Goal: Information Seeking & Learning: Learn about a topic

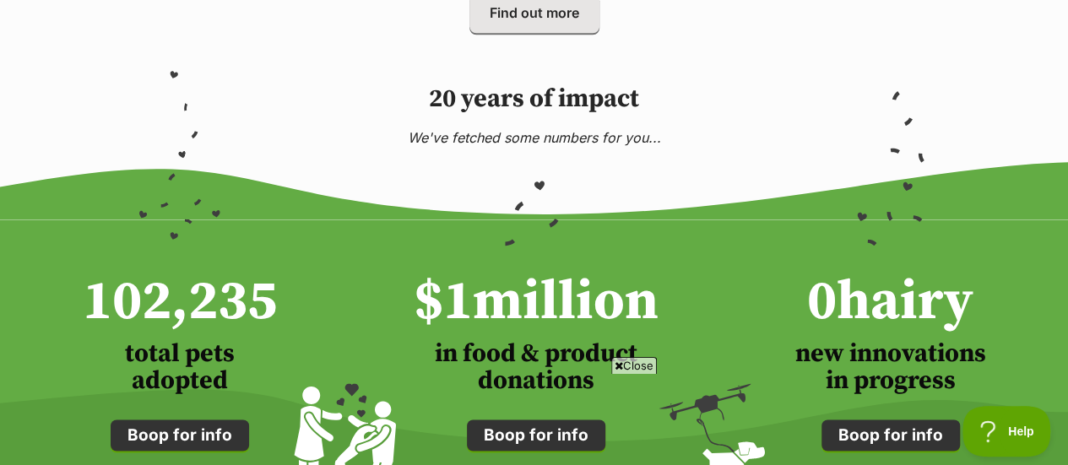
scroll to position [1116, 0]
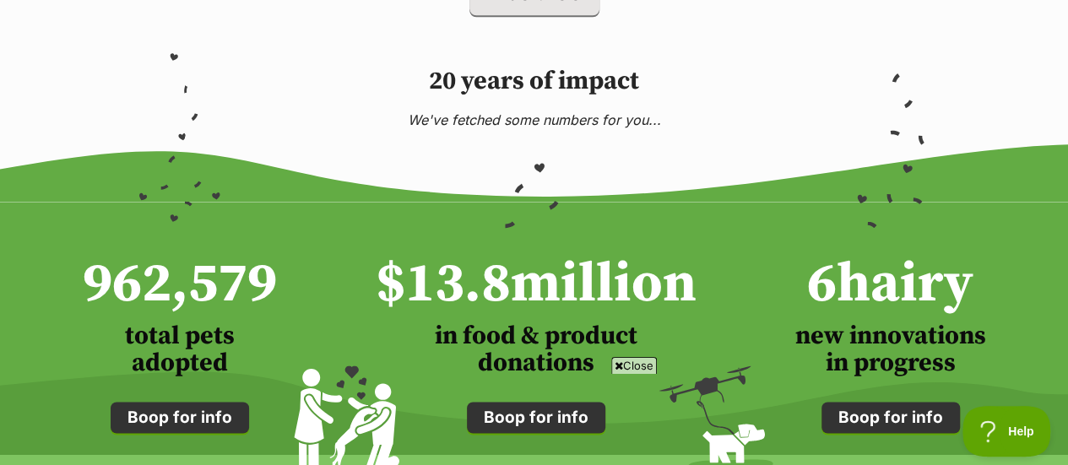
click at [626, 360] on span "Close" at bounding box center [634, 365] width 46 height 17
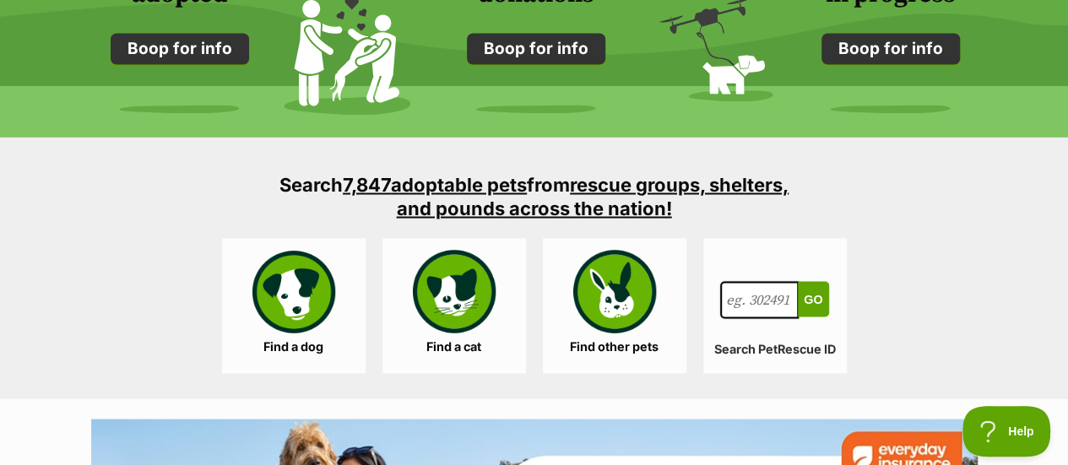
scroll to position [1487, 0]
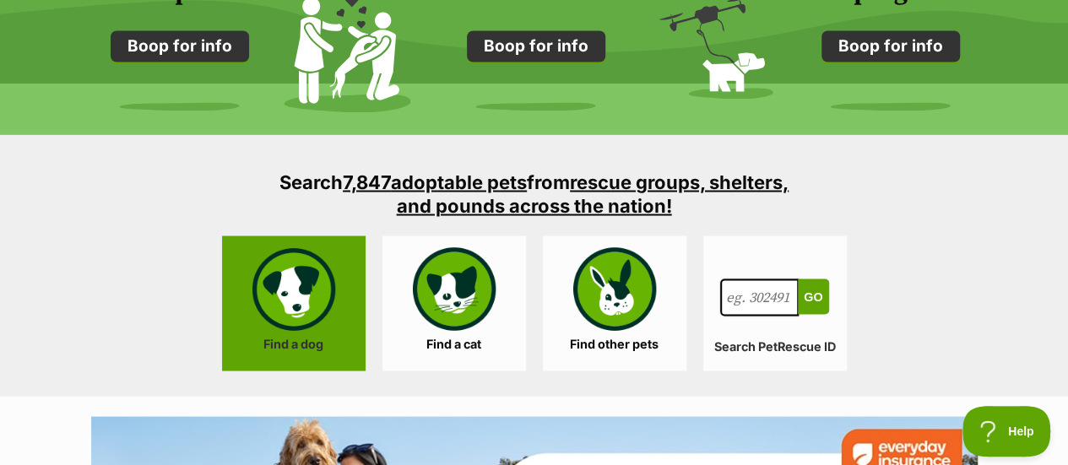
click at [348, 291] on link "Find a dog" at bounding box center [294, 303] width 144 height 135
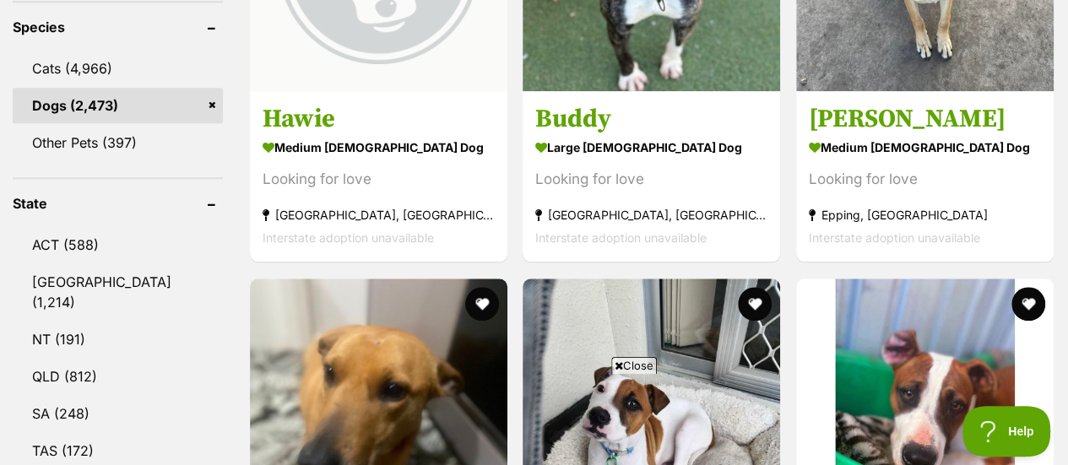
scroll to position [776, 0]
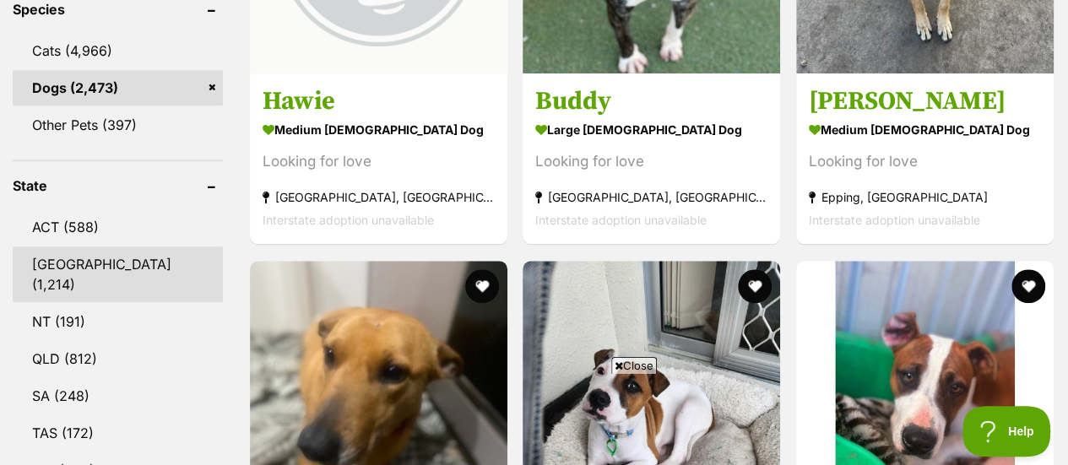
click at [69, 247] on link "NSW (1,214)" at bounding box center [118, 275] width 210 height 56
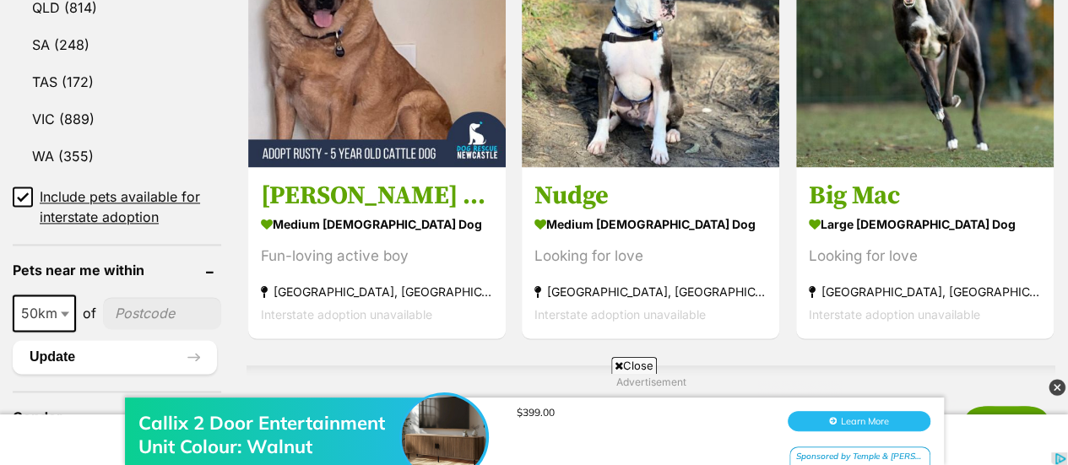
click at [22, 193] on icon at bounding box center [23, 197] width 10 height 8
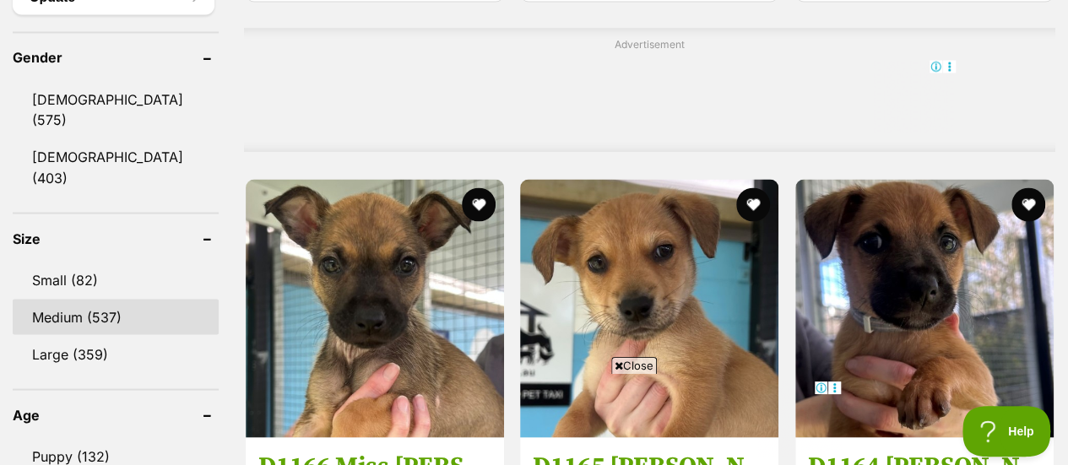
scroll to position [1427, 0]
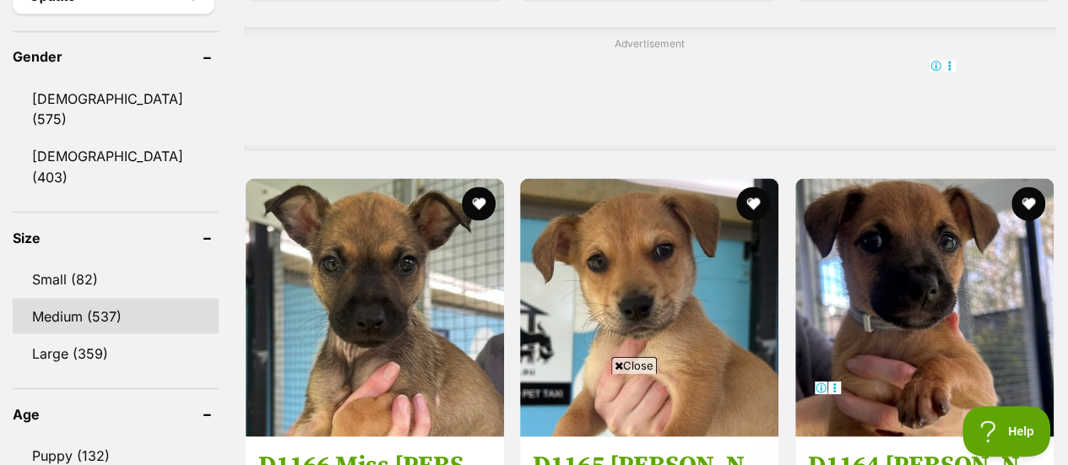
click at [134, 298] on link "Medium (537)" at bounding box center [116, 315] width 206 height 35
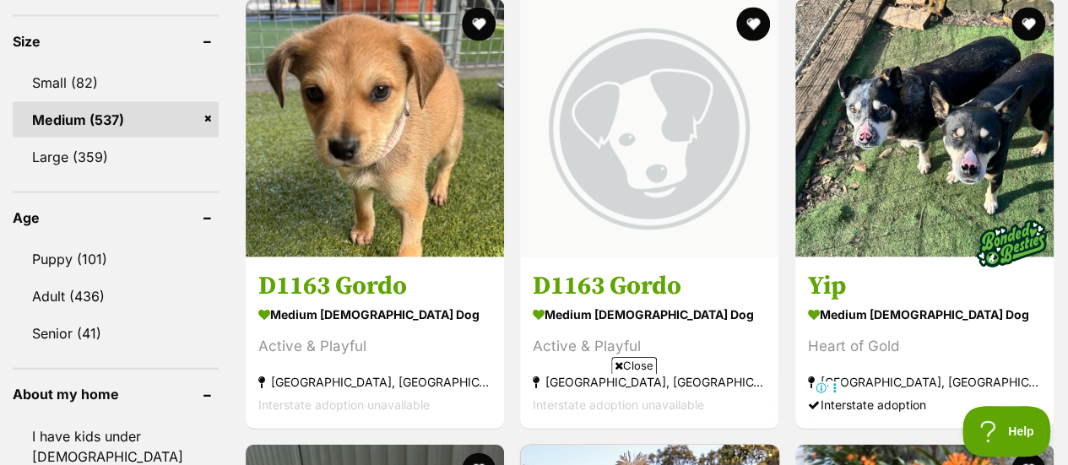
scroll to position [1609, 0]
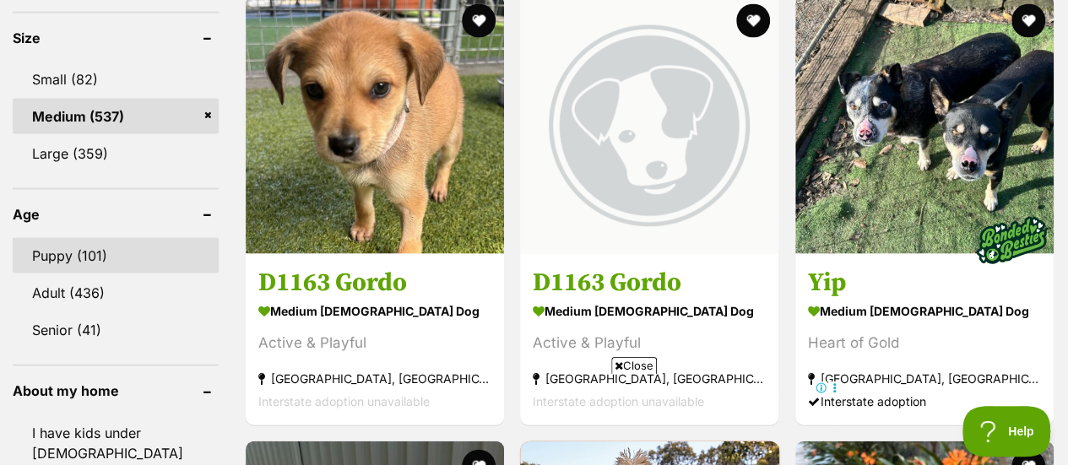
click at [157, 238] on link "Puppy (101)" at bounding box center [116, 255] width 206 height 35
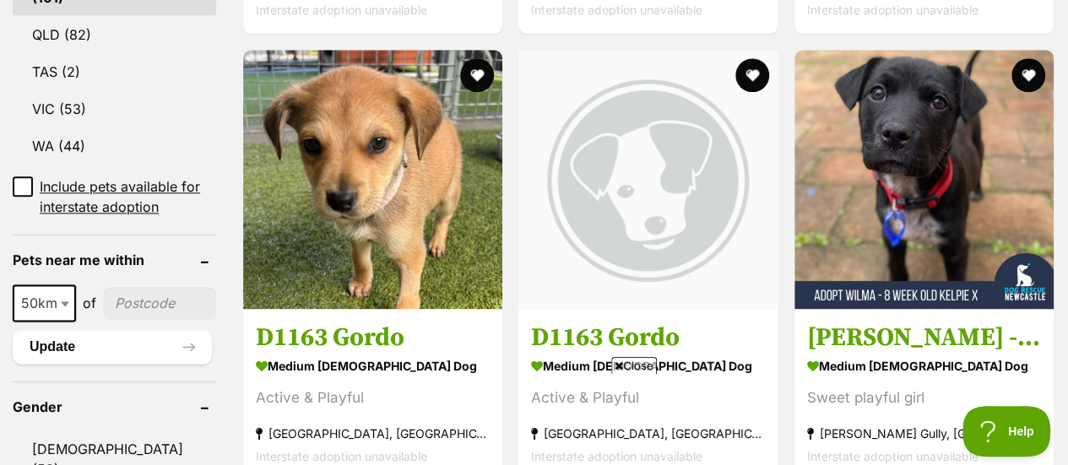
click at [639, 369] on span "Close" at bounding box center [634, 365] width 46 height 17
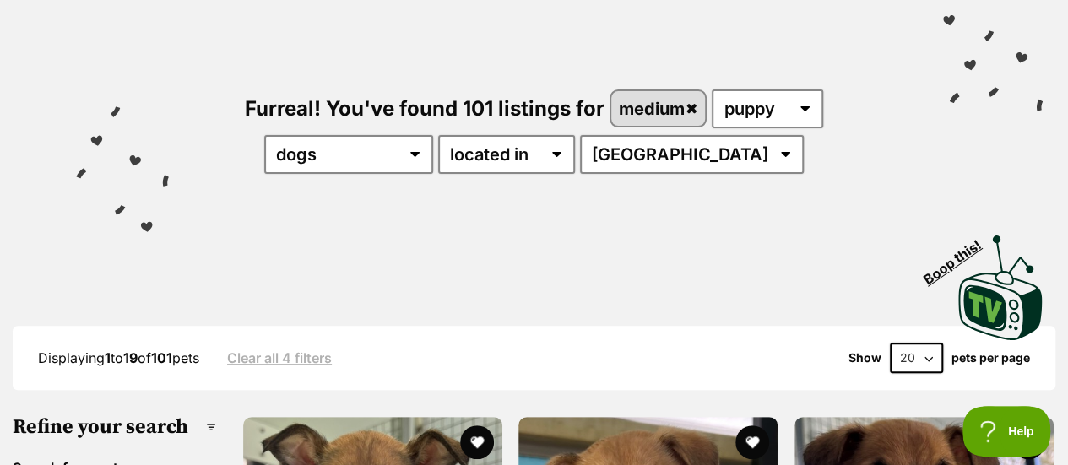
scroll to position [119, 0]
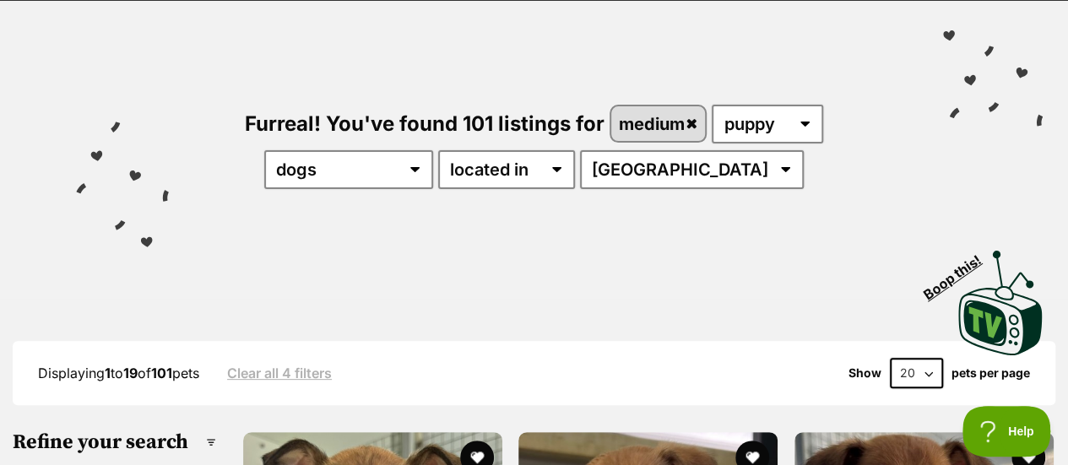
click at [908, 368] on select "20 40 60" at bounding box center [916, 373] width 53 height 30
select select "60"
click at [890, 358] on select "20 40 60" at bounding box center [916, 373] width 53 height 30
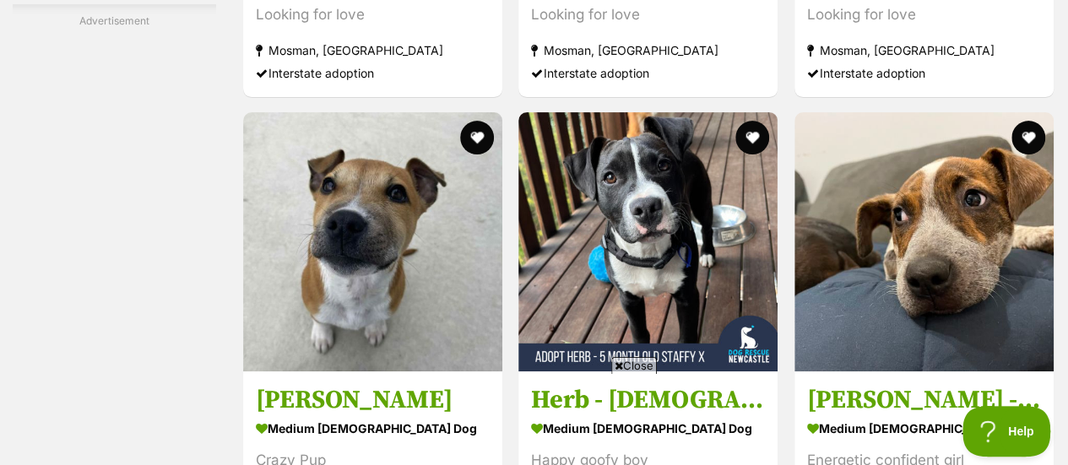
click at [630, 363] on span "Close" at bounding box center [634, 365] width 46 height 17
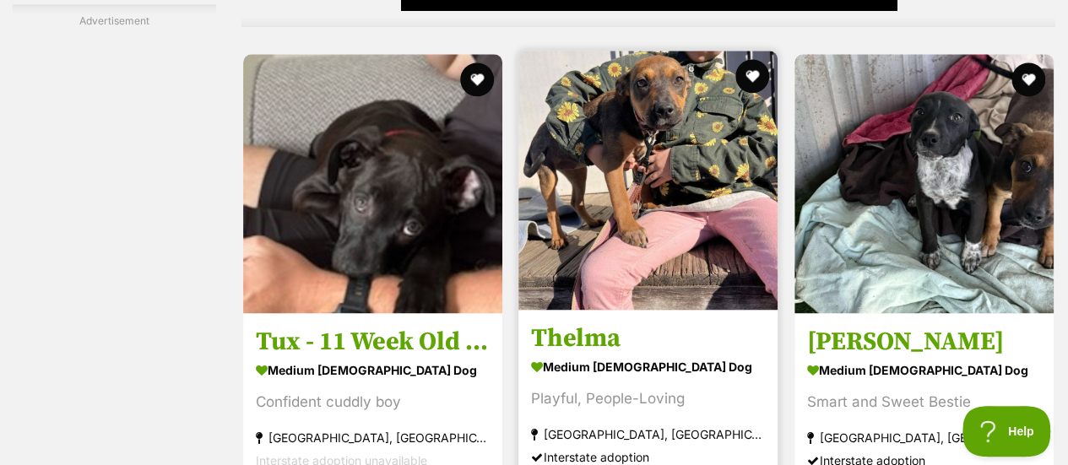
click at [650, 265] on img at bounding box center [647, 180] width 259 height 259
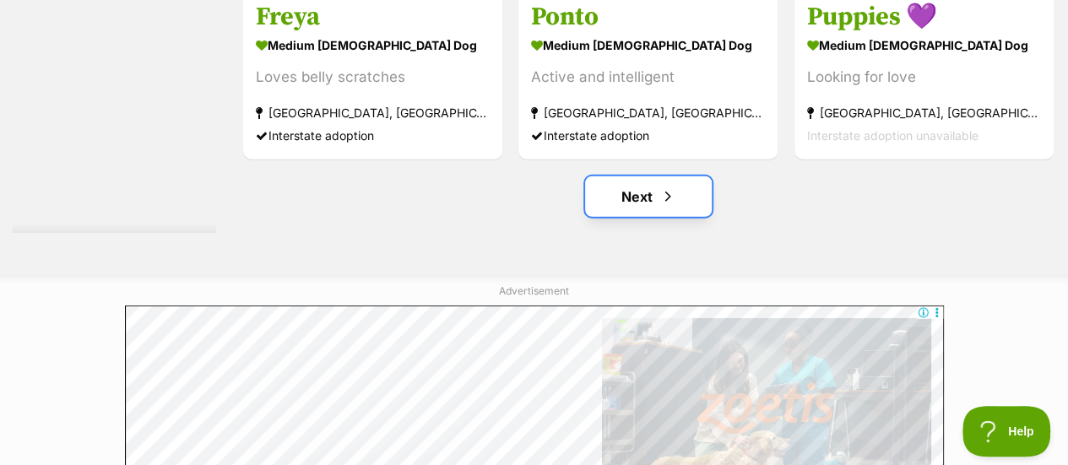
click at [613, 195] on link "Next" at bounding box center [648, 196] width 127 height 41
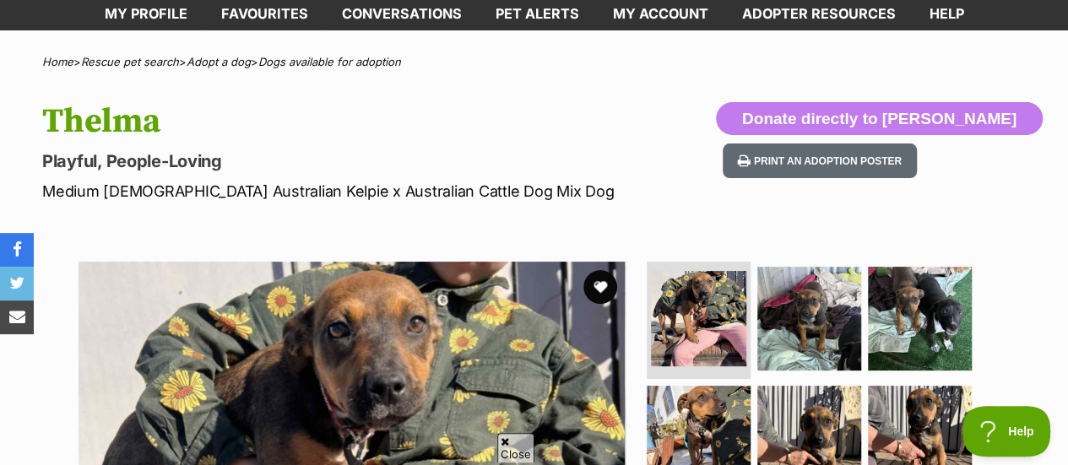
scroll to position [91, 0]
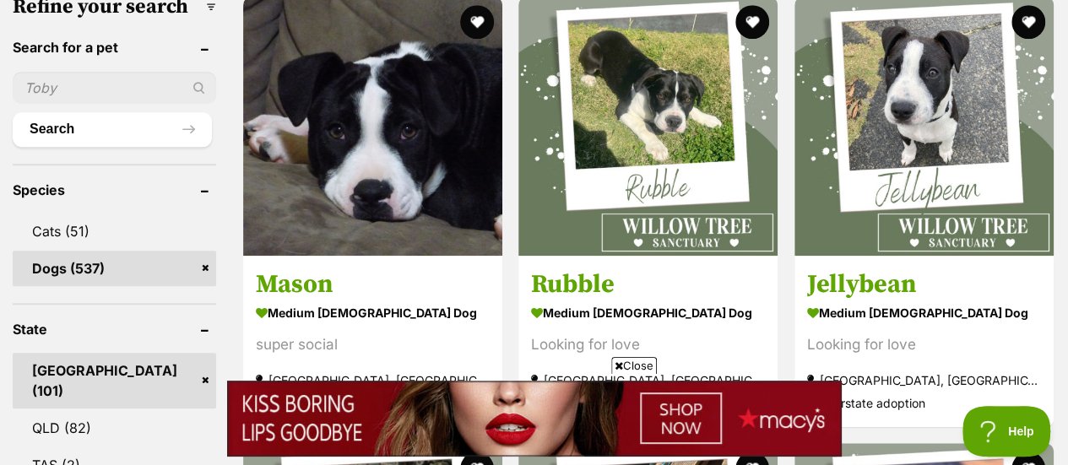
scroll to position [476, 0]
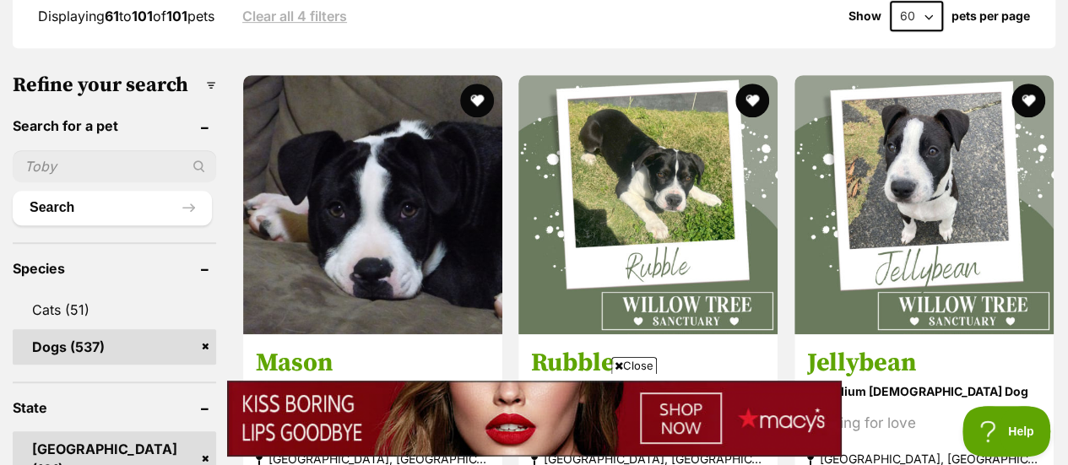
click at [633, 361] on span "Close" at bounding box center [634, 365] width 46 height 17
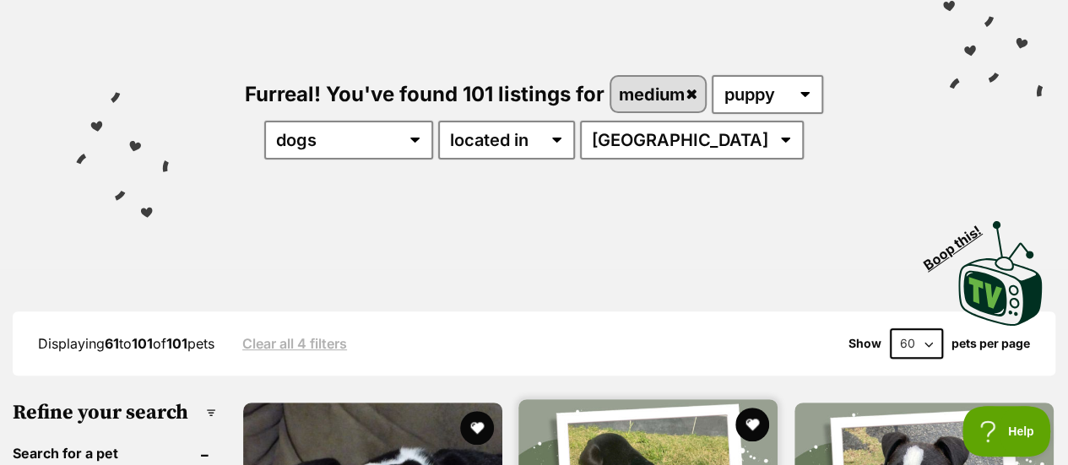
scroll to position [0, 0]
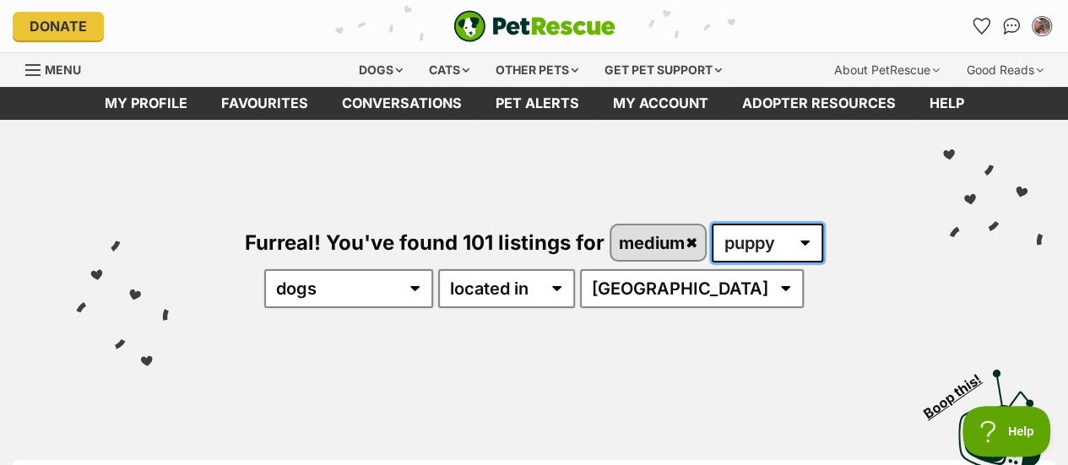
click at [752, 243] on select "any age puppy adult senior" at bounding box center [767, 243] width 111 height 39
select select "any"
click at [713, 224] on select "any age puppy adult senior" at bounding box center [767, 243] width 111 height 39
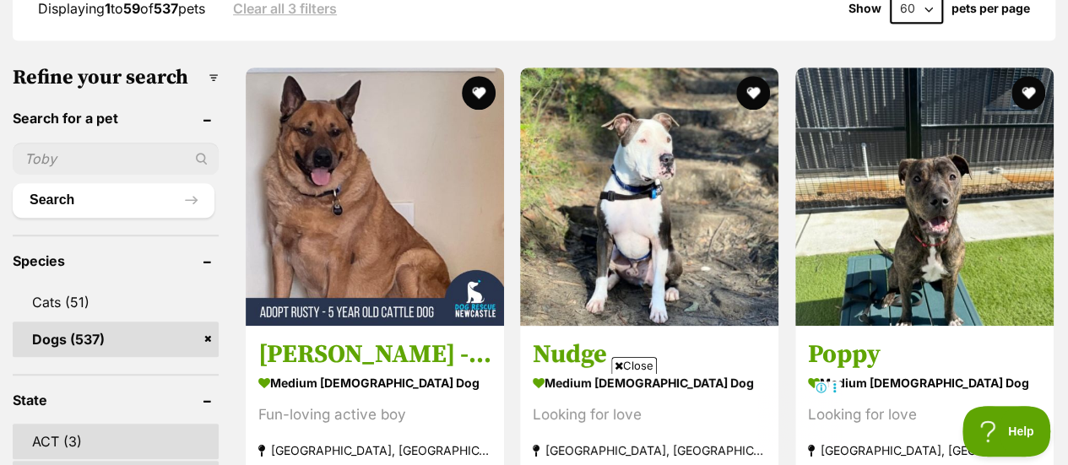
scroll to position [480, 0]
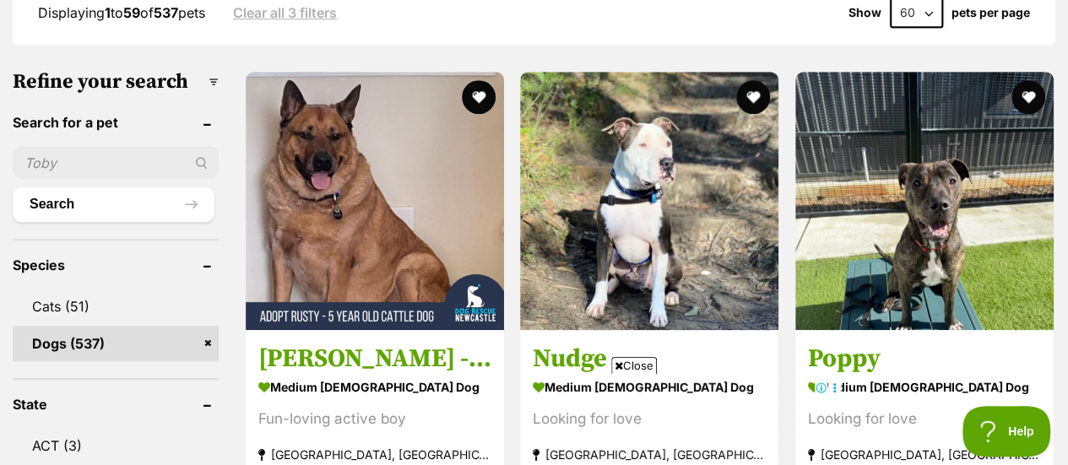
click at [107, 164] on input "text" at bounding box center [116, 163] width 206 height 32
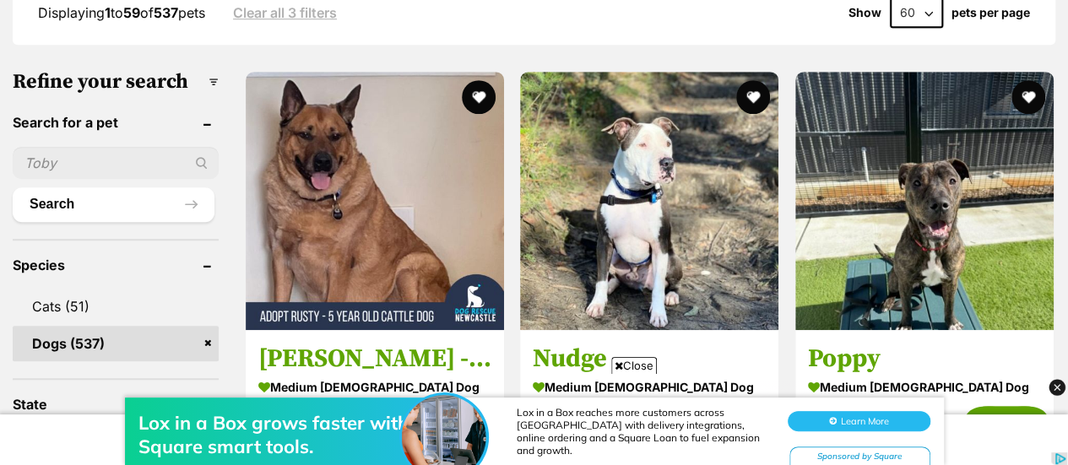
scroll to position [0, 0]
type input "[PERSON_NAME]"
click at [13, 187] on button "Search" at bounding box center [114, 204] width 202 height 34
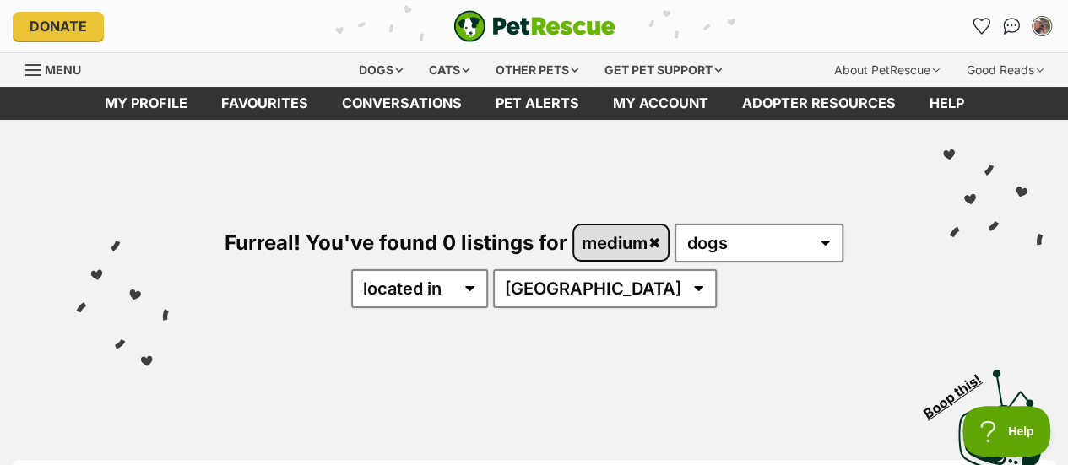
click at [658, 244] on link "medium" at bounding box center [621, 242] width 95 height 35
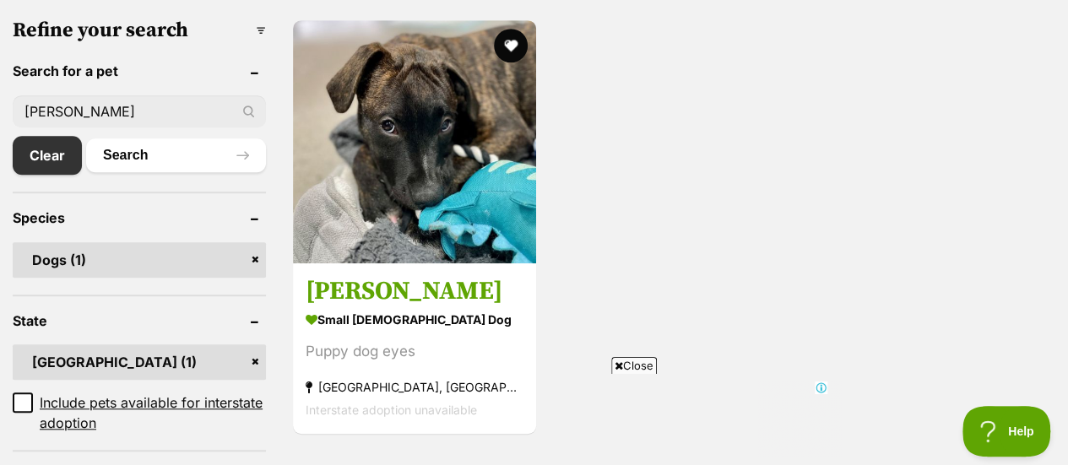
scroll to position [523, 0]
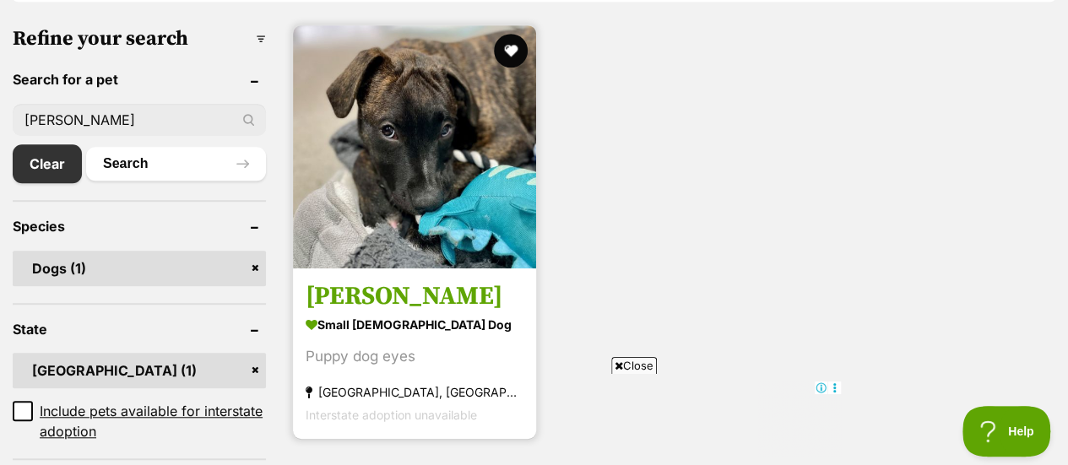
click at [417, 159] on img at bounding box center [414, 146] width 243 height 243
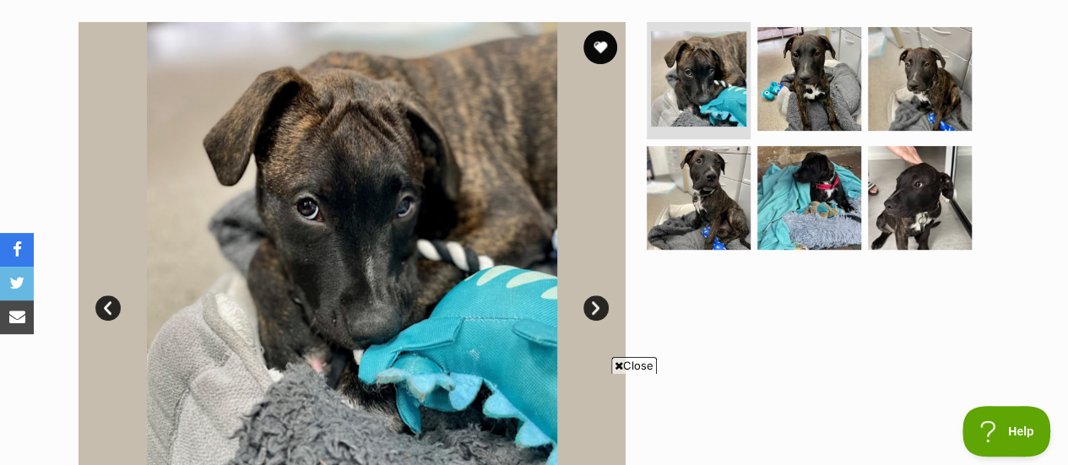
click at [593, 301] on link "Next" at bounding box center [595, 307] width 25 height 25
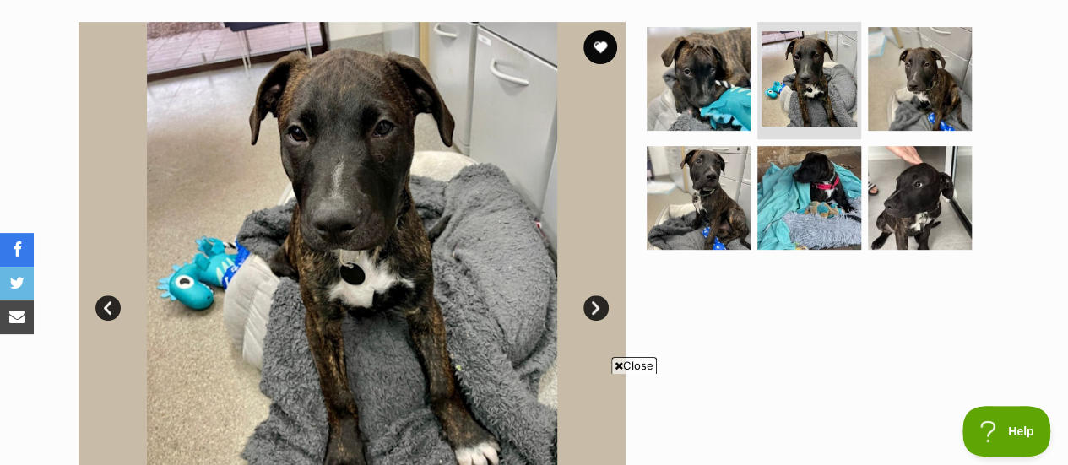
click at [591, 301] on link "Next" at bounding box center [595, 307] width 25 height 25
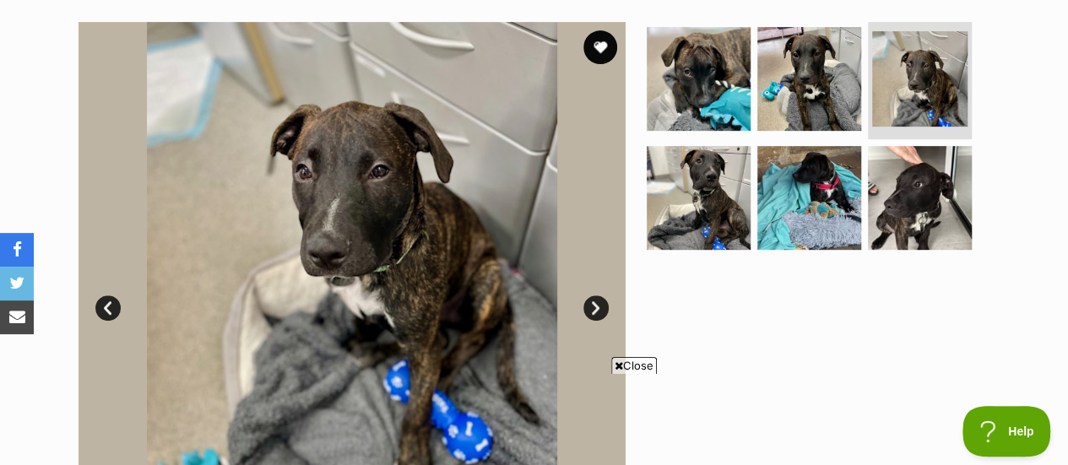
click at [591, 301] on link "Next" at bounding box center [595, 307] width 25 height 25
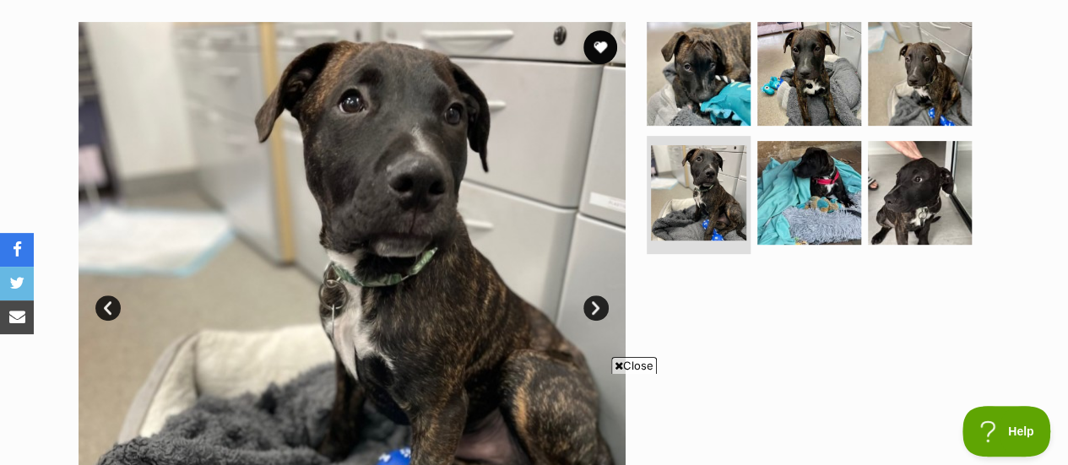
click at [592, 303] on link "Next" at bounding box center [595, 307] width 25 height 25
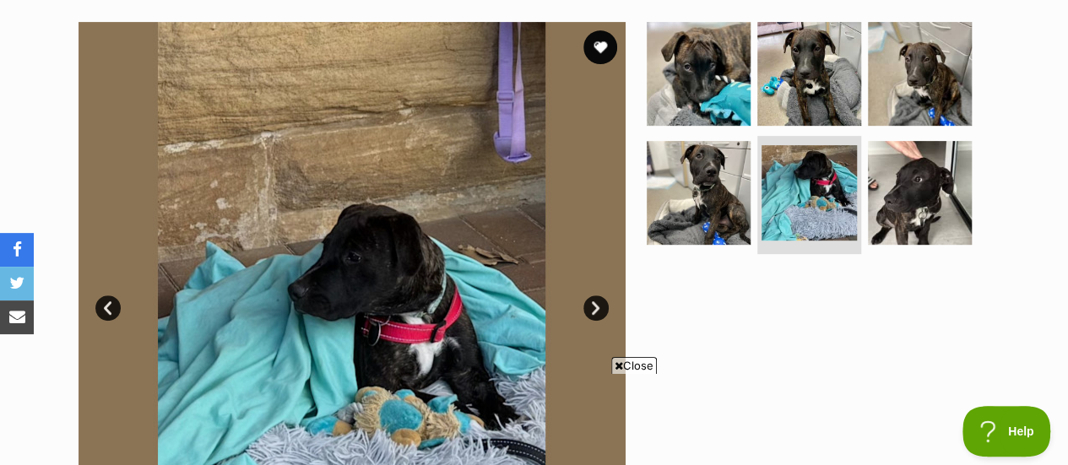
click at [592, 305] on link "Next" at bounding box center [595, 307] width 25 height 25
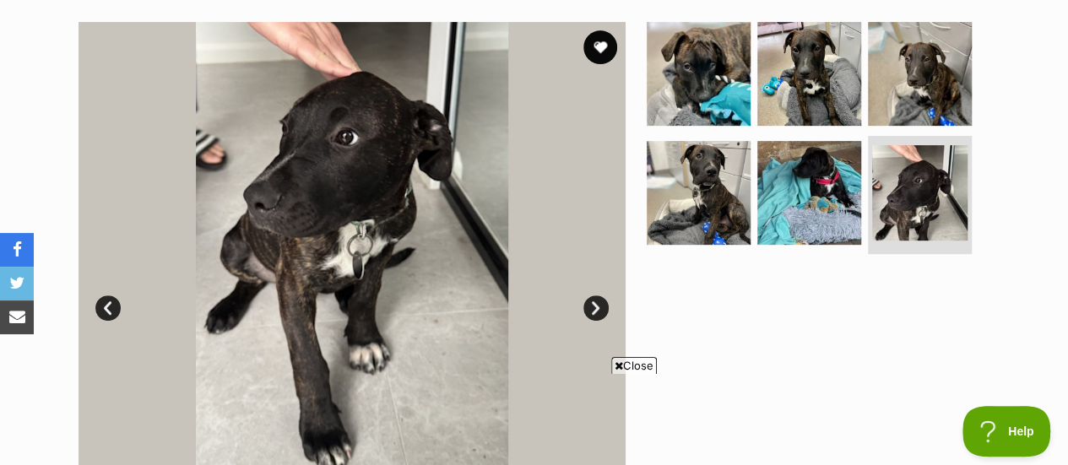
click at [594, 305] on link "Next" at bounding box center [595, 307] width 25 height 25
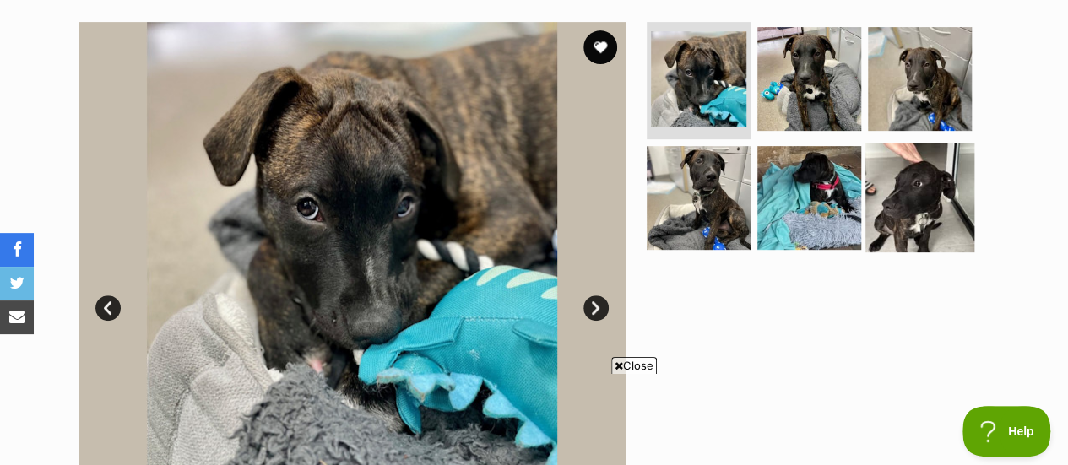
click at [930, 211] on img at bounding box center [919, 198] width 109 height 109
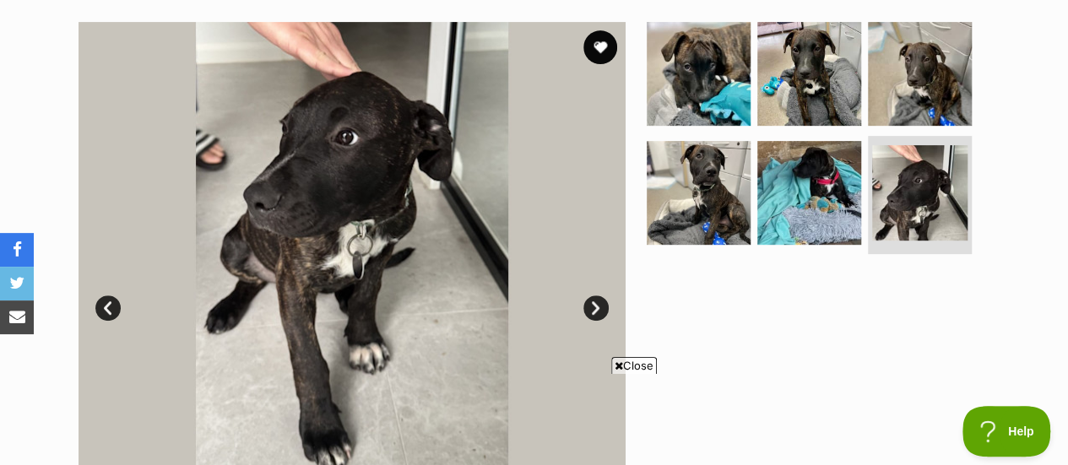
click at [638, 364] on span "Close" at bounding box center [634, 365] width 46 height 17
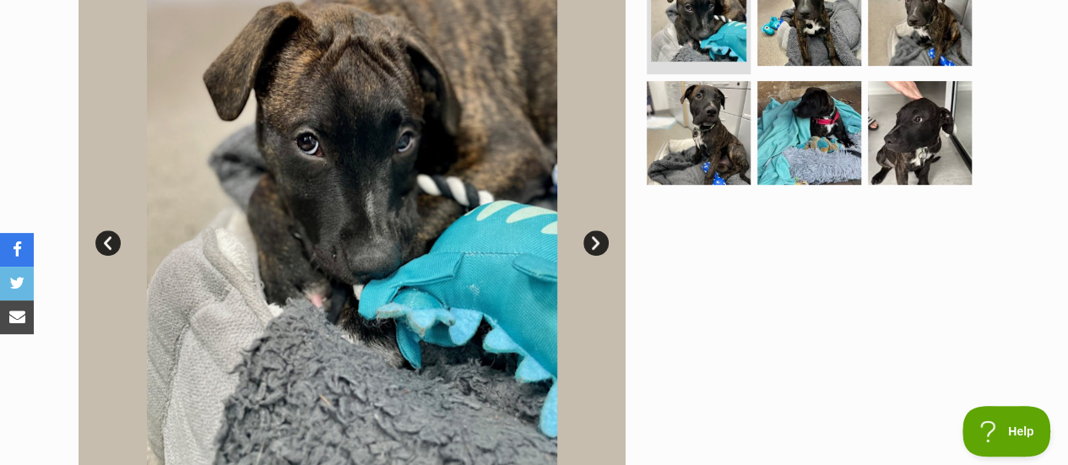
scroll to position [380, 0]
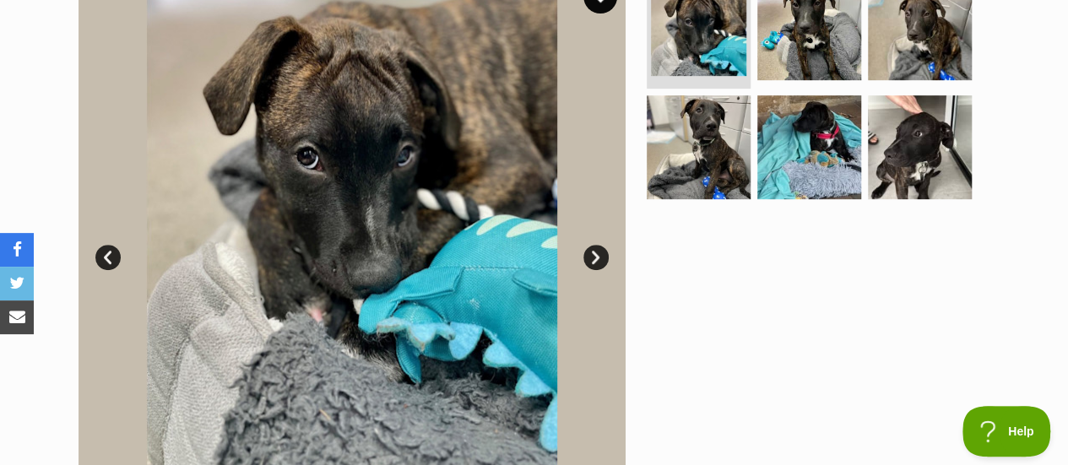
click at [599, 257] on link "Next" at bounding box center [595, 257] width 25 height 25
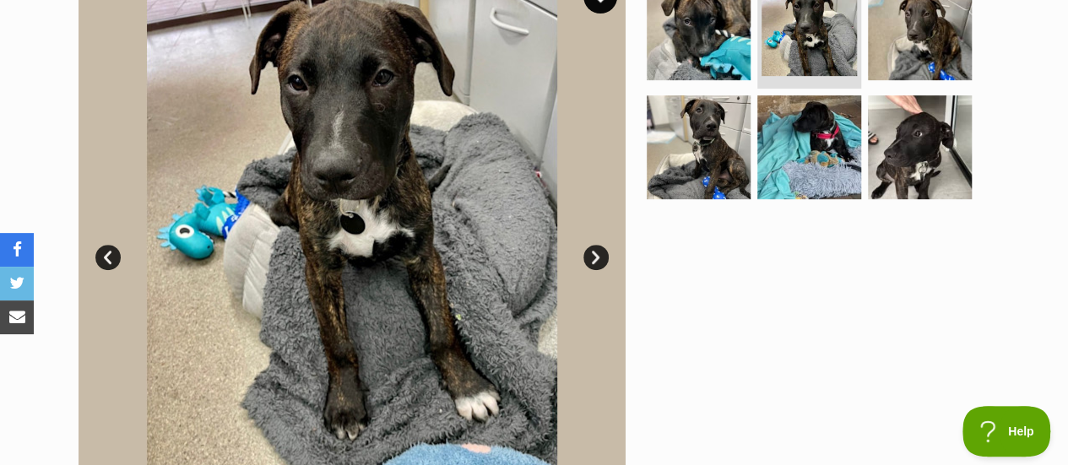
click at [596, 257] on link "Next" at bounding box center [595, 257] width 25 height 25
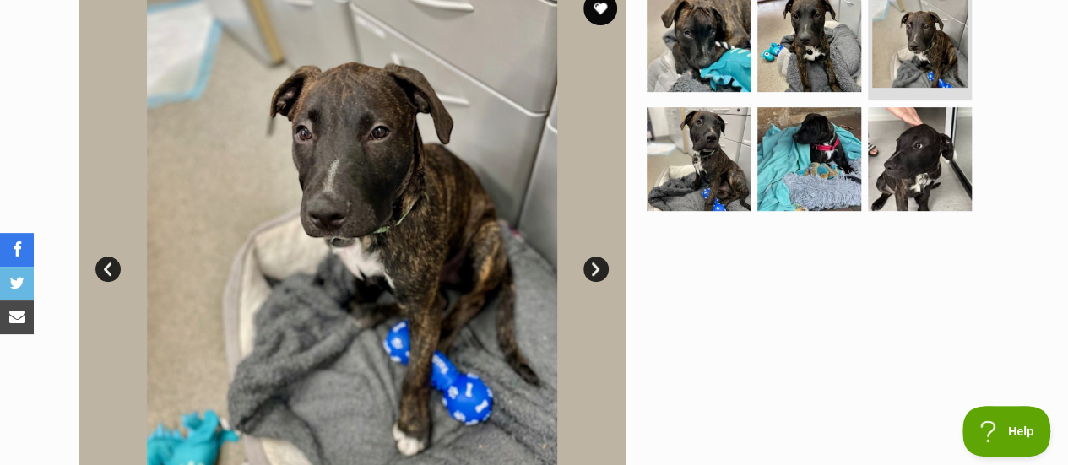
scroll to position [373, 0]
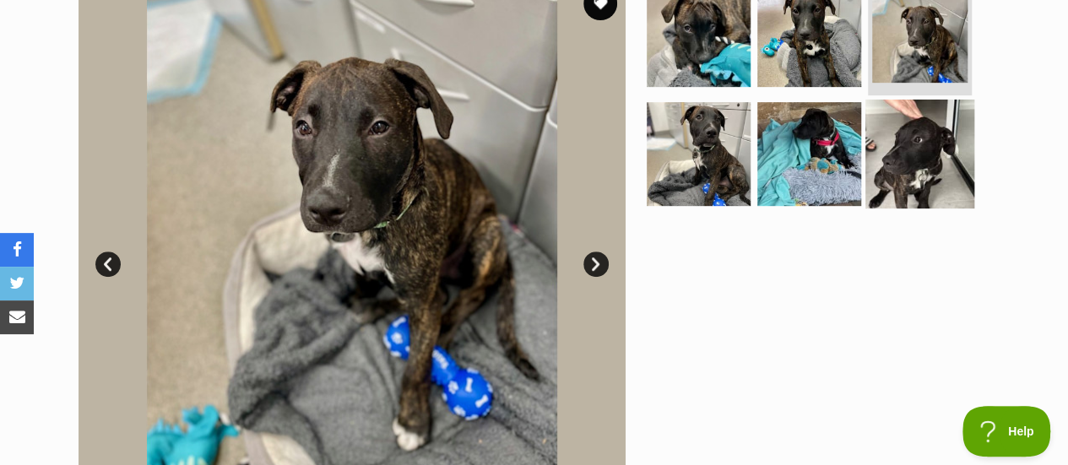
click at [900, 161] on img at bounding box center [919, 154] width 109 height 109
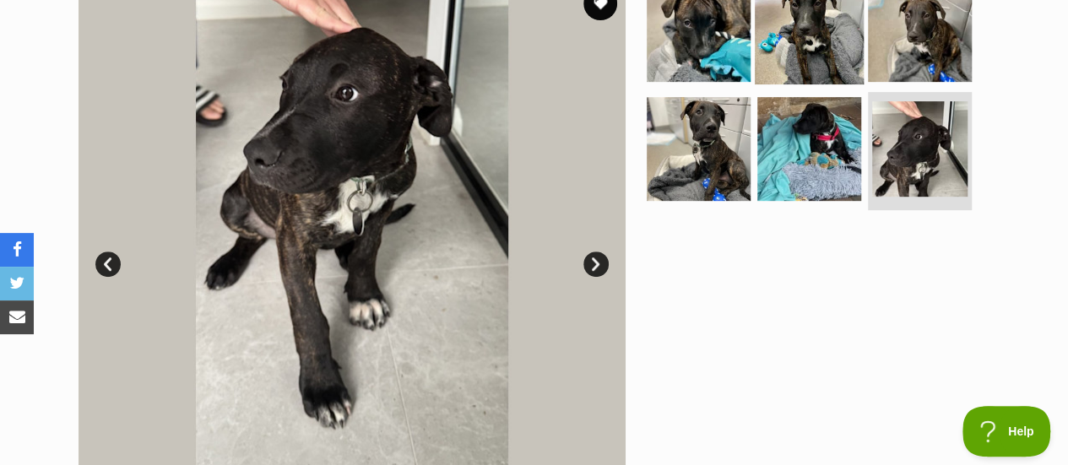
click at [822, 36] on img at bounding box center [809, 29] width 109 height 109
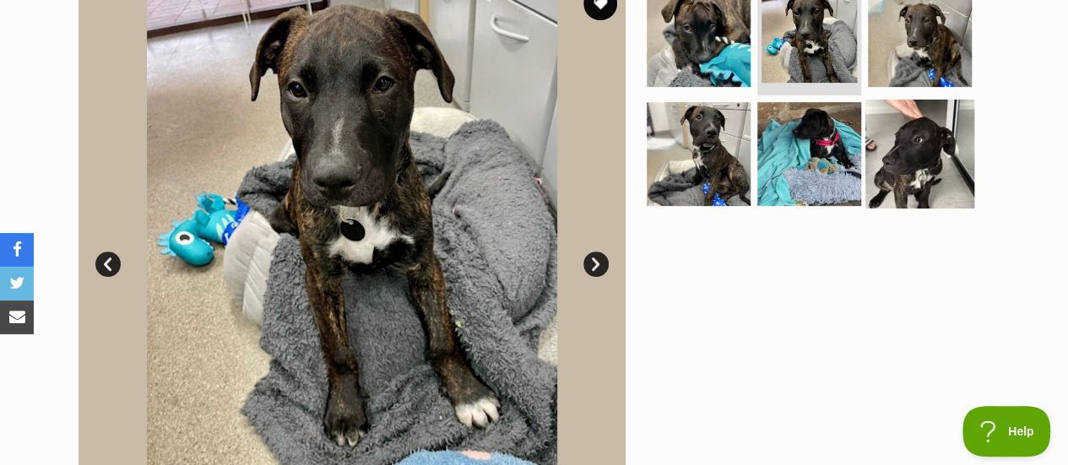
click at [912, 148] on img at bounding box center [919, 154] width 109 height 109
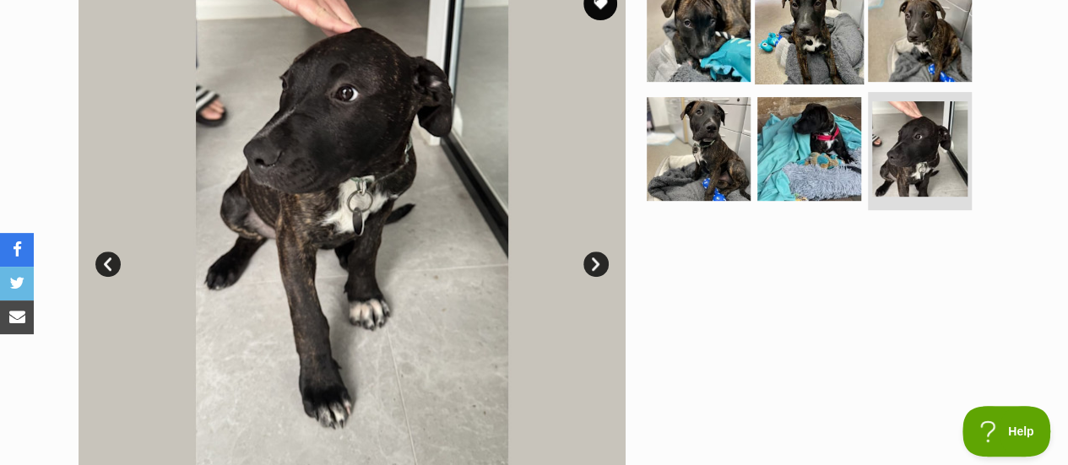
click at [826, 22] on img at bounding box center [809, 29] width 109 height 109
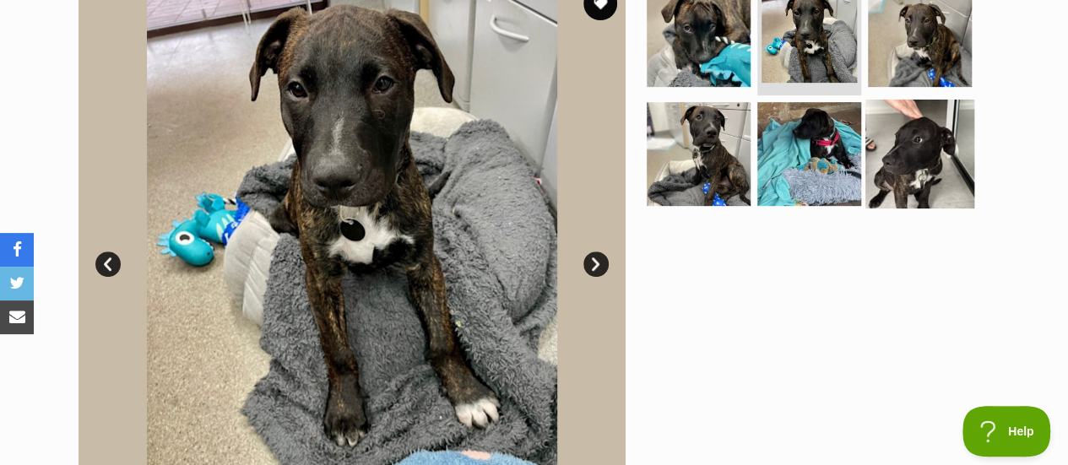
click at [929, 110] on img at bounding box center [919, 154] width 109 height 109
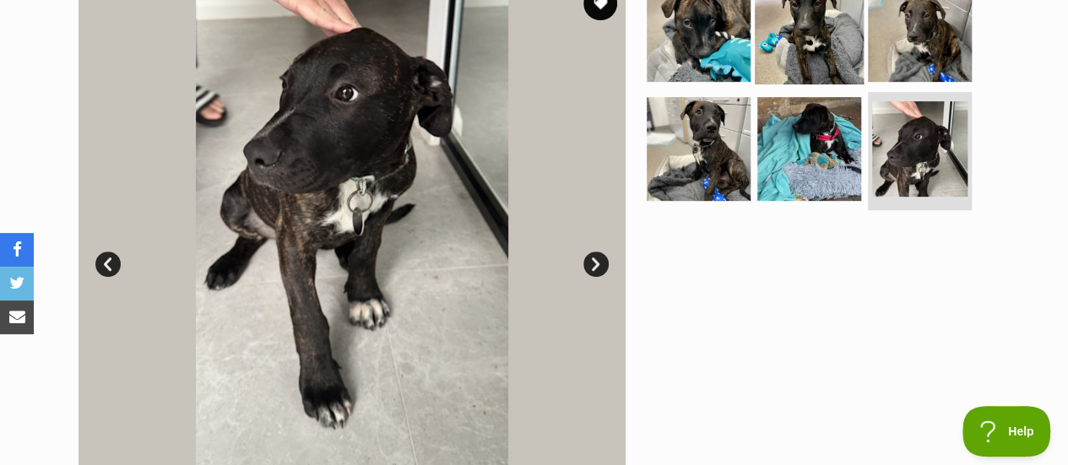
click at [832, 38] on img at bounding box center [809, 29] width 109 height 109
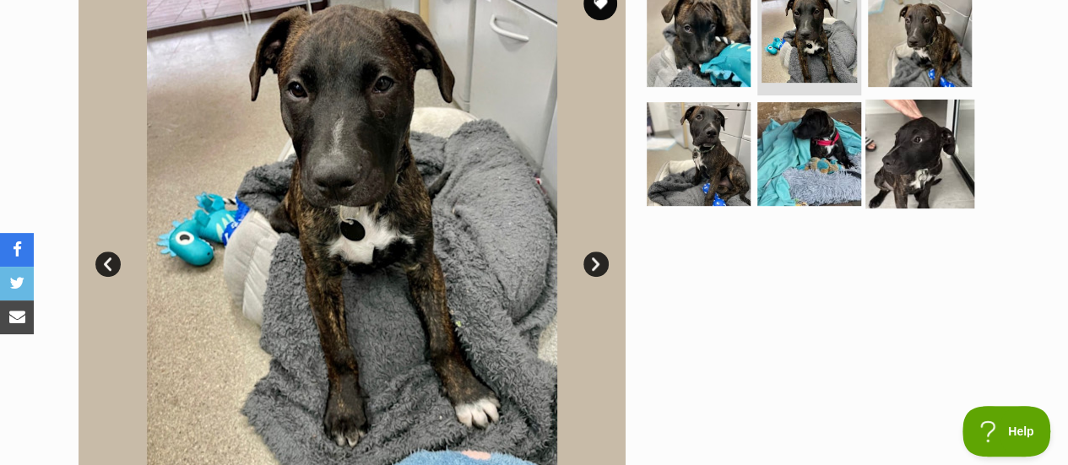
click at [886, 134] on img at bounding box center [919, 154] width 109 height 109
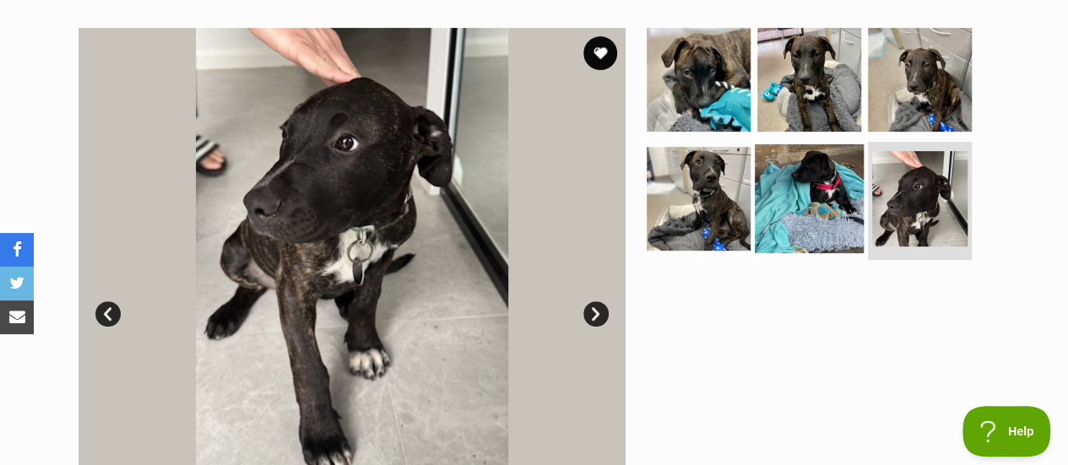
scroll to position [322, 0]
click at [819, 210] on img at bounding box center [809, 199] width 109 height 109
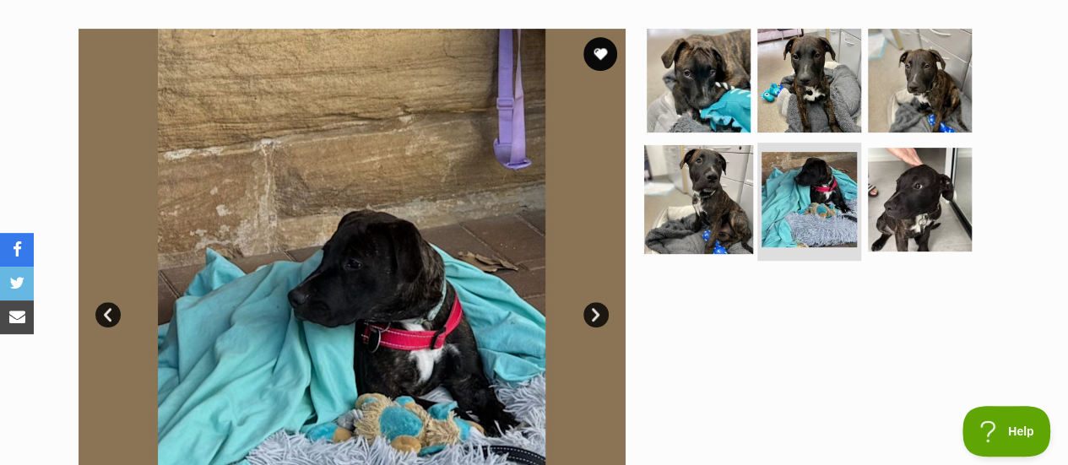
click at [734, 200] on img at bounding box center [698, 199] width 109 height 109
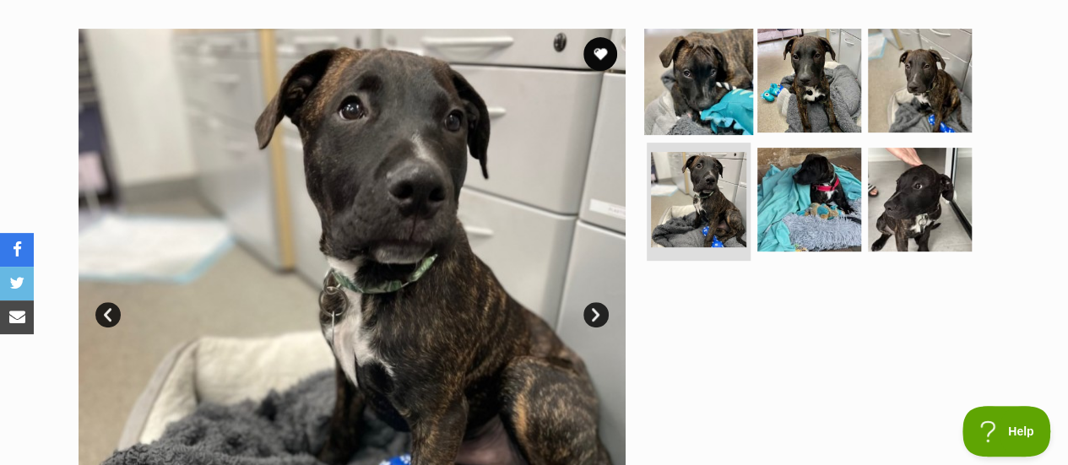
click at [726, 72] on img at bounding box center [698, 79] width 109 height 109
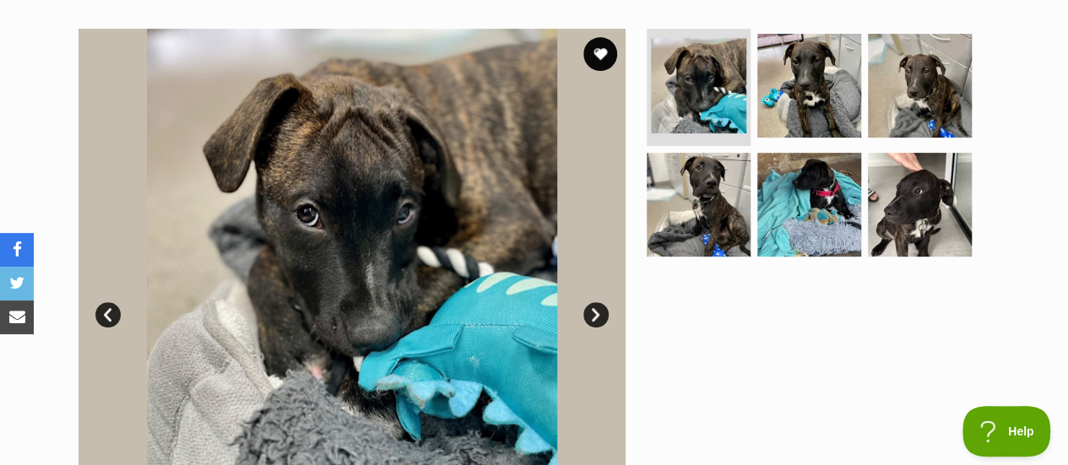
scroll to position [0, 0]
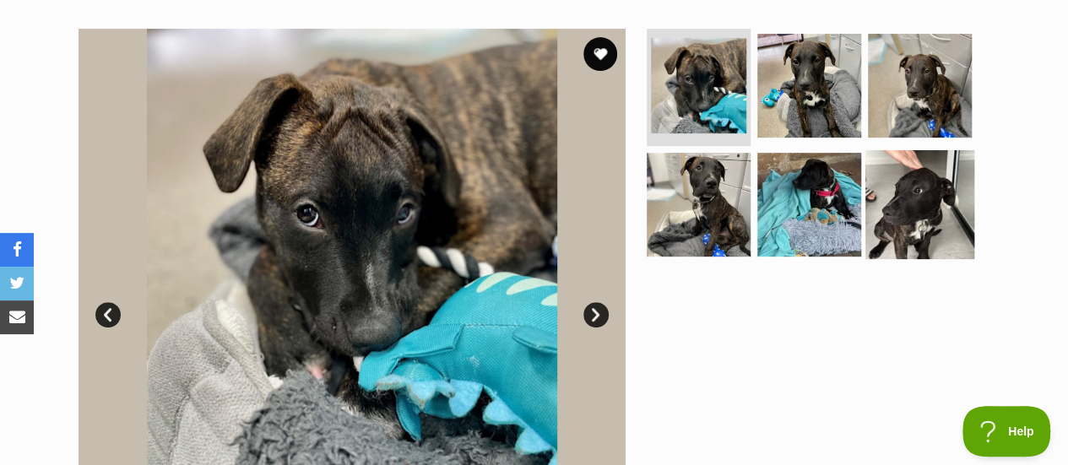
click at [918, 207] on img at bounding box center [919, 204] width 109 height 109
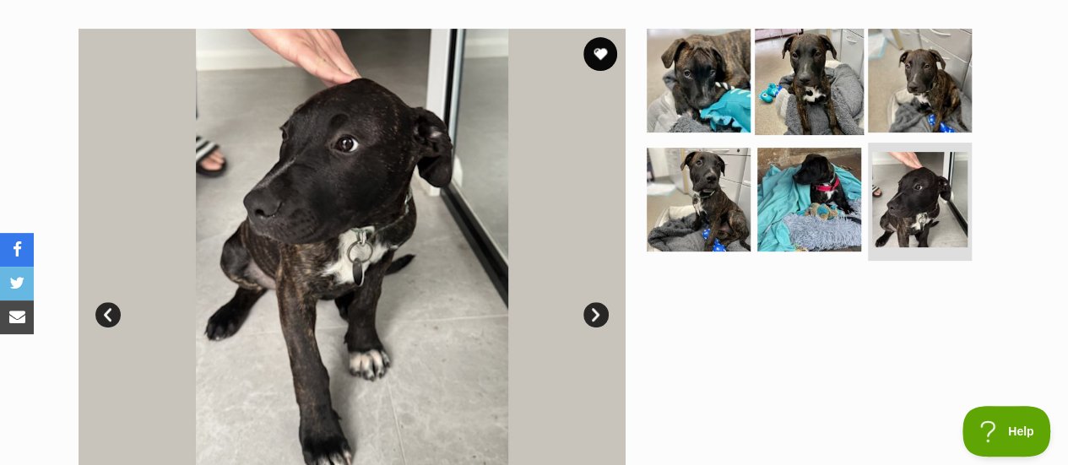
click at [797, 76] on img at bounding box center [809, 79] width 109 height 109
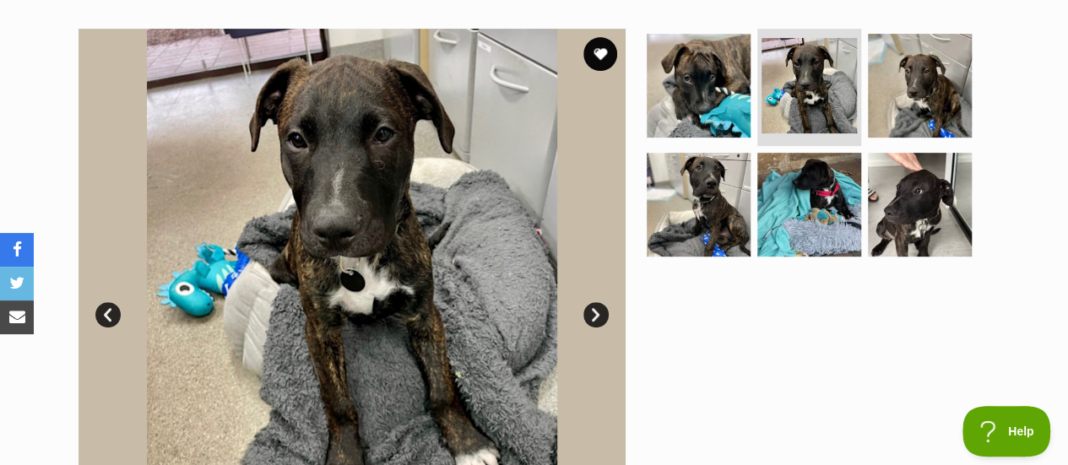
click at [497, 179] on img at bounding box center [352, 302] width 547 height 547
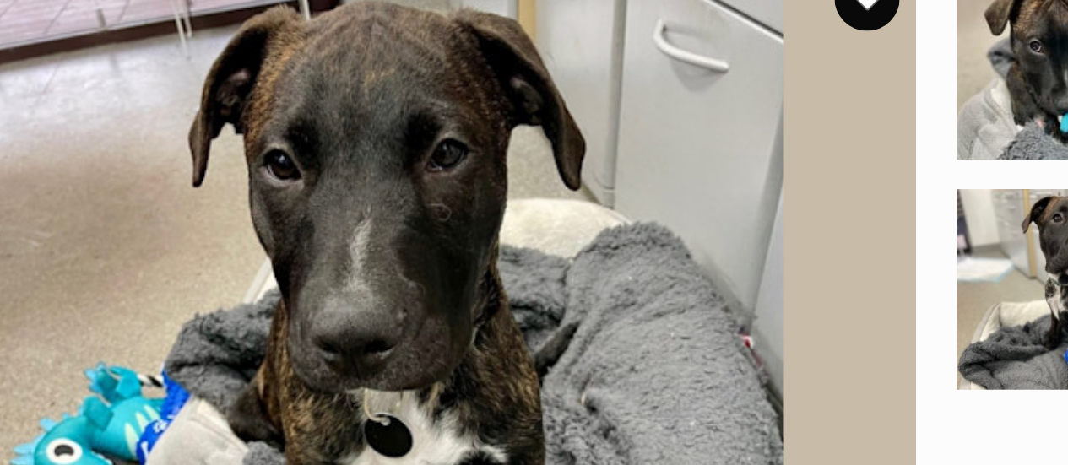
scroll to position [346, 0]
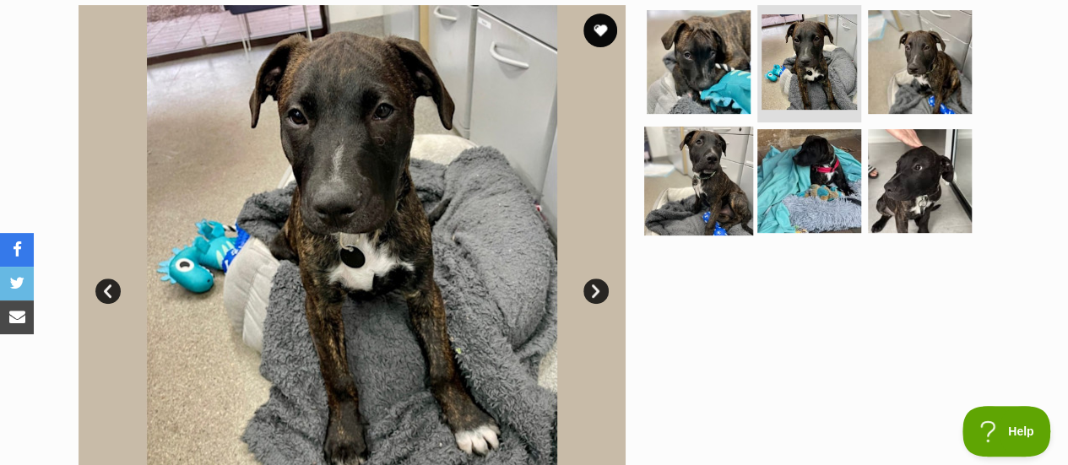
click at [716, 202] on img at bounding box center [698, 181] width 109 height 109
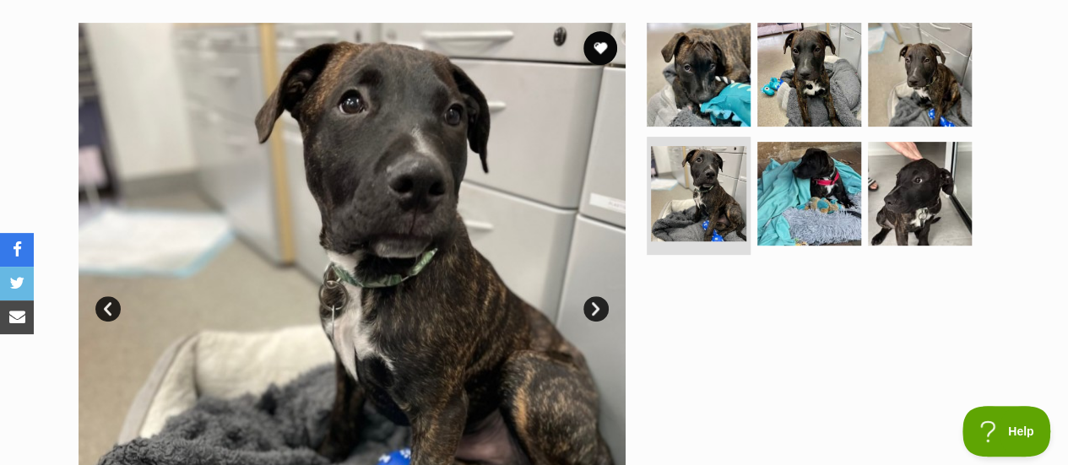
scroll to position [325, 0]
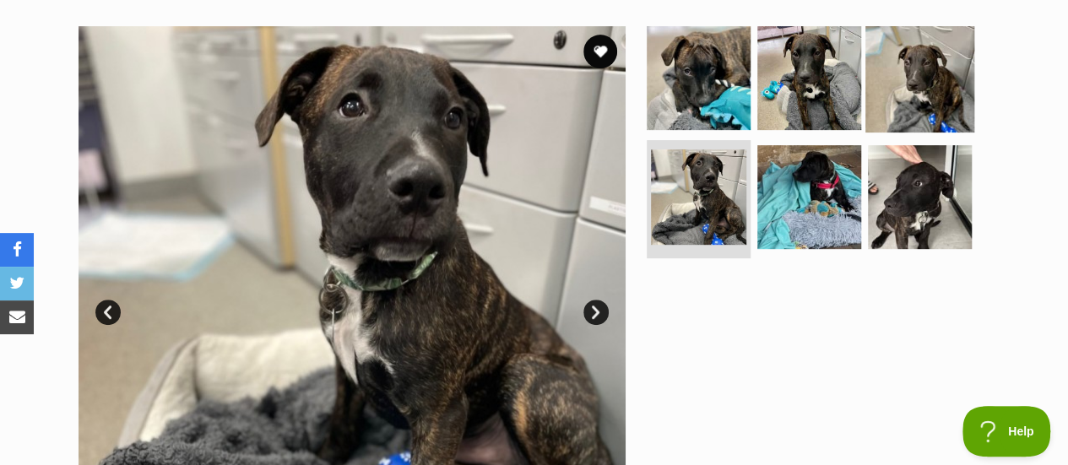
click at [913, 62] on img at bounding box center [919, 77] width 109 height 109
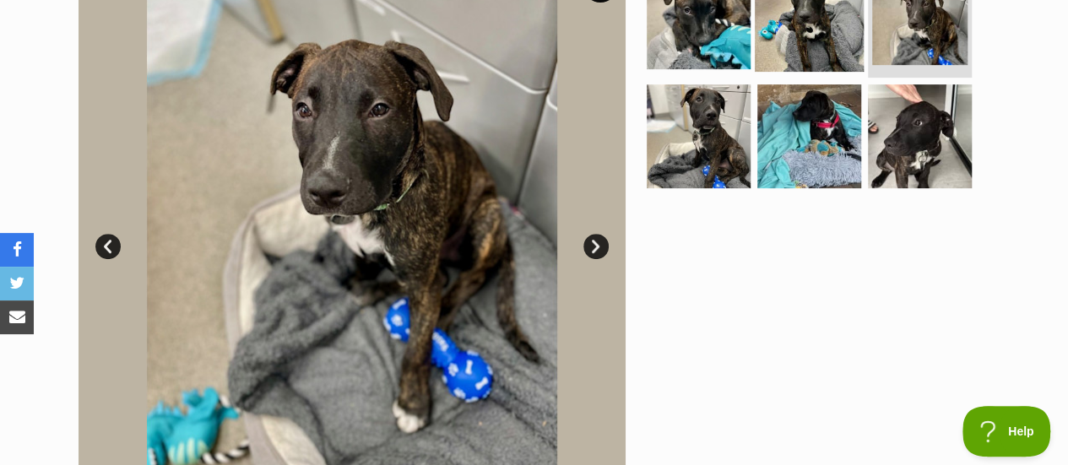
scroll to position [392, 0]
click at [804, 36] on img at bounding box center [809, 15] width 109 height 109
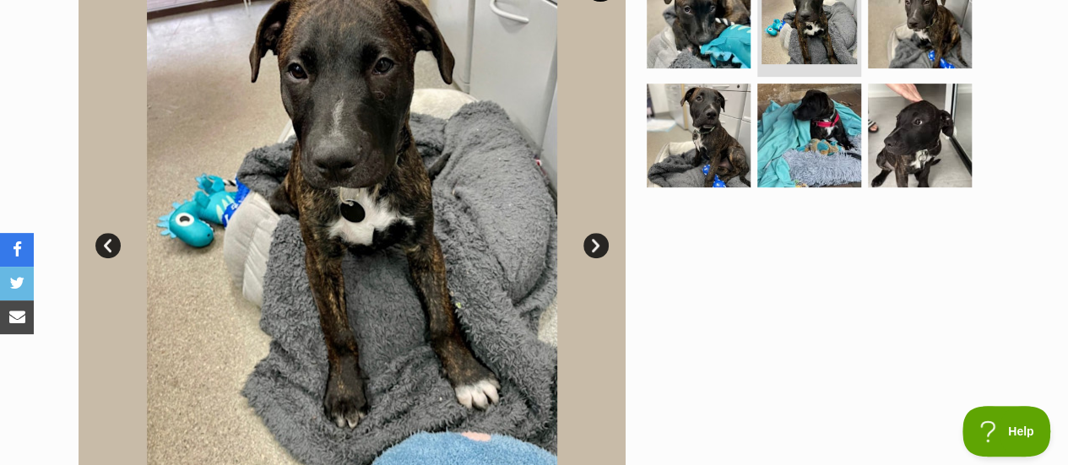
scroll to position [343, 0]
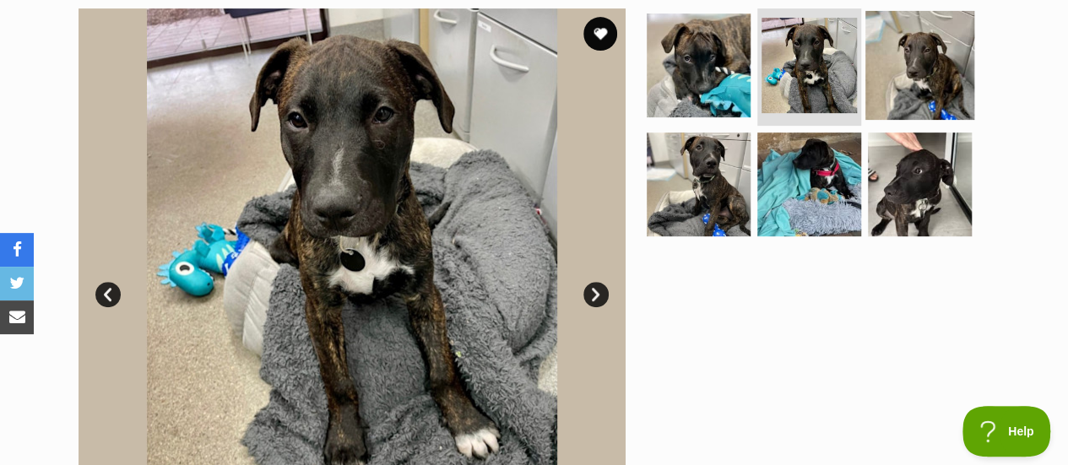
click at [924, 66] on img at bounding box center [919, 64] width 109 height 109
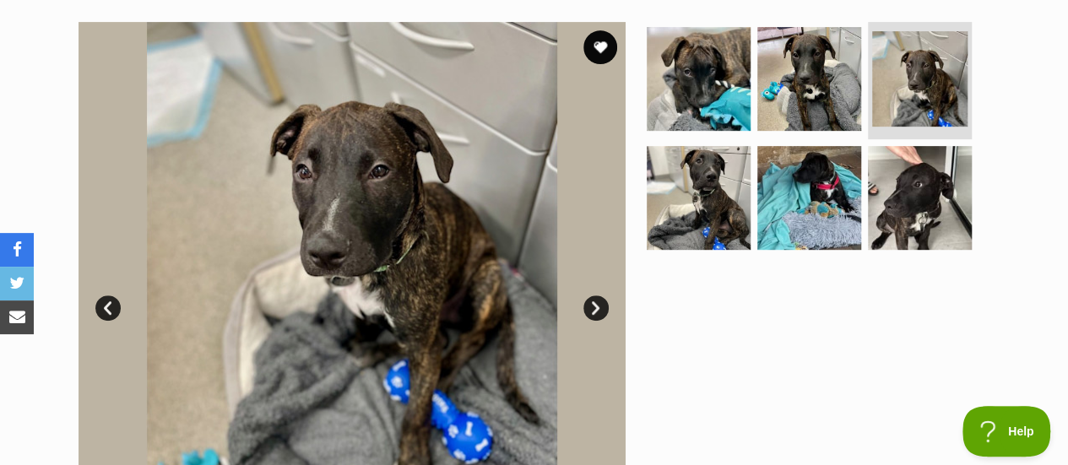
scroll to position [317, 0]
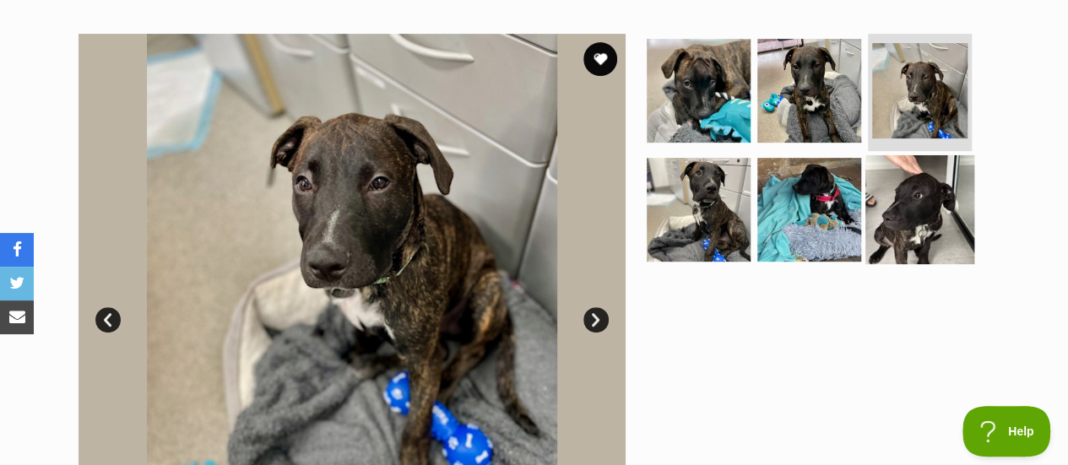
click at [924, 190] on img at bounding box center [919, 209] width 109 height 109
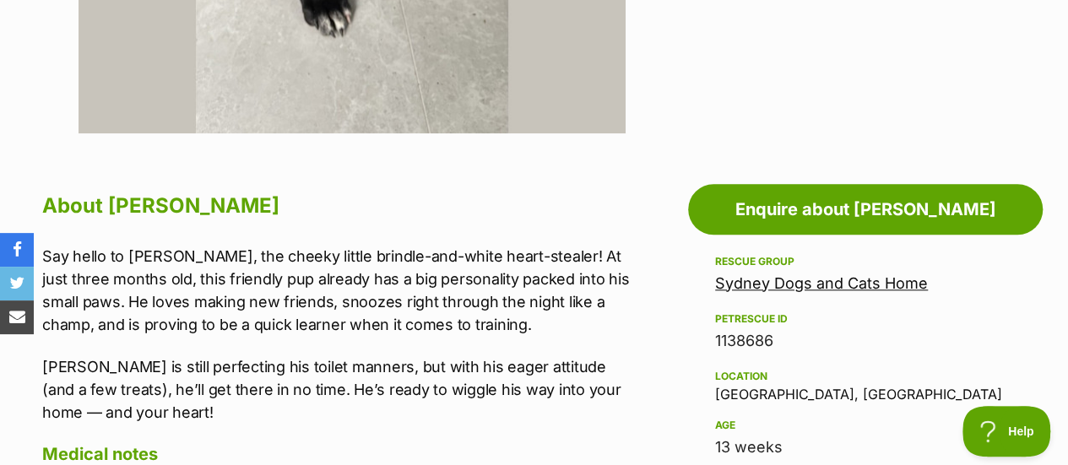
scroll to position [765, 0]
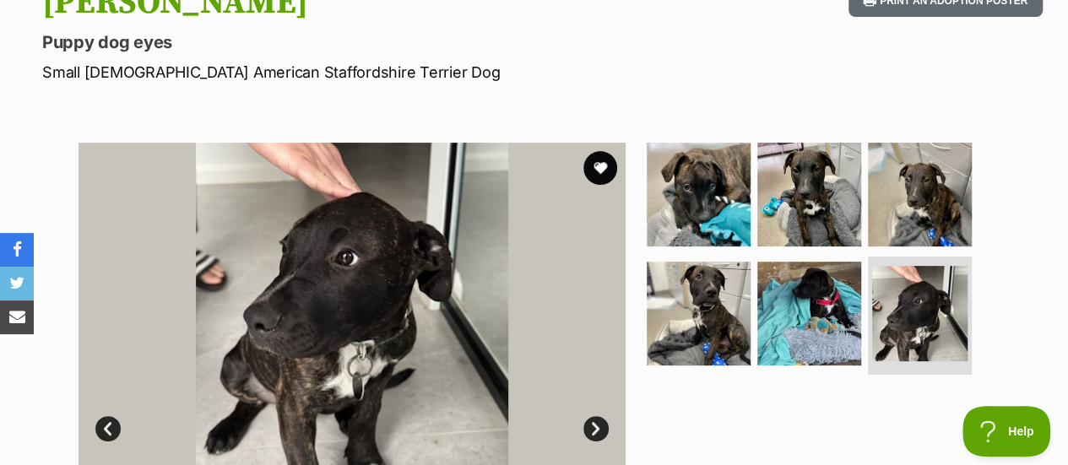
scroll to position [214, 0]
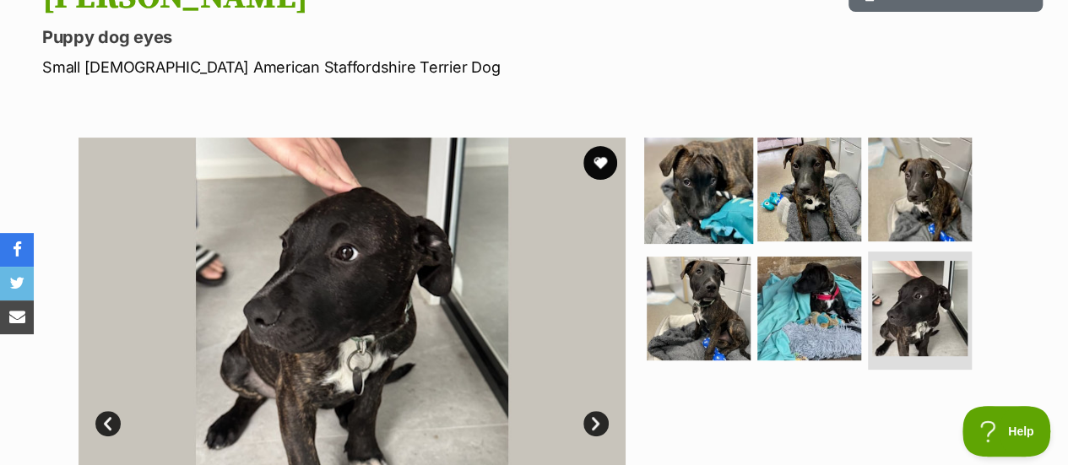
click at [685, 205] on img at bounding box center [698, 188] width 109 height 109
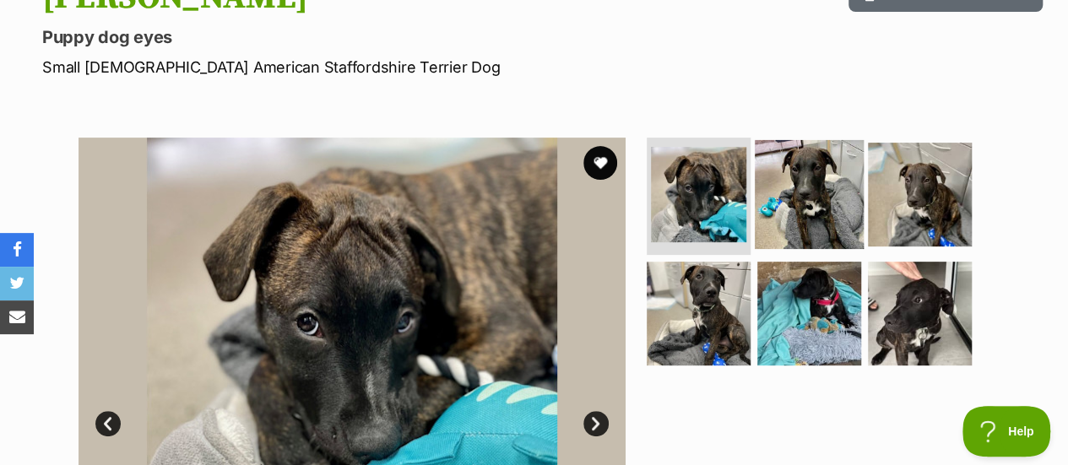
click at [764, 193] on img at bounding box center [809, 193] width 109 height 109
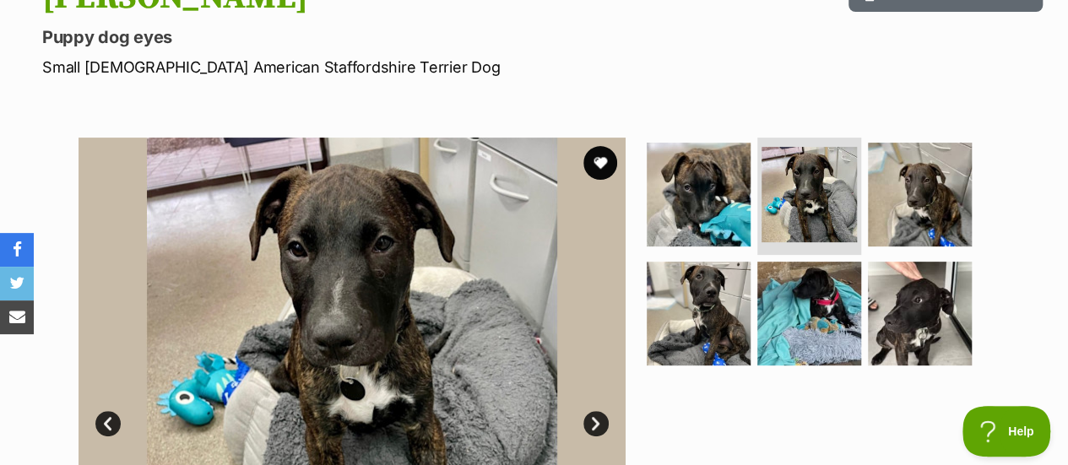
scroll to position [0, 0]
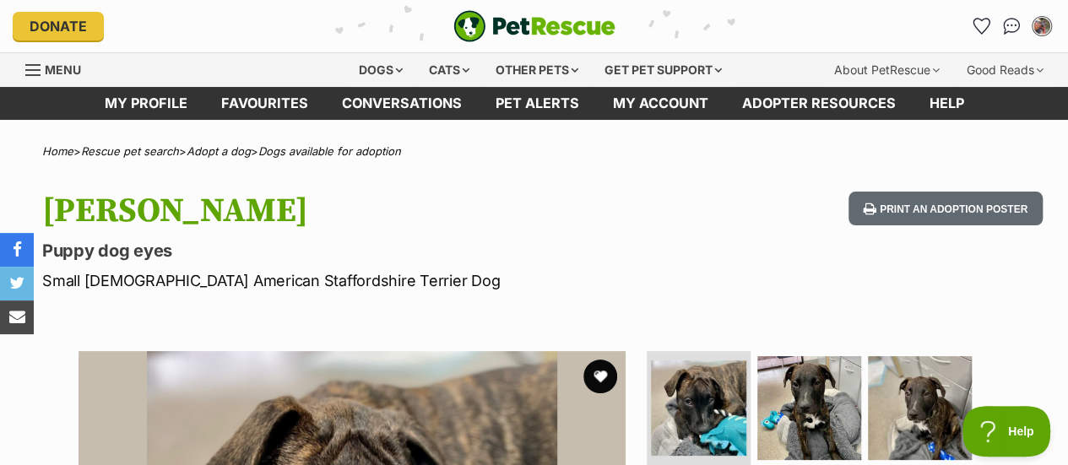
click at [69, 65] on span "Menu" at bounding box center [63, 69] width 36 height 14
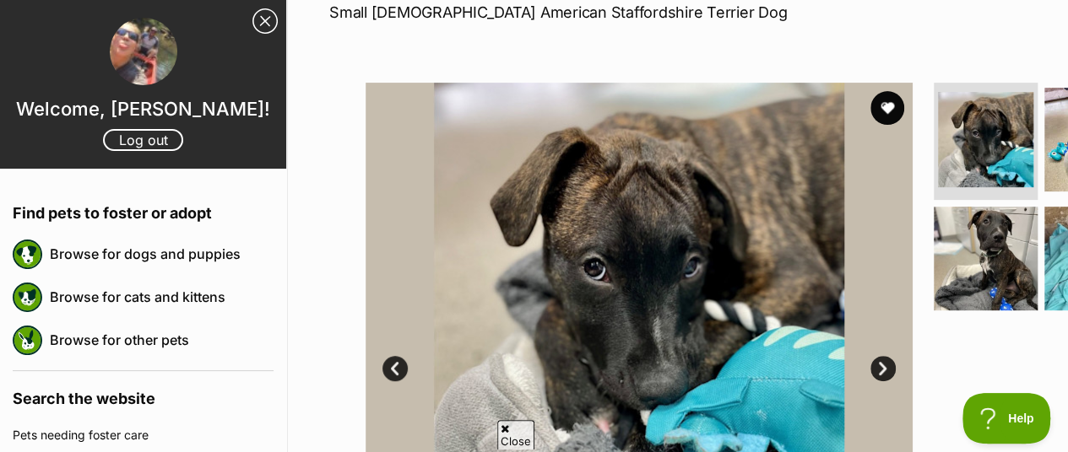
scroll to position [329, 0]
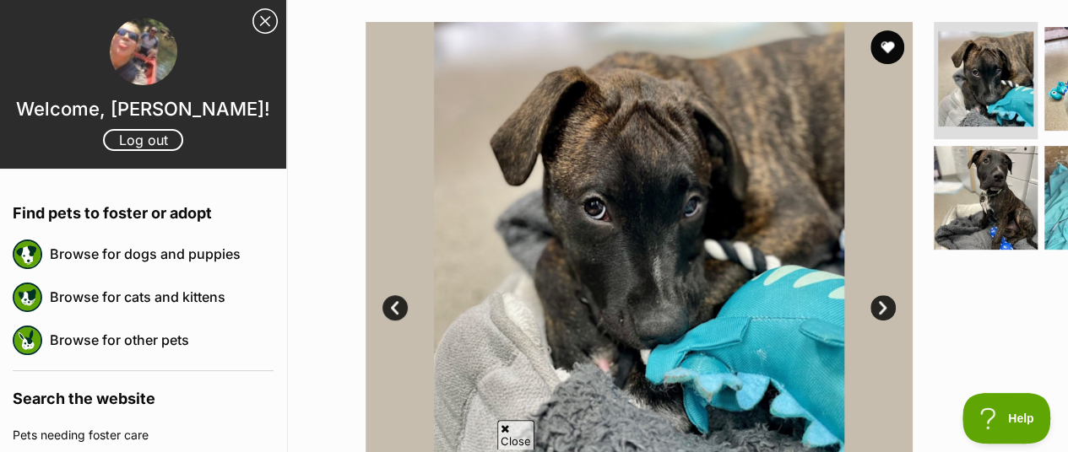
click at [254, 25] on link "Close Sidebar" at bounding box center [264, 20] width 25 height 25
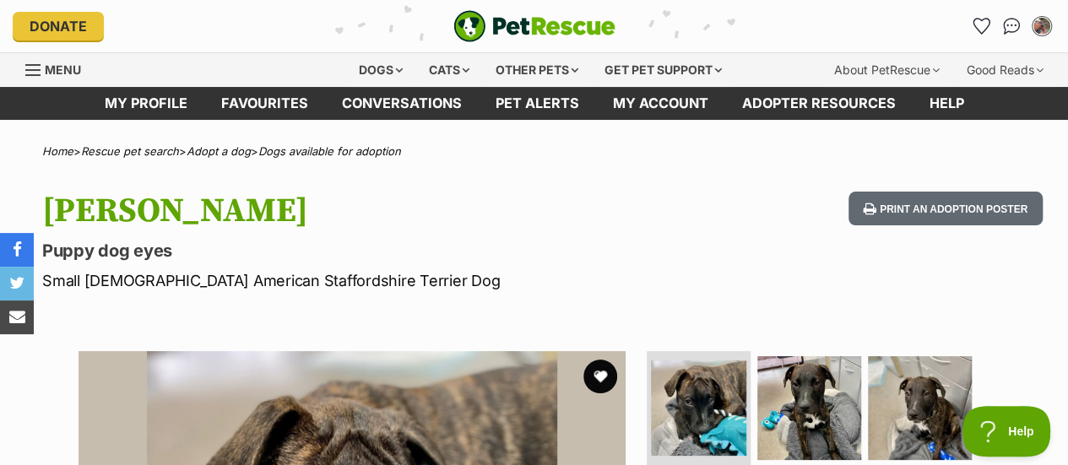
scroll to position [0, 0]
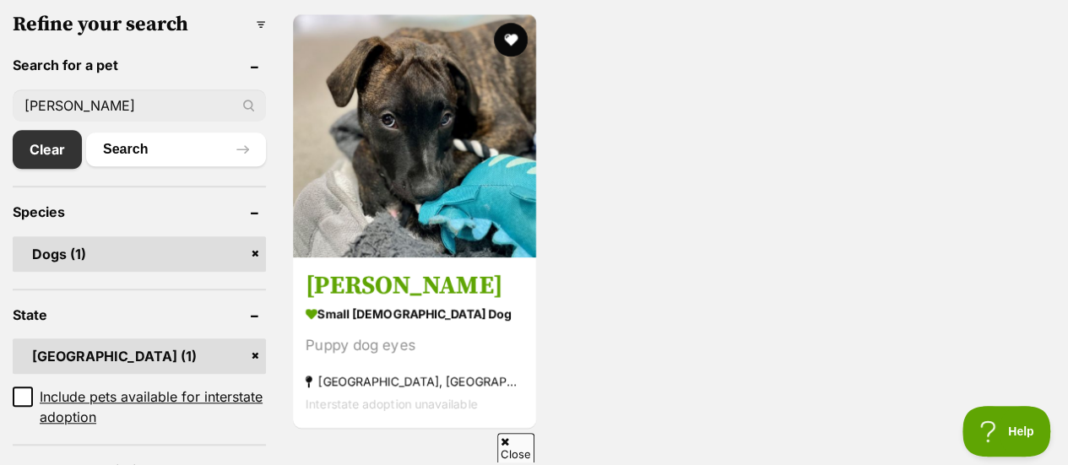
click at [93, 106] on input "[PERSON_NAME]" at bounding box center [139, 105] width 253 height 32
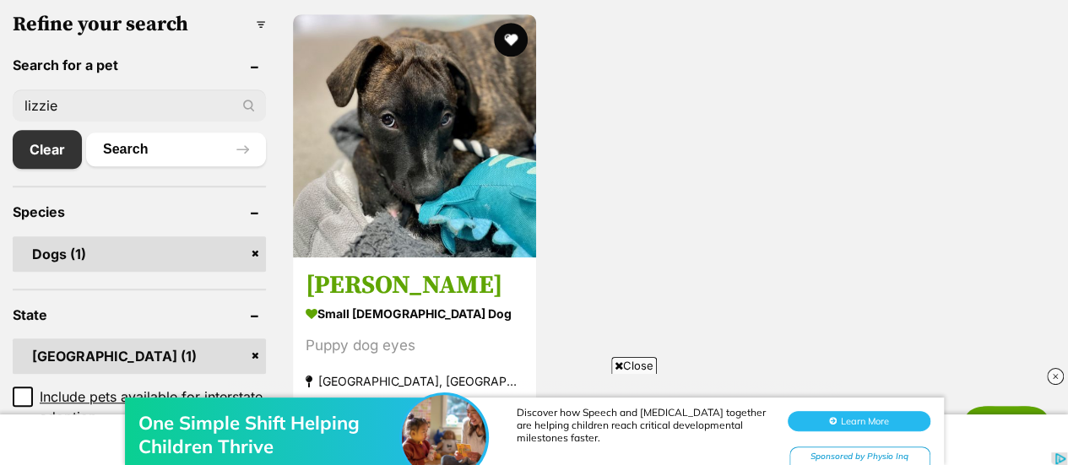
type input "lizzie"
click at [86, 133] on button "Search" at bounding box center [176, 150] width 180 height 34
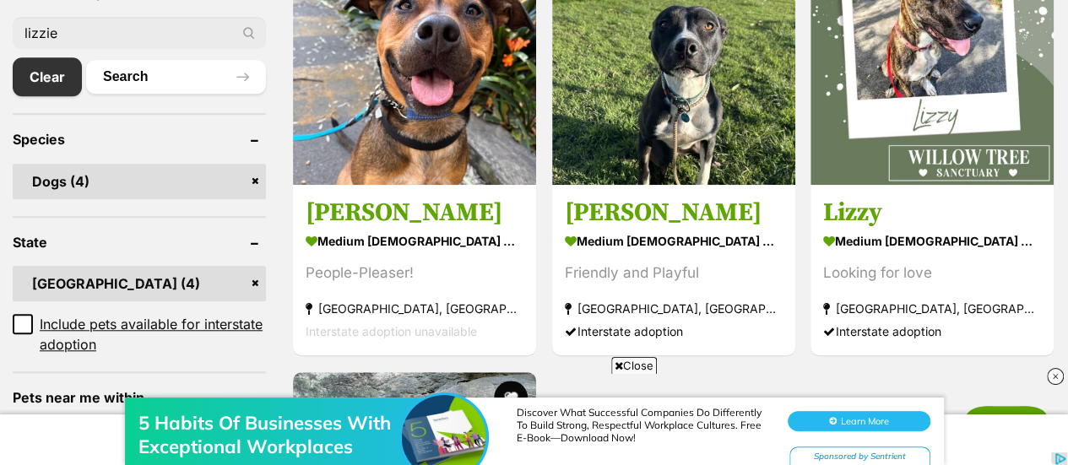
scroll to position [609, 0]
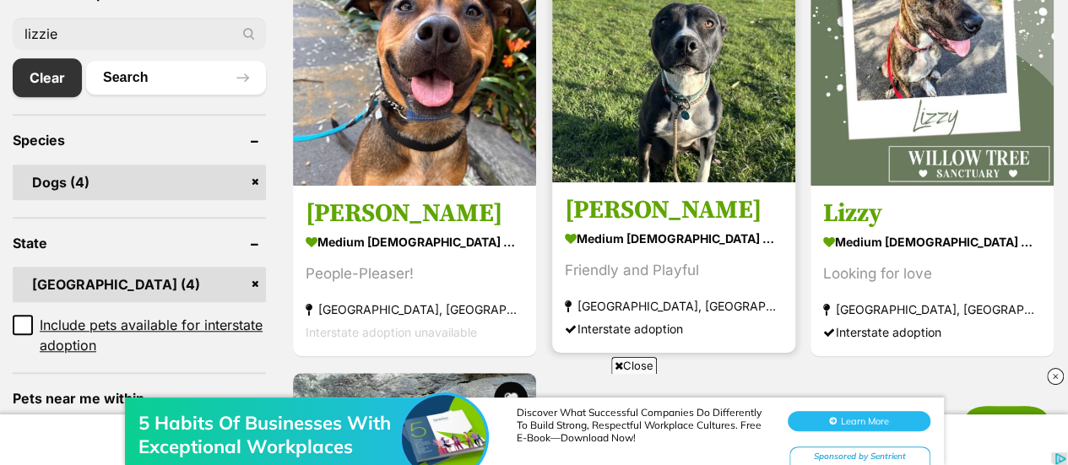
click at [626, 211] on h3 "[PERSON_NAME]" at bounding box center [674, 211] width 218 height 32
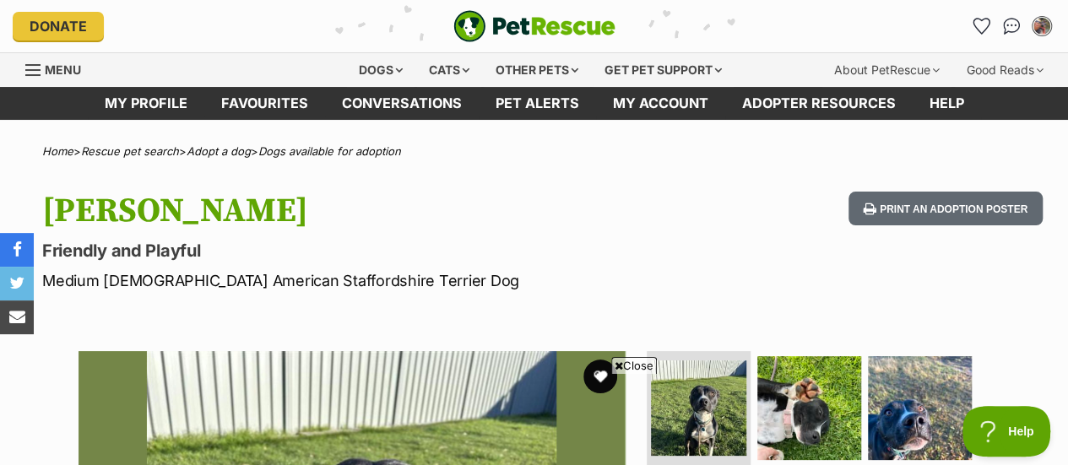
scroll to position [74, 0]
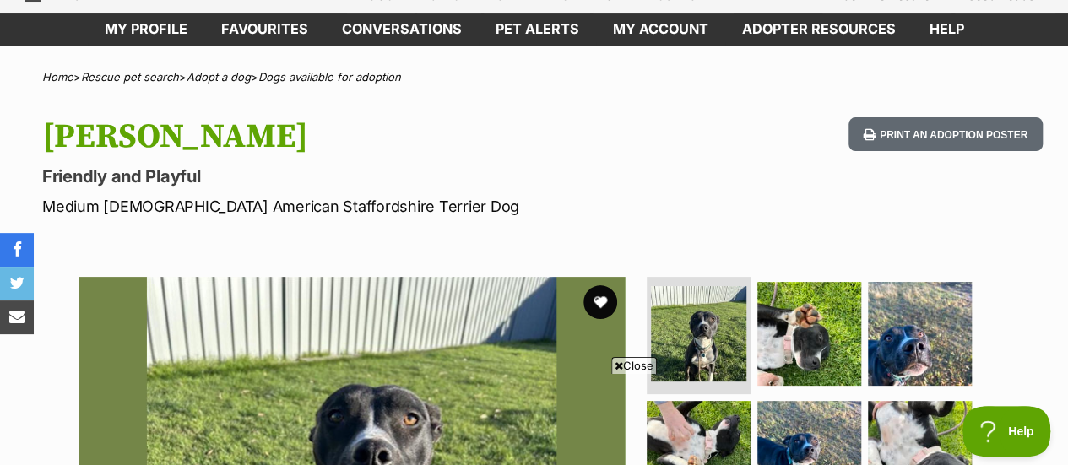
click at [638, 363] on span "Close" at bounding box center [634, 365] width 46 height 17
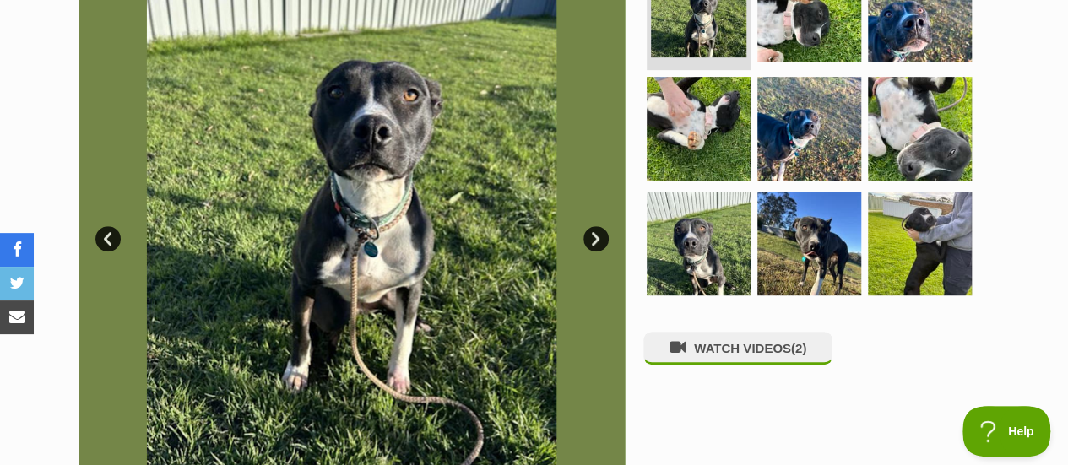
scroll to position [0, 0]
click at [692, 209] on img at bounding box center [698, 243] width 109 height 109
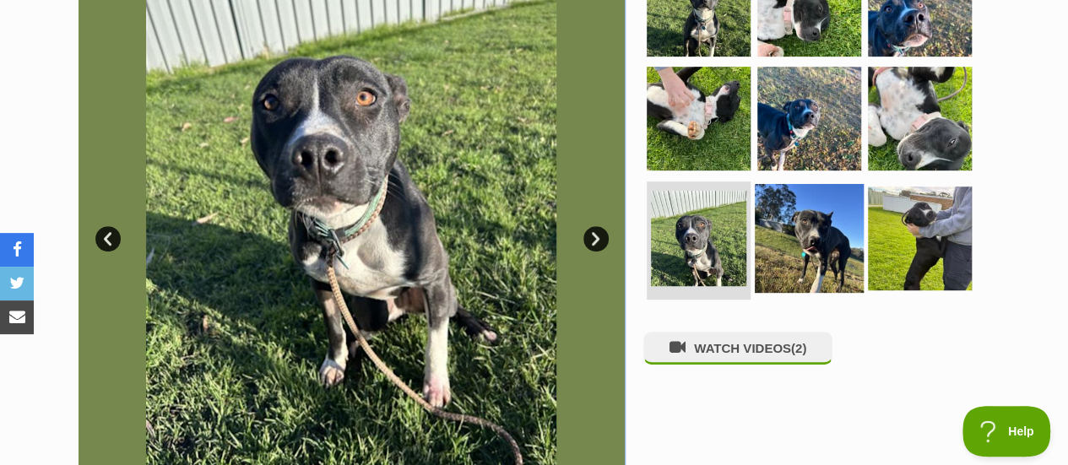
click at [782, 232] on img at bounding box center [809, 238] width 109 height 109
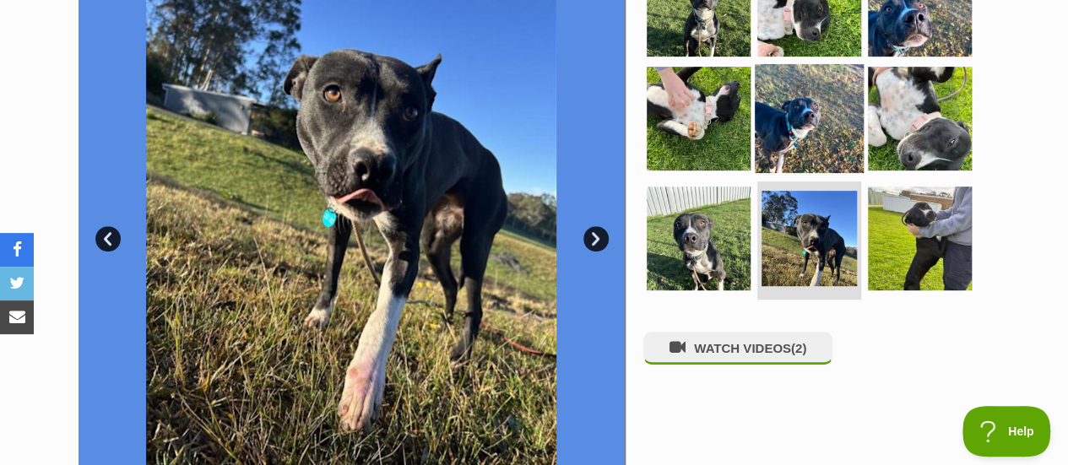
click at [795, 106] on img at bounding box center [809, 118] width 109 height 109
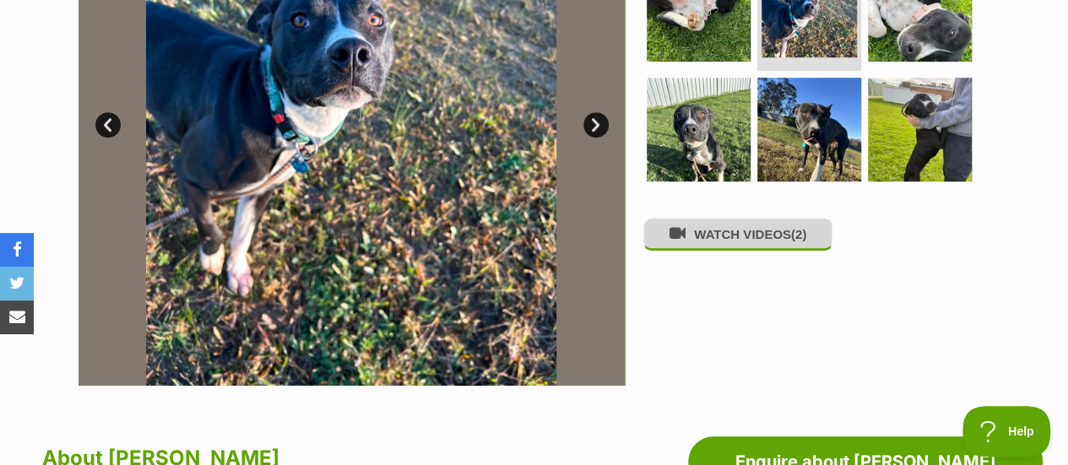
scroll to position [512, 0]
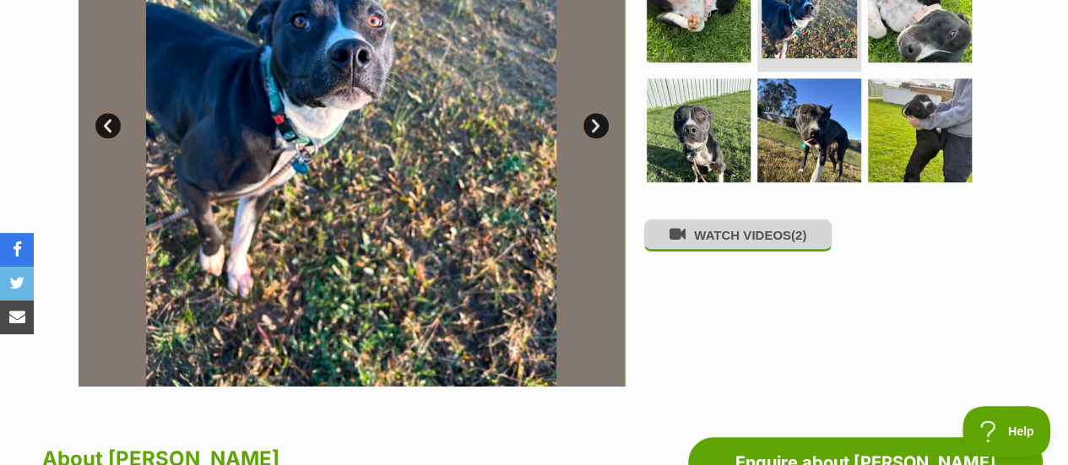
click at [773, 234] on button "WATCH VIDEOS (2)" at bounding box center [737, 235] width 189 height 33
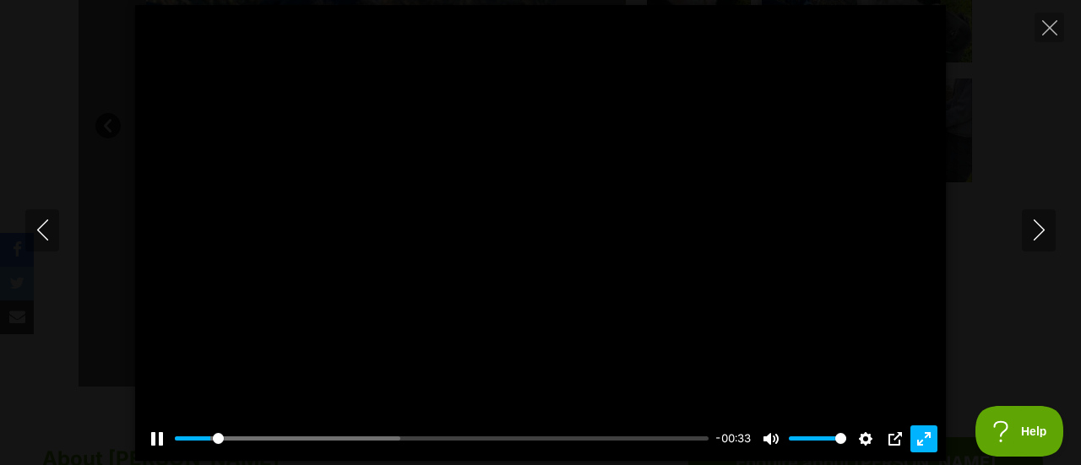
click at [924, 436] on button "Exit fullscreen Enter fullscreen" at bounding box center [923, 438] width 27 height 27
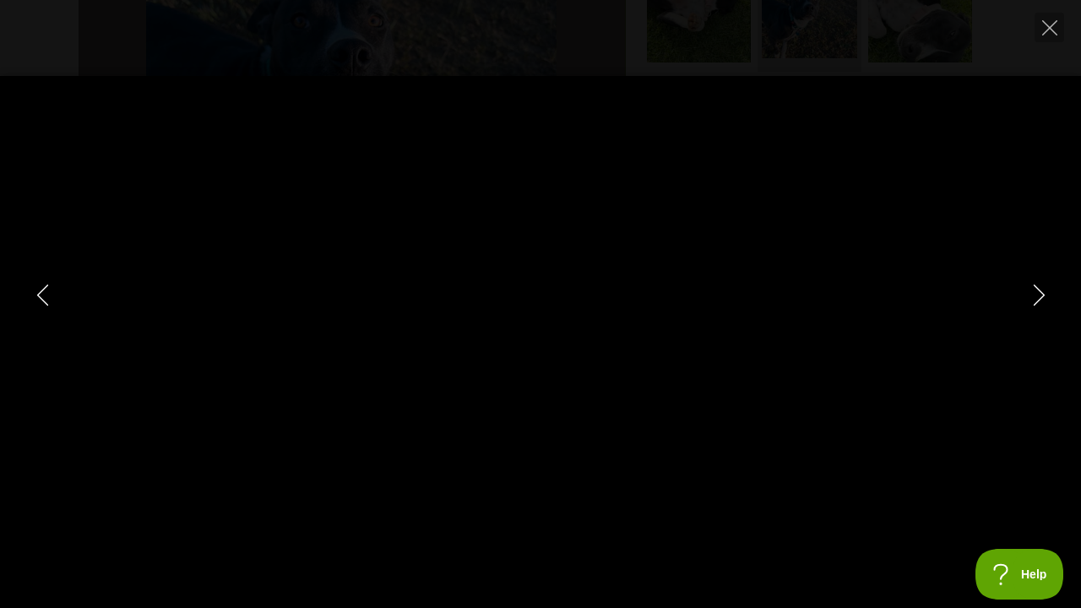
type input "100"
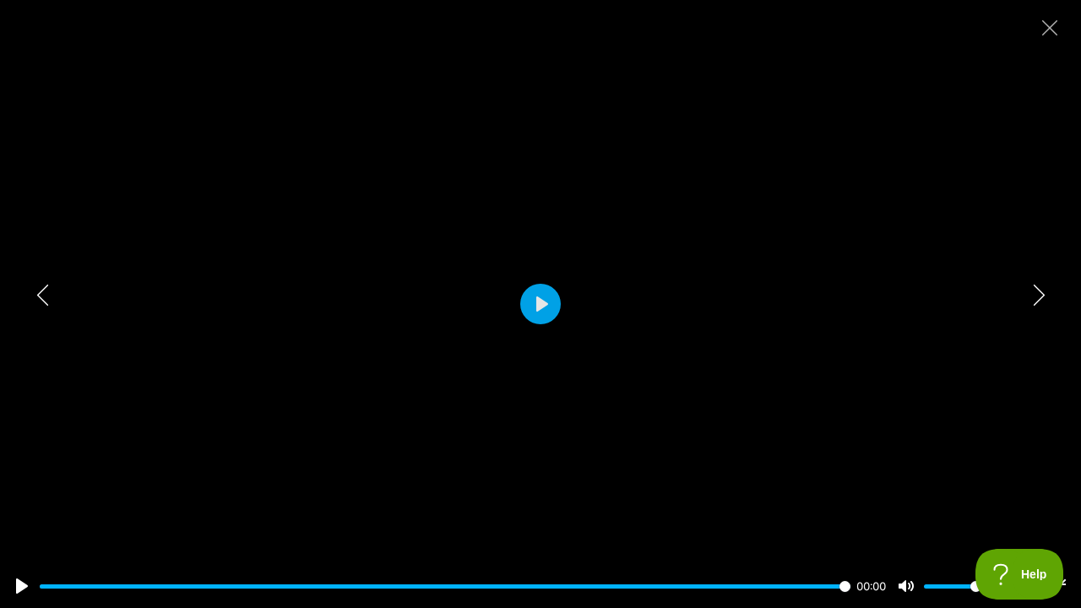
type input "100"
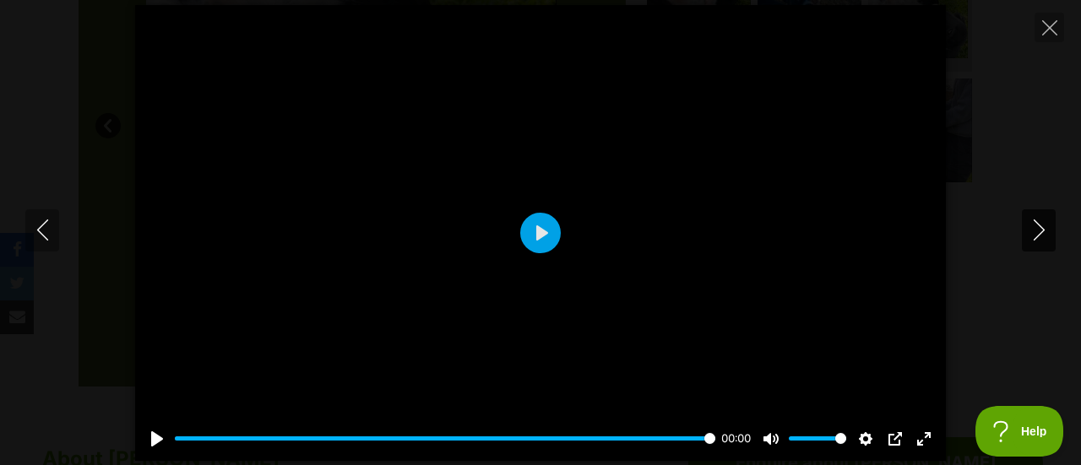
click at [1038, 231] on icon "Next" at bounding box center [1038, 229] width 21 height 21
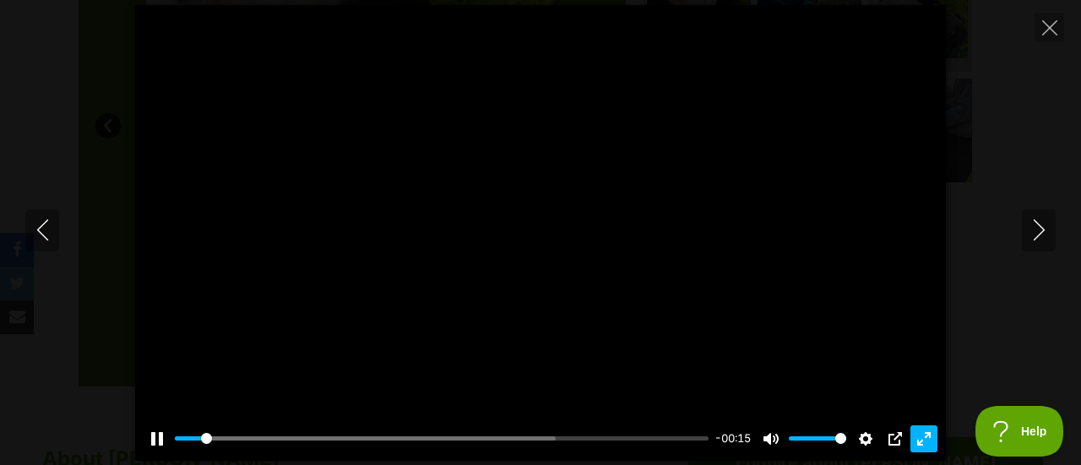
click at [928, 435] on button "Exit fullscreen Enter fullscreen" at bounding box center [923, 438] width 27 height 27
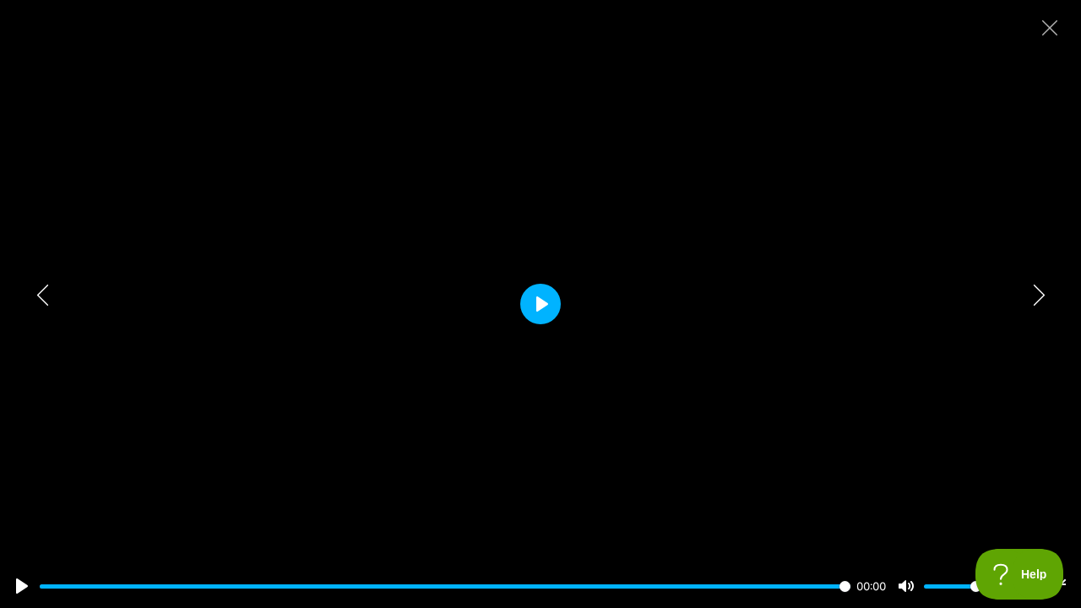
click at [538, 293] on button "Play" at bounding box center [540, 304] width 41 height 41
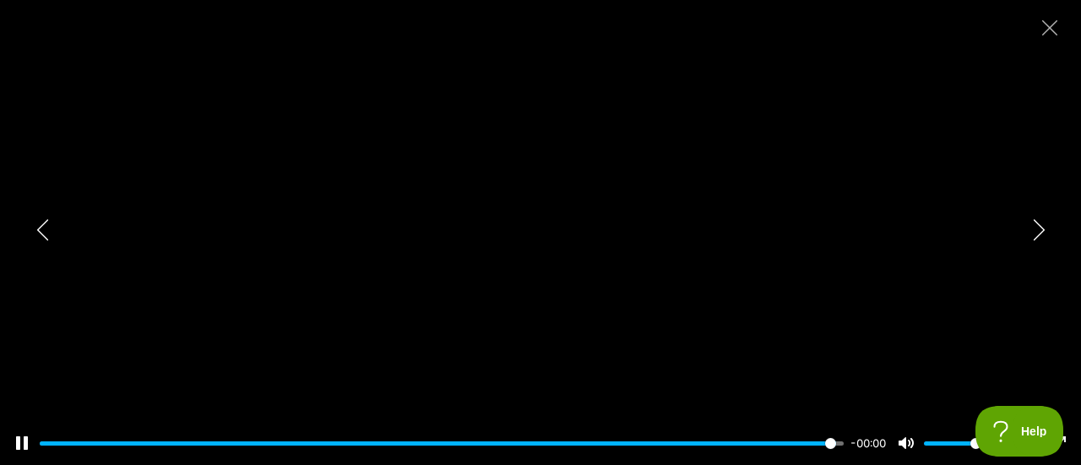
type input "100"
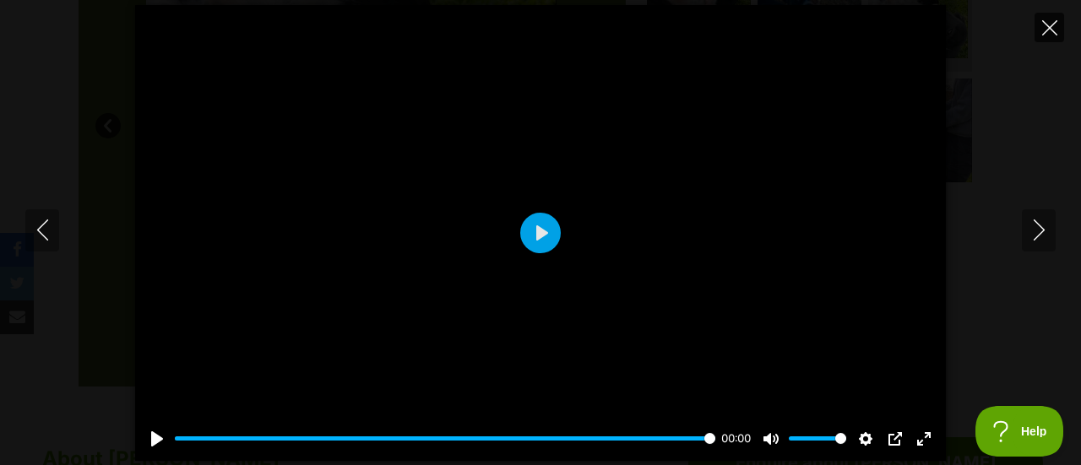
click at [1053, 21] on icon "Close" at bounding box center [1049, 27] width 15 height 15
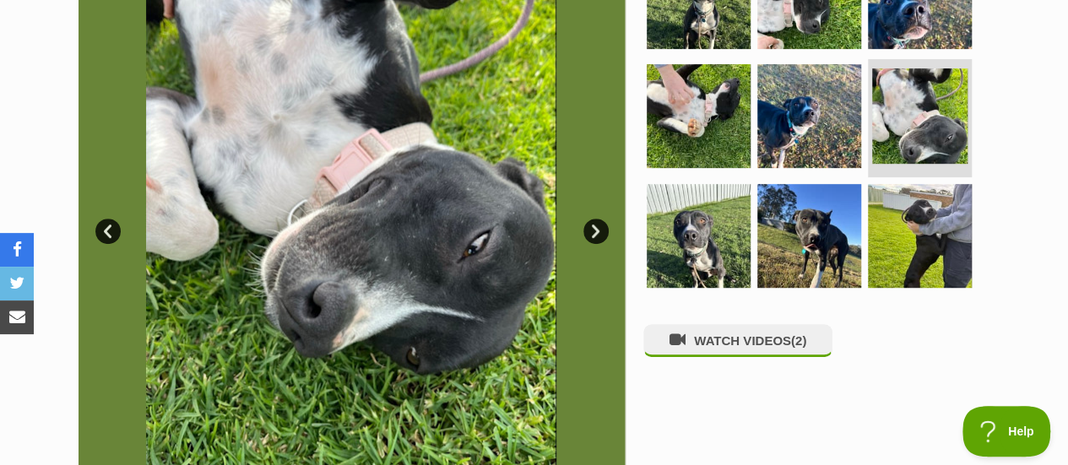
scroll to position [405, 0]
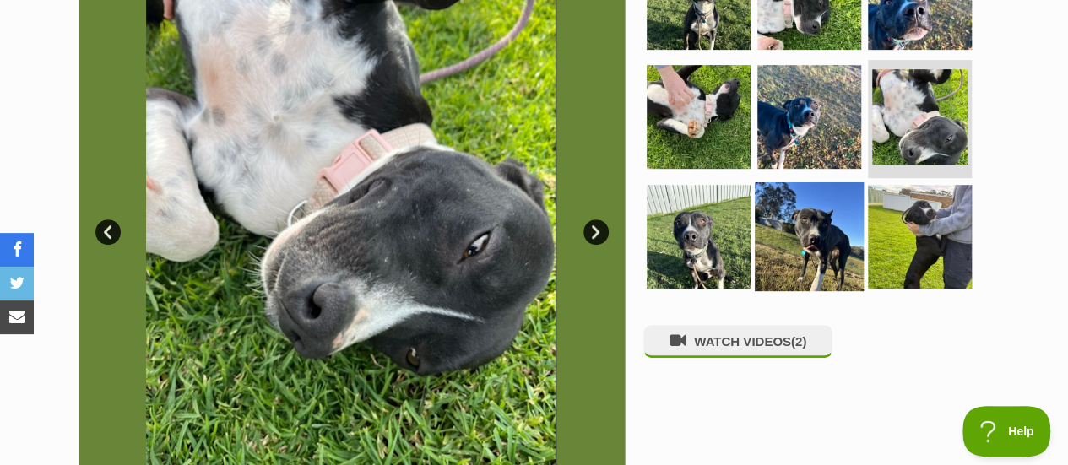
click at [812, 229] on img at bounding box center [809, 236] width 109 height 109
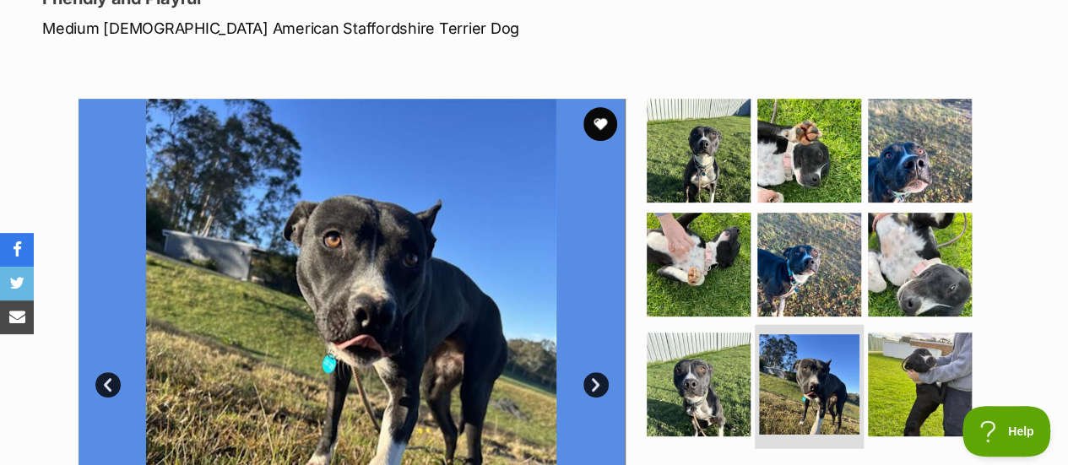
scroll to position [252, 0]
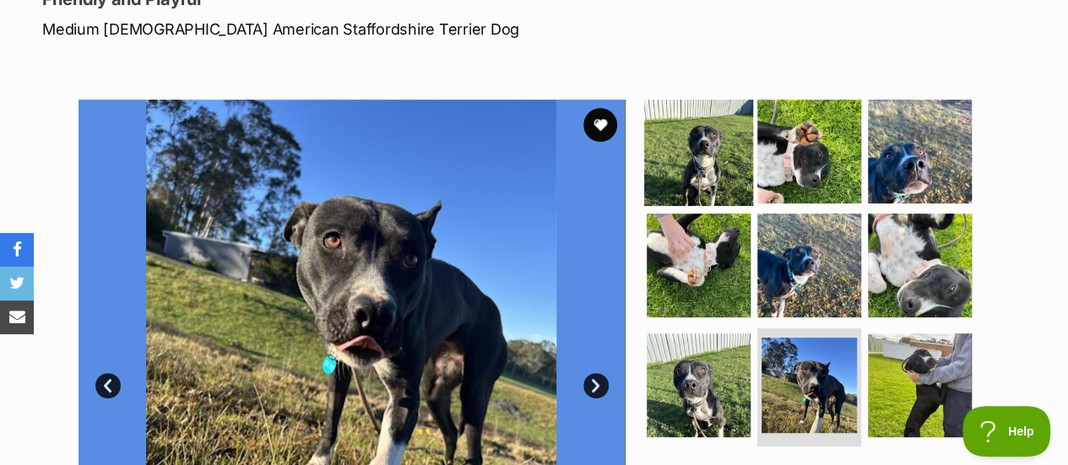
click at [702, 140] on img at bounding box center [698, 150] width 109 height 109
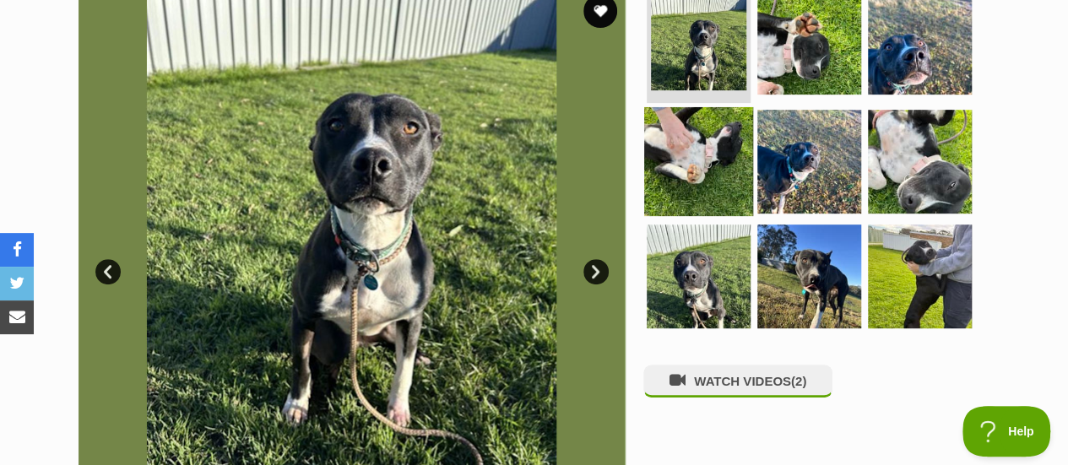
scroll to position [366, 0]
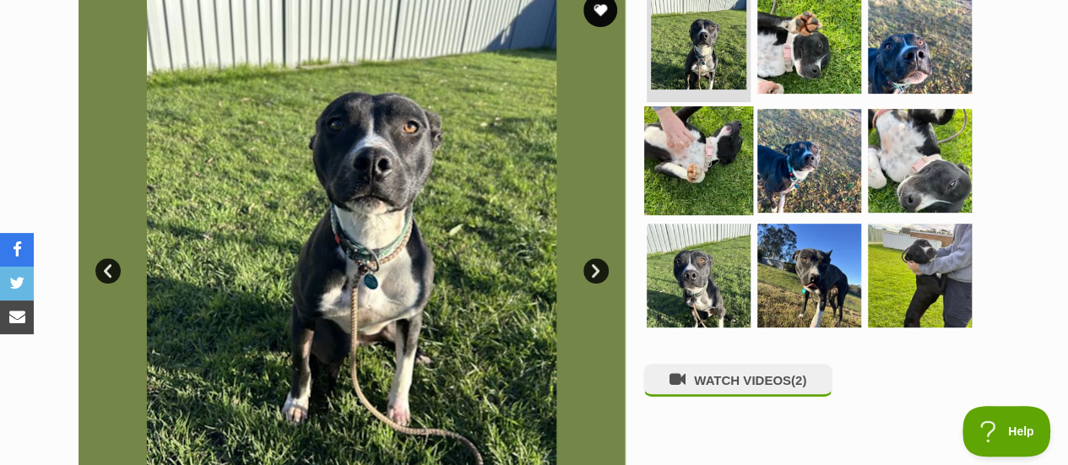
click at [702, 162] on img at bounding box center [698, 160] width 109 height 109
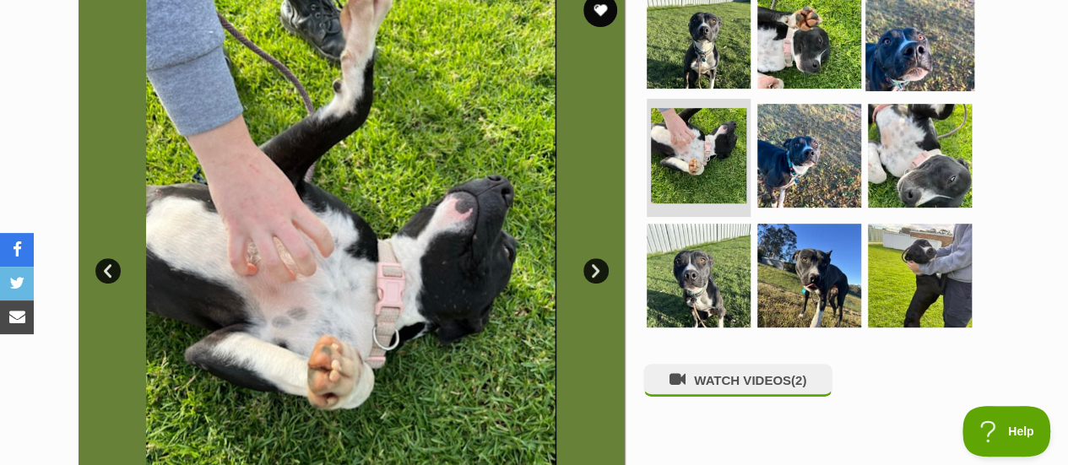
click at [918, 53] on img at bounding box center [919, 35] width 109 height 109
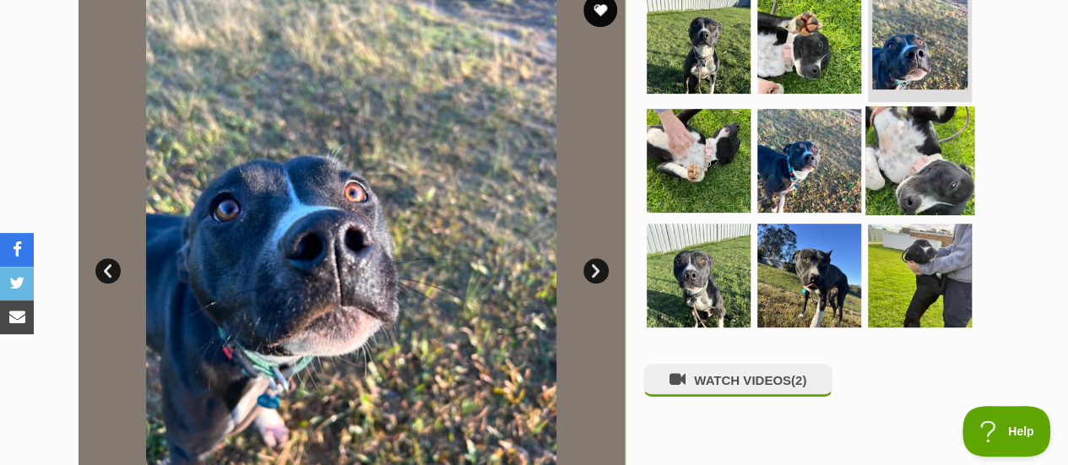
click at [934, 143] on img at bounding box center [919, 160] width 109 height 109
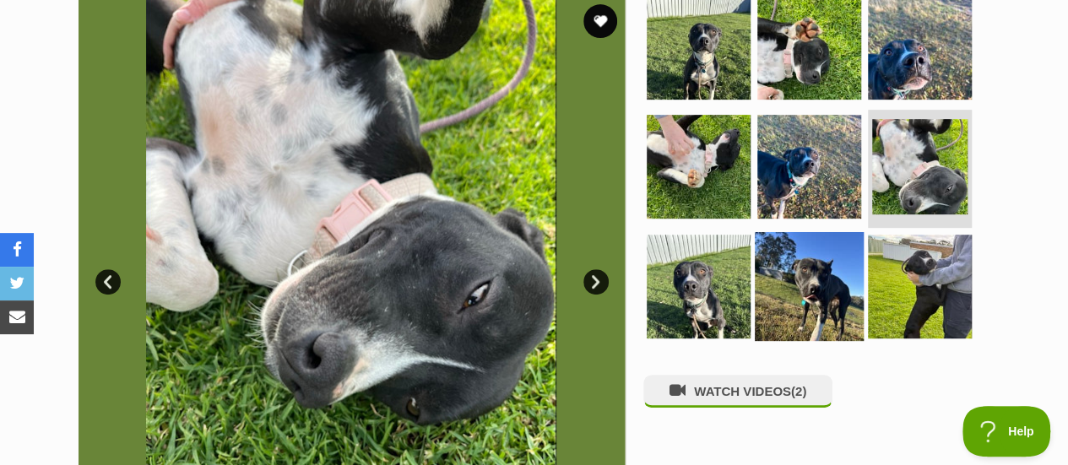
scroll to position [356, 0]
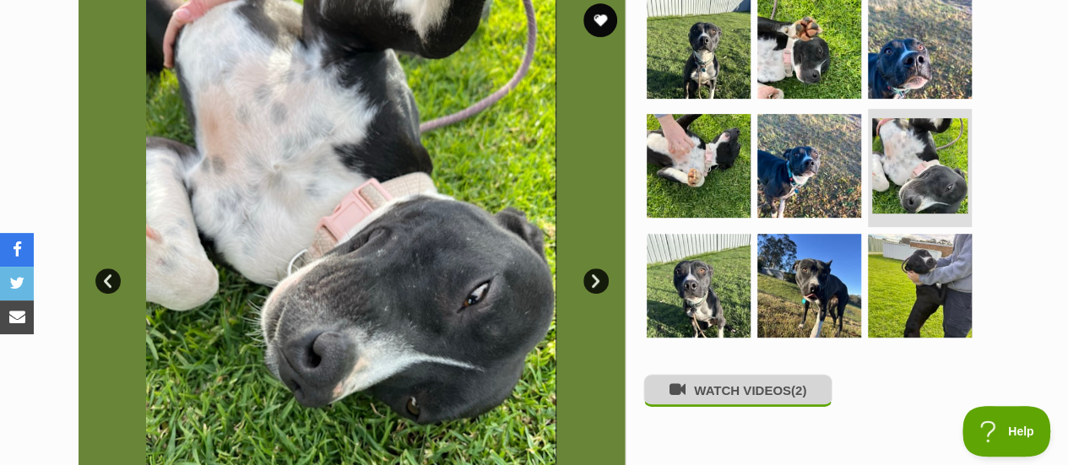
click at [739, 392] on button "WATCH VIDEOS (2)" at bounding box center [737, 390] width 189 height 33
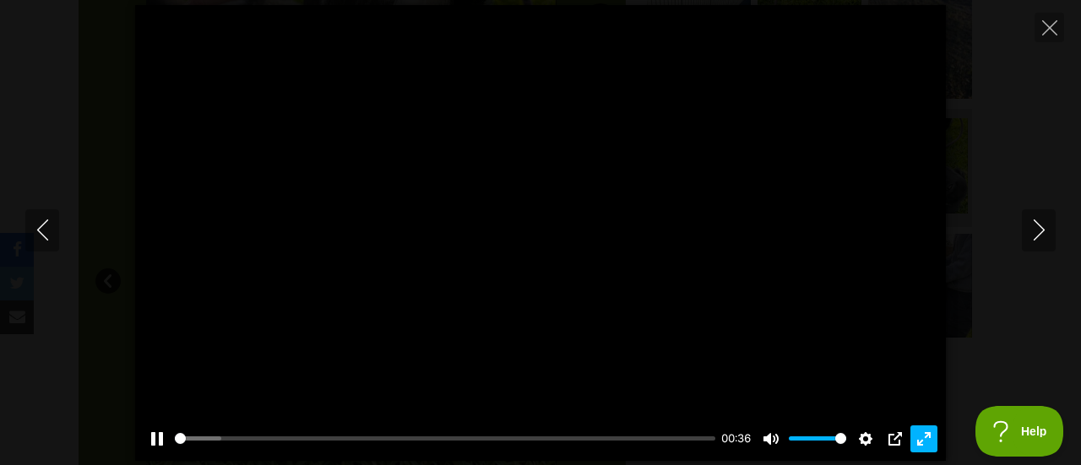
click at [921, 443] on button "Exit fullscreen Enter fullscreen" at bounding box center [923, 438] width 27 height 27
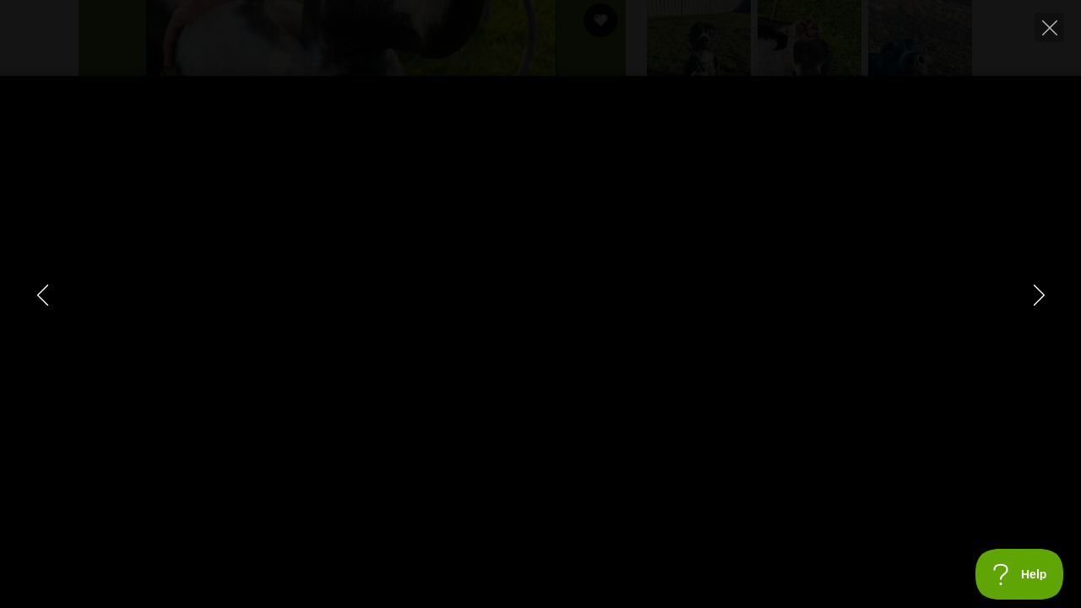
type input "100"
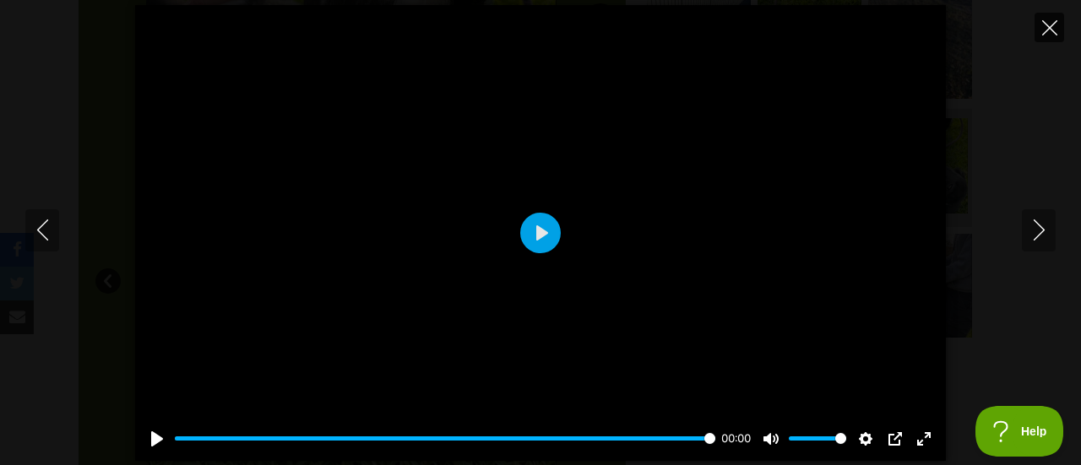
click at [1039, 31] on button "Close" at bounding box center [1049, 28] width 30 height 30
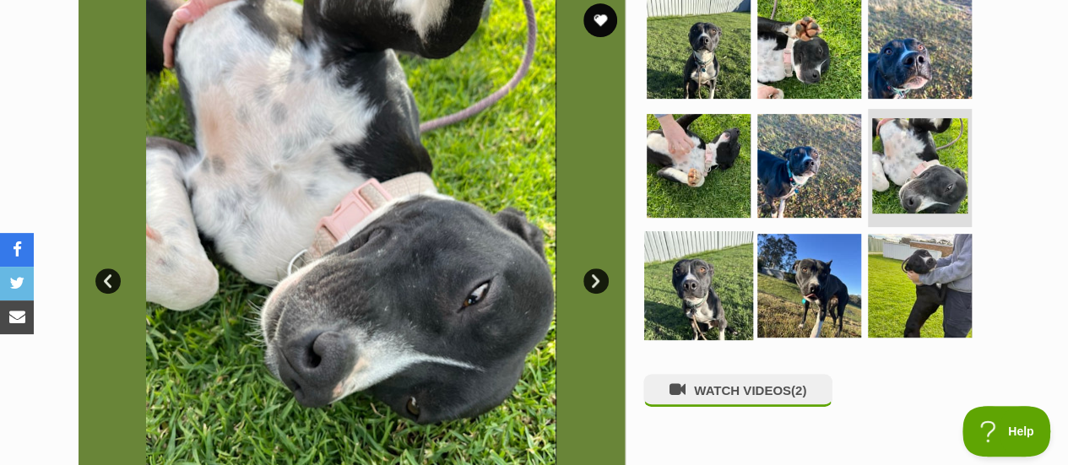
click at [704, 281] on img at bounding box center [698, 285] width 109 height 109
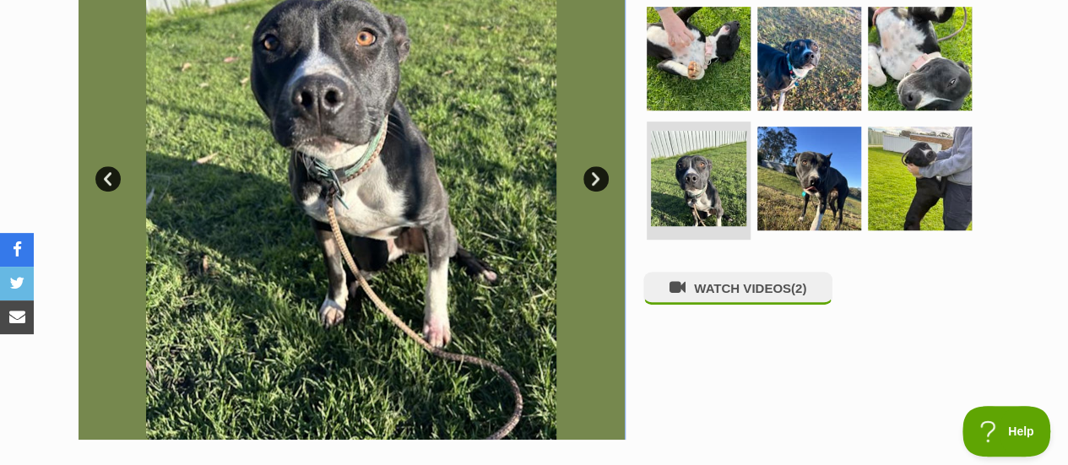
scroll to position [379, 0]
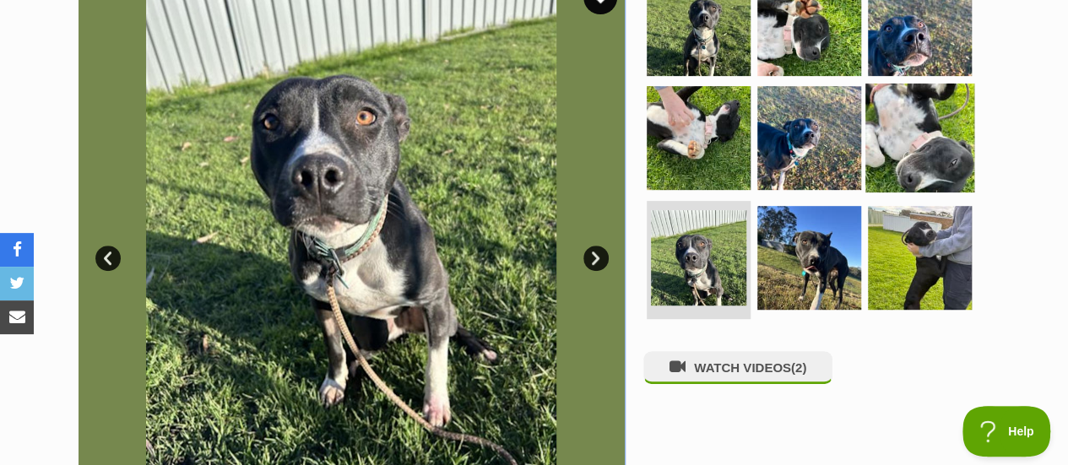
click at [913, 132] on img at bounding box center [919, 138] width 109 height 109
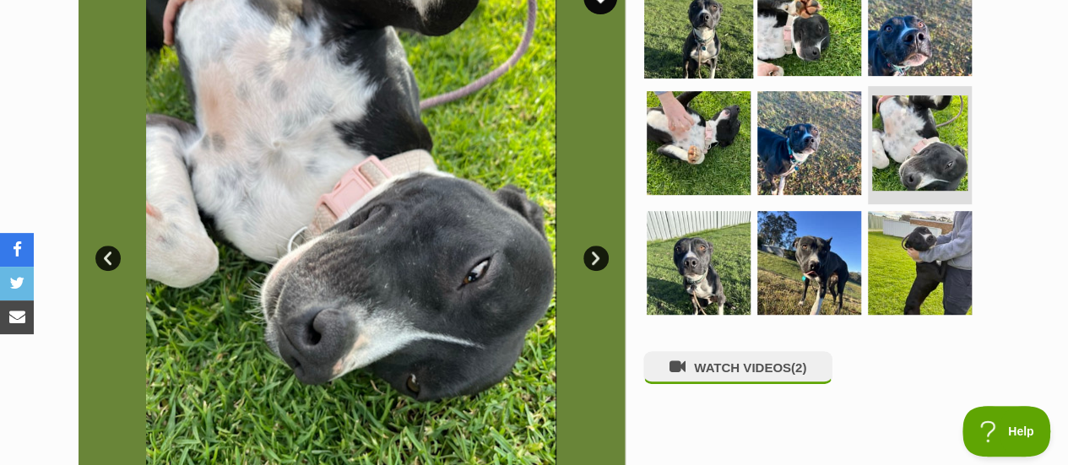
click at [702, 45] on img at bounding box center [698, 23] width 109 height 109
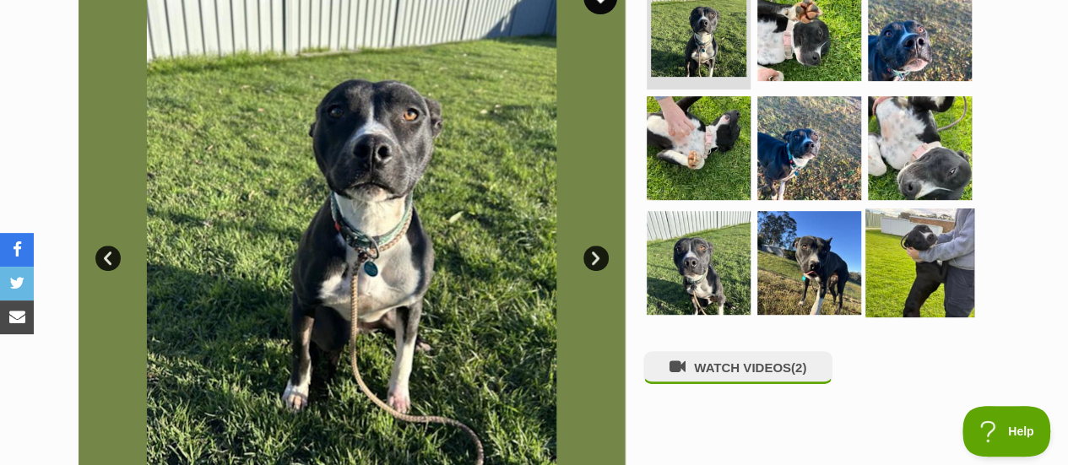
click at [903, 266] on img at bounding box center [919, 263] width 109 height 109
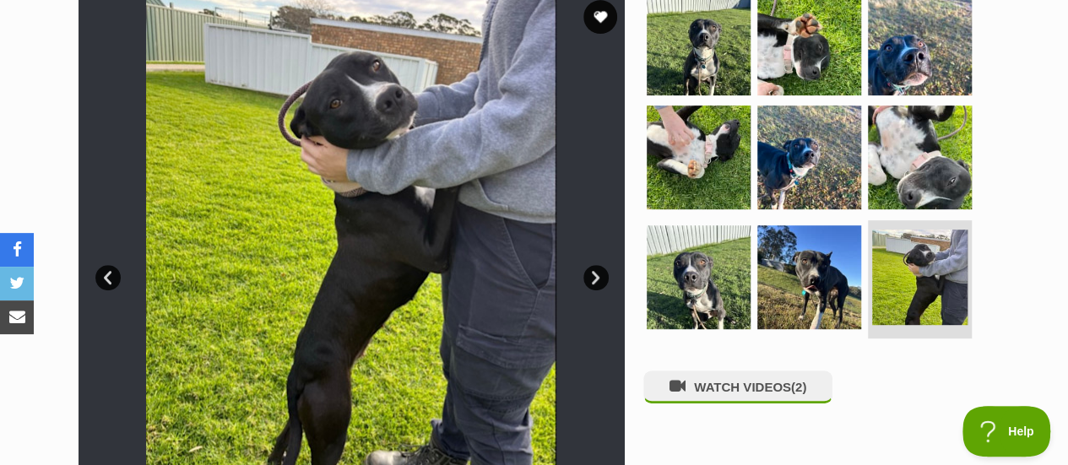
scroll to position [351, 0]
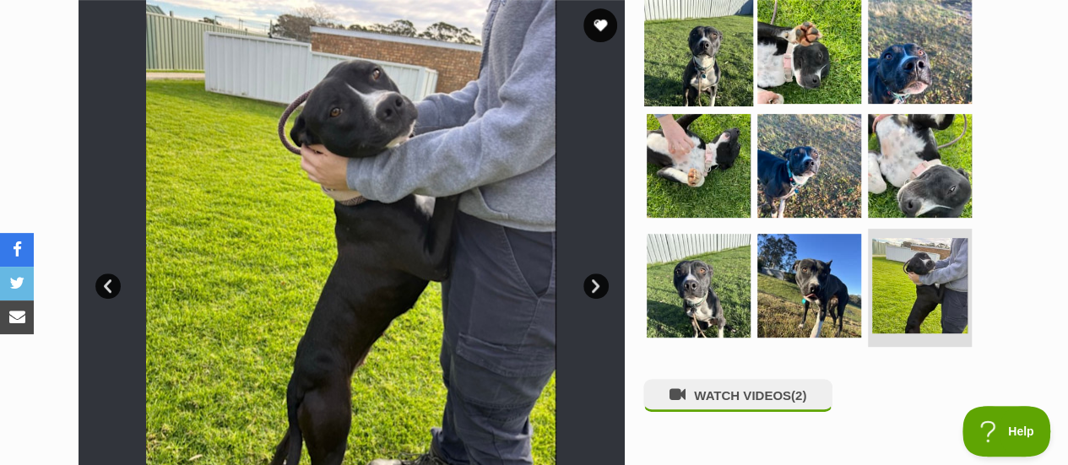
click at [701, 69] on img at bounding box center [698, 51] width 109 height 109
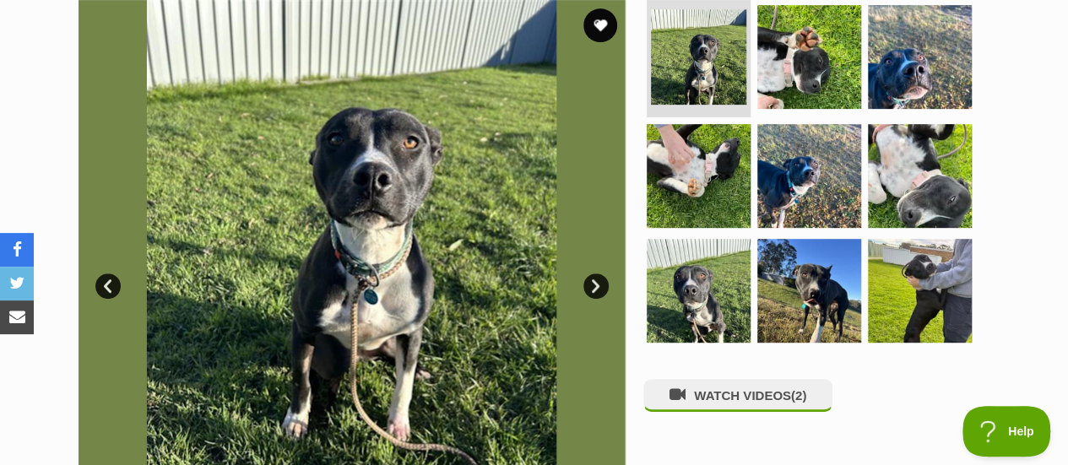
scroll to position [432, 0]
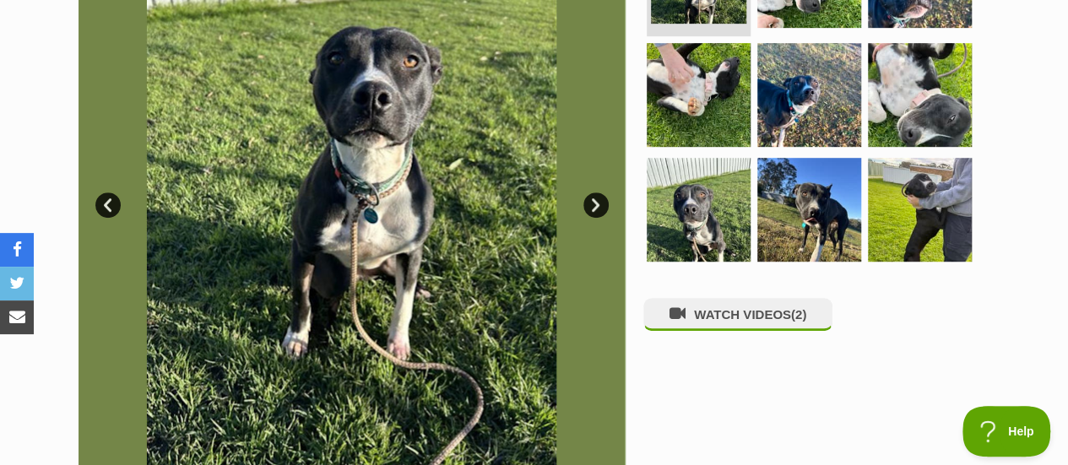
click at [728, 412] on div "WATCH VIDEOS (2)" at bounding box center [816, 192] width 346 height 547
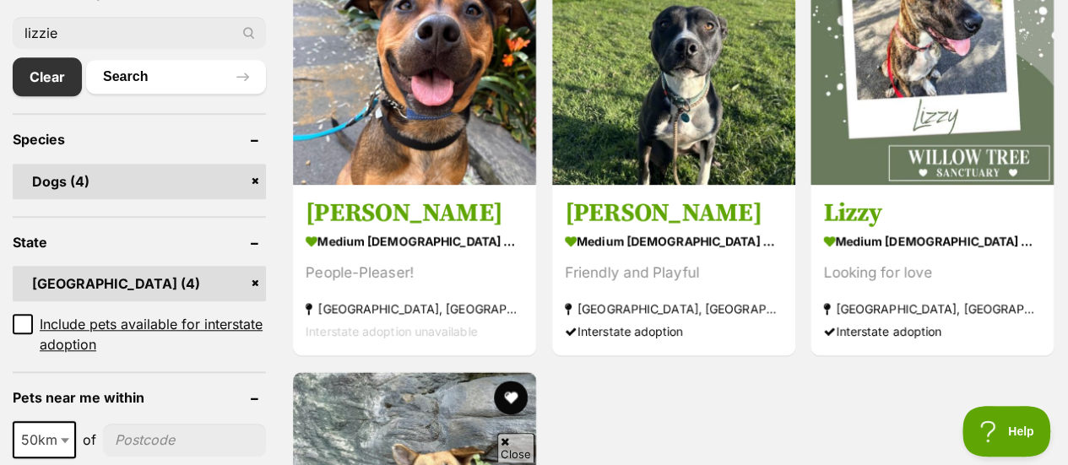
click at [135, 41] on input "lizzie" at bounding box center [139, 33] width 253 height 32
type input "kara"
click at [86, 60] on button "Search" at bounding box center [176, 77] width 180 height 34
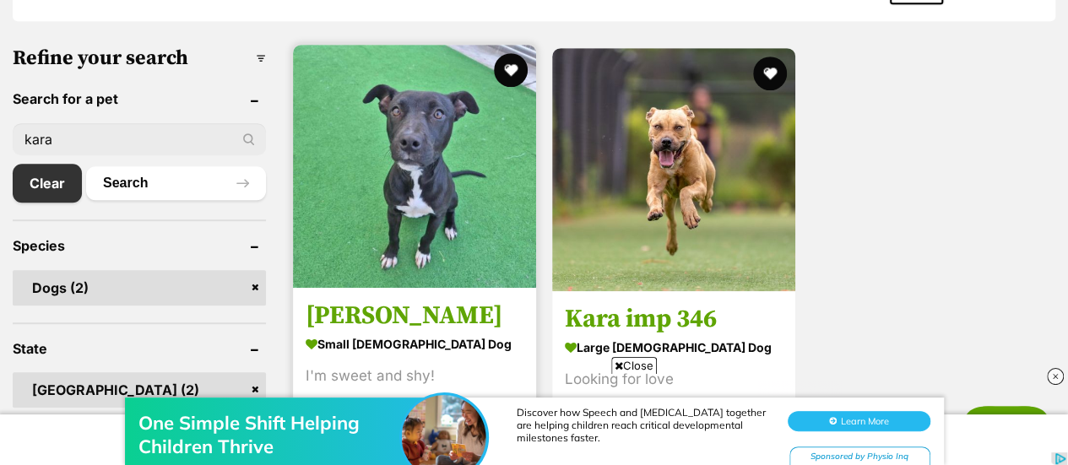
click at [447, 199] on img at bounding box center [414, 166] width 243 height 243
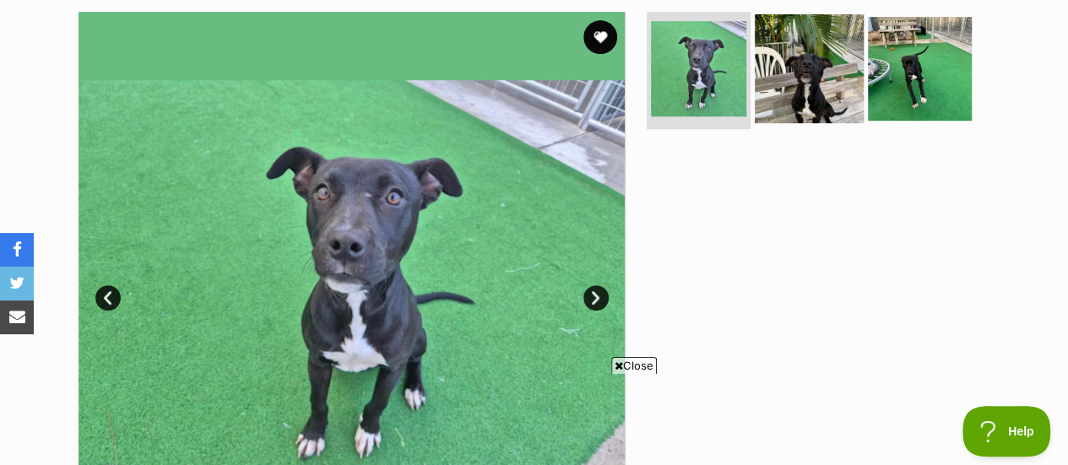
click at [824, 66] on img at bounding box center [809, 68] width 109 height 109
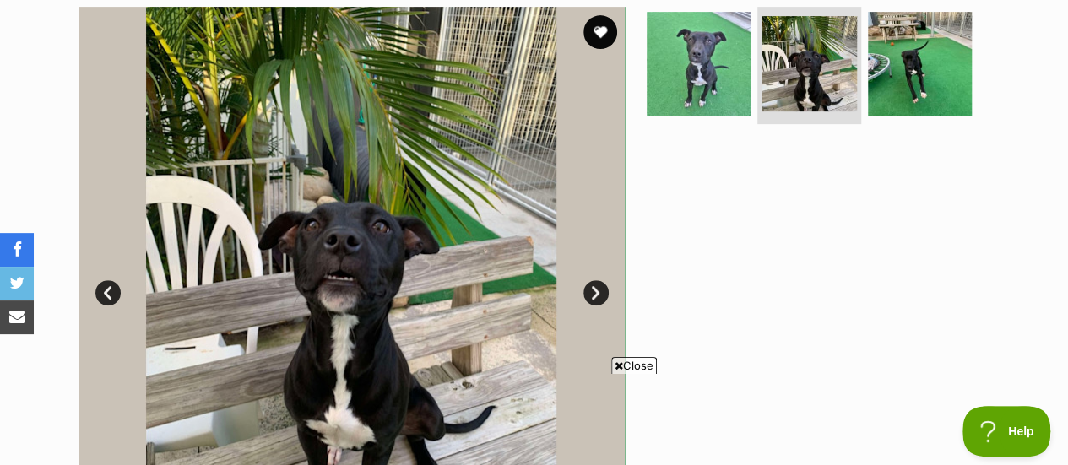
click at [642, 364] on span "Close" at bounding box center [634, 365] width 46 height 17
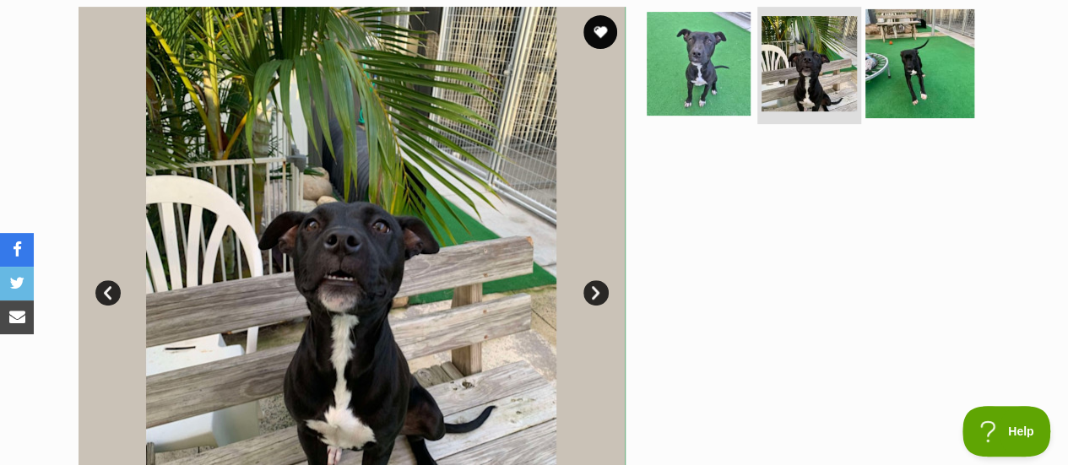
click at [910, 75] on img at bounding box center [919, 62] width 109 height 109
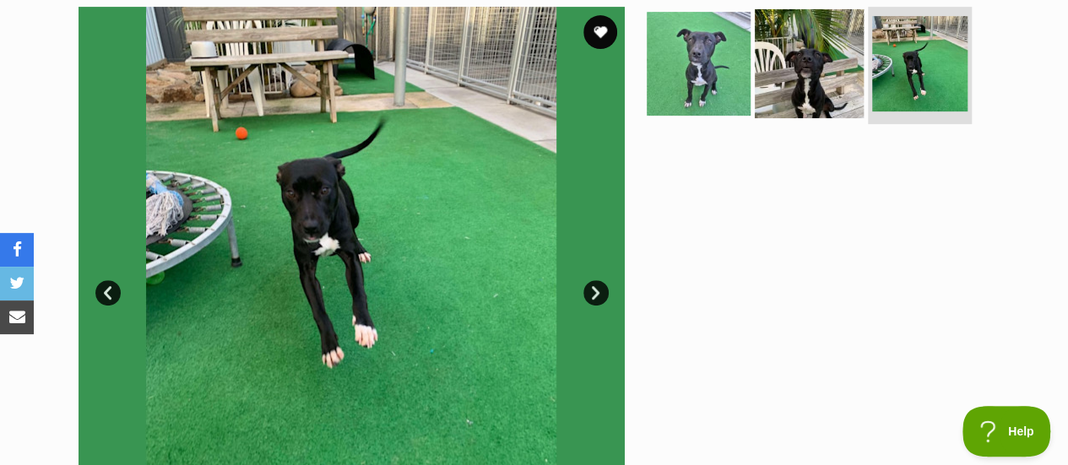
click at [805, 67] on img at bounding box center [809, 62] width 109 height 109
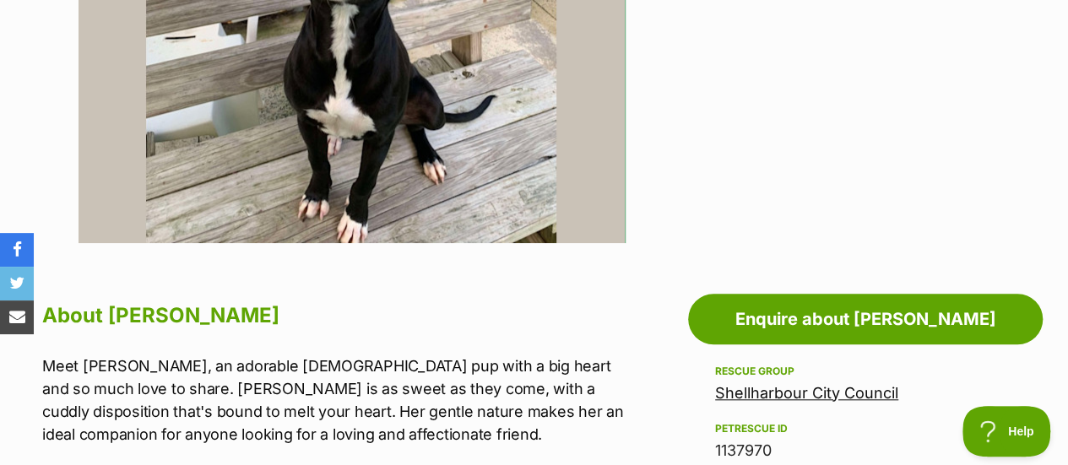
scroll to position [378, 0]
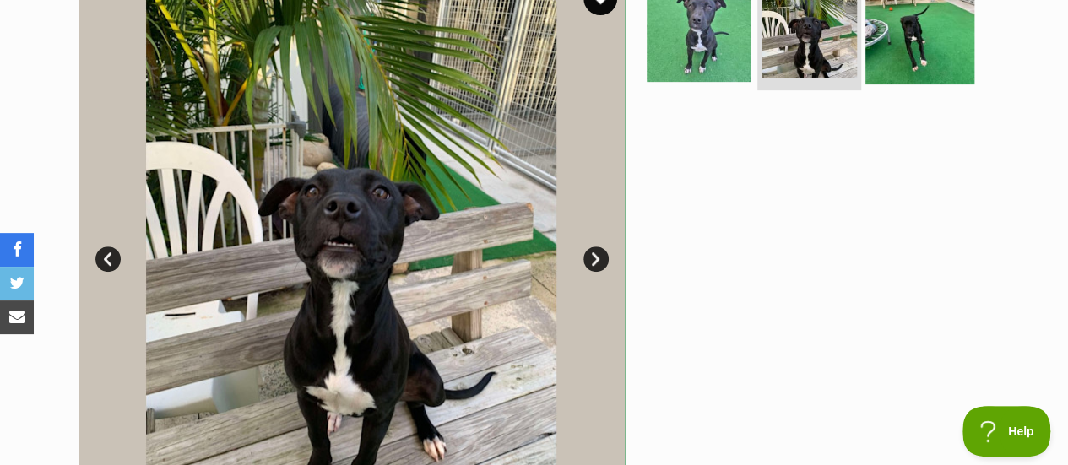
click at [910, 50] on img at bounding box center [919, 29] width 109 height 109
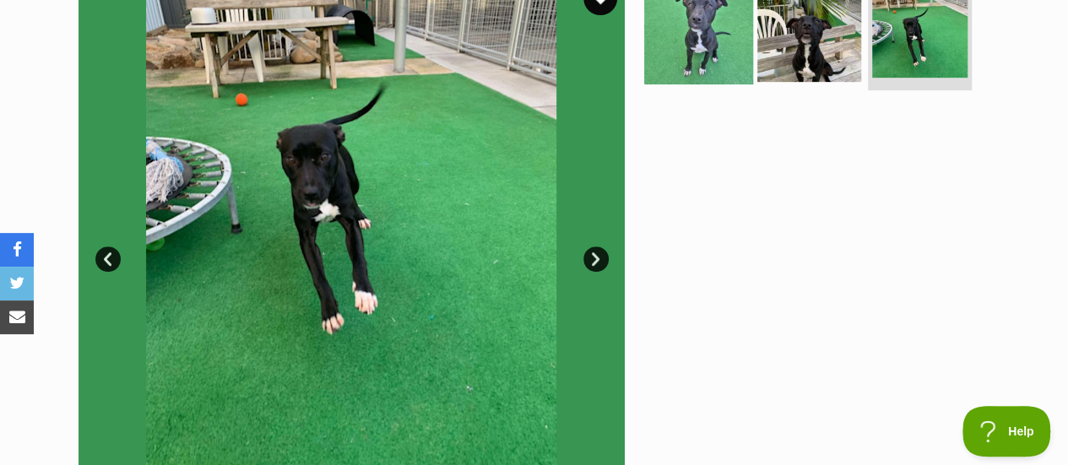
click at [707, 33] on img at bounding box center [698, 29] width 109 height 109
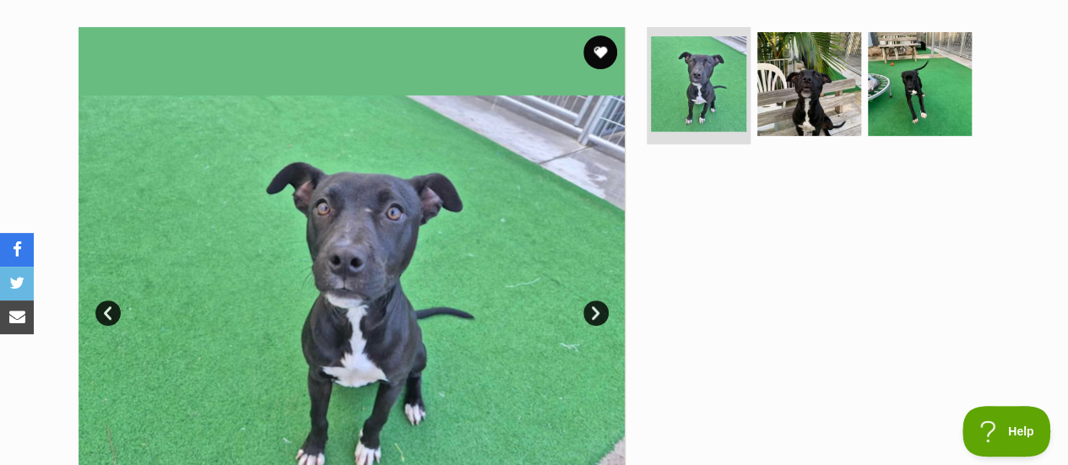
scroll to position [323, 0]
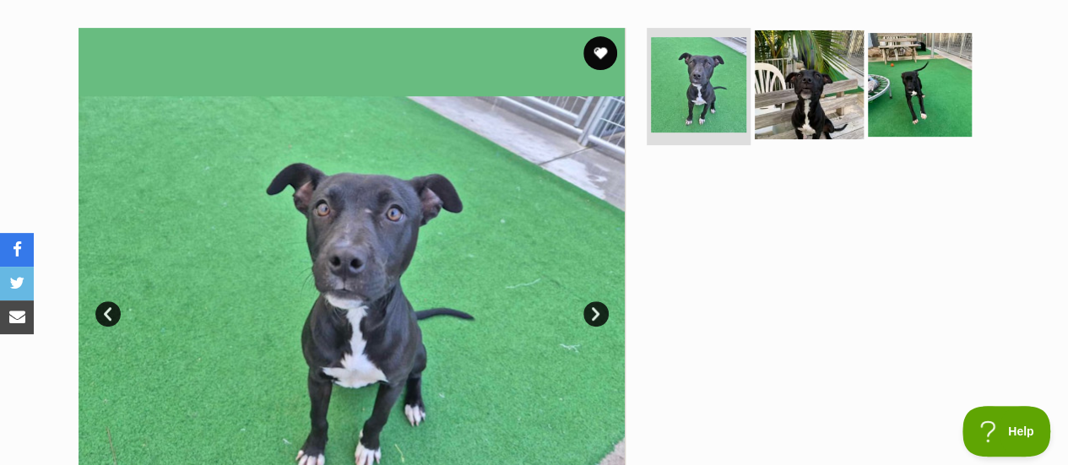
click at [796, 102] on img at bounding box center [809, 84] width 109 height 109
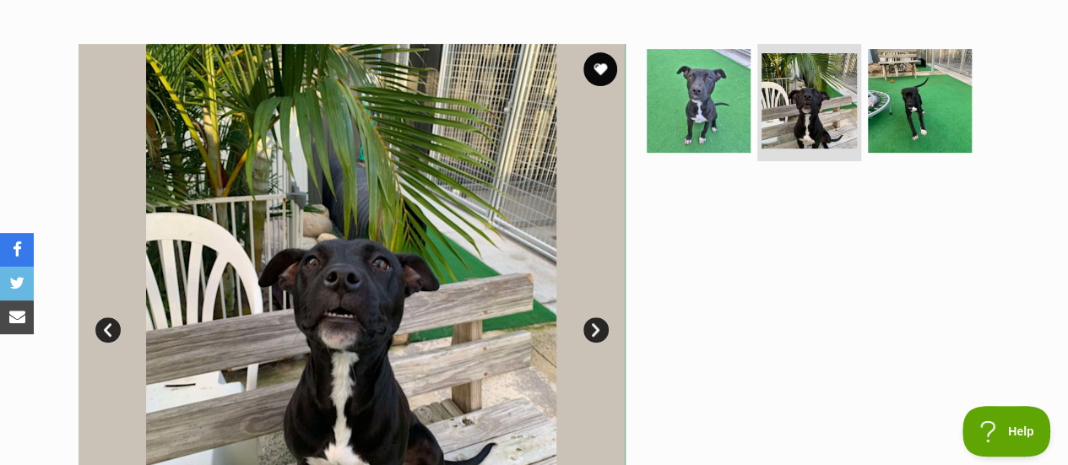
scroll to position [308, 0]
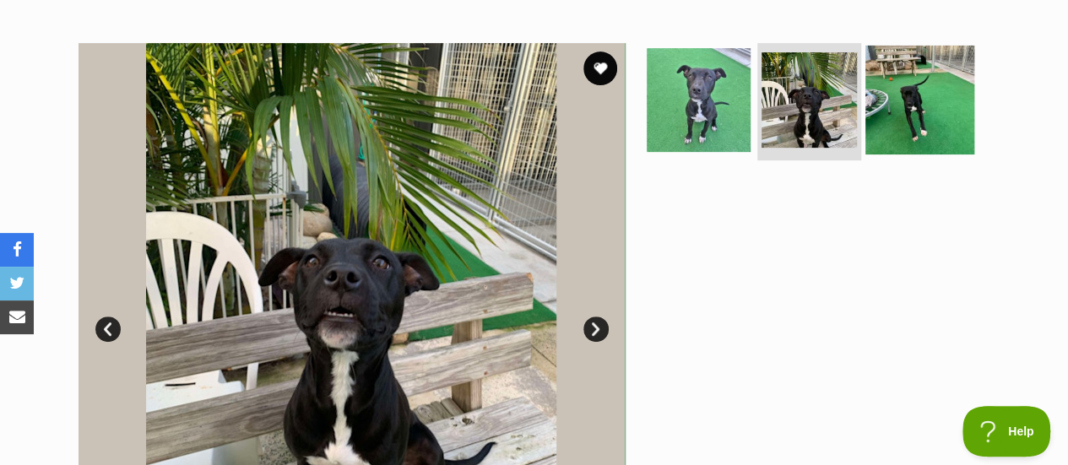
click at [929, 70] on img at bounding box center [919, 99] width 109 height 109
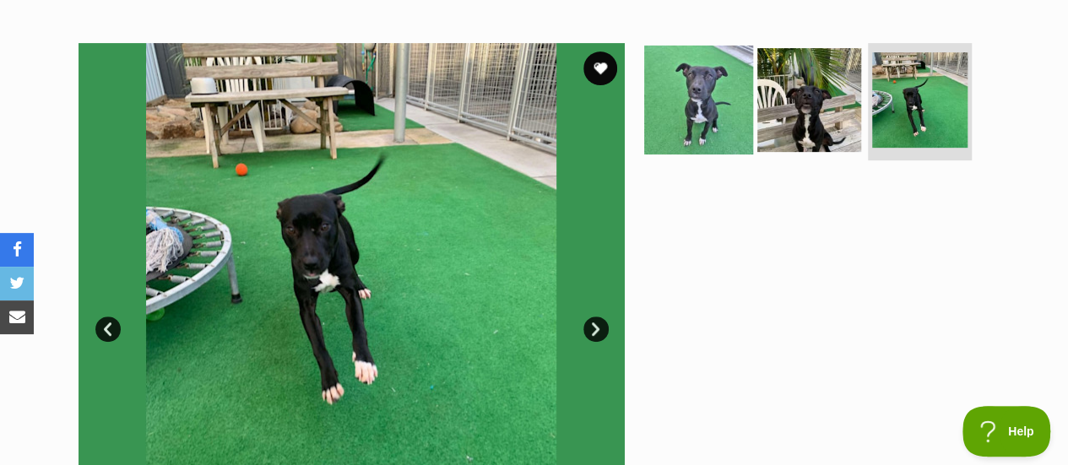
click at [717, 121] on img at bounding box center [698, 99] width 109 height 109
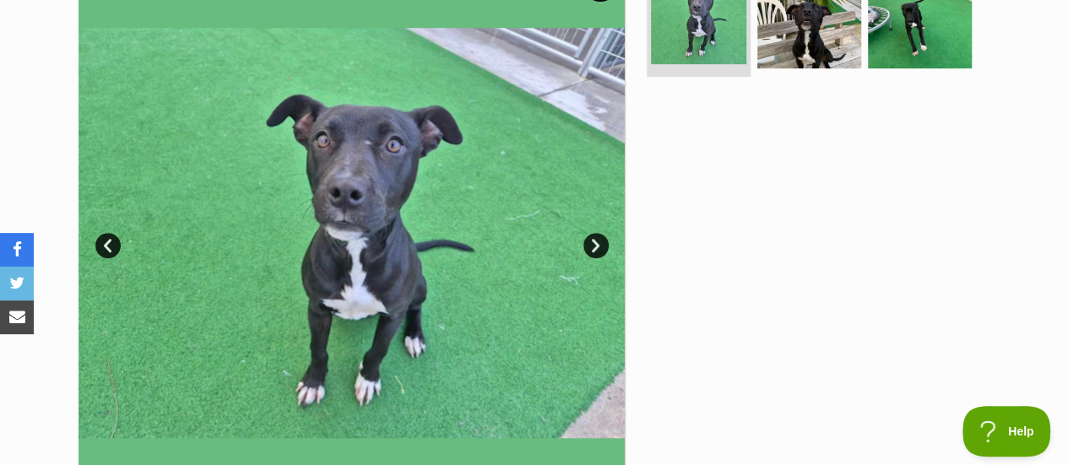
scroll to position [393, 0]
click at [794, 46] on img at bounding box center [809, 14] width 109 height 109
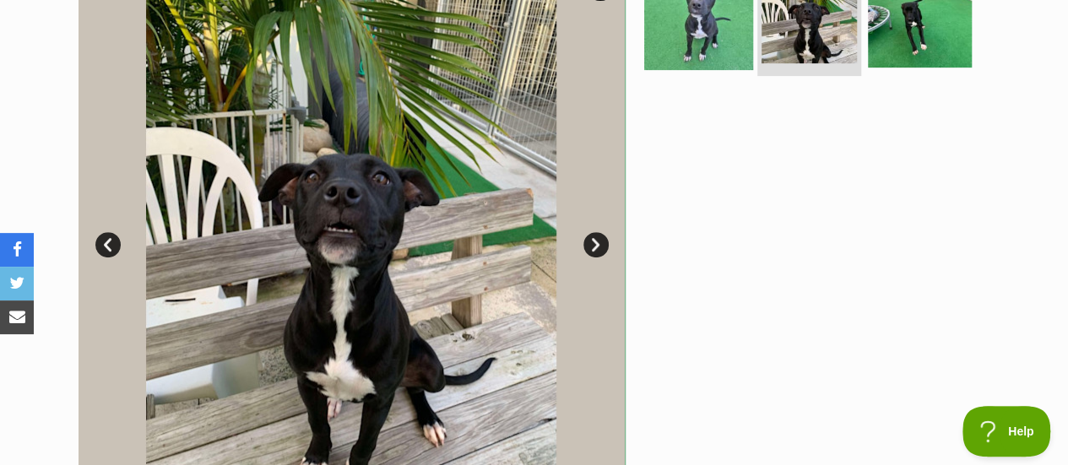
click at [718, 33] on img at bounding box center [698, 14] width 109 height 109
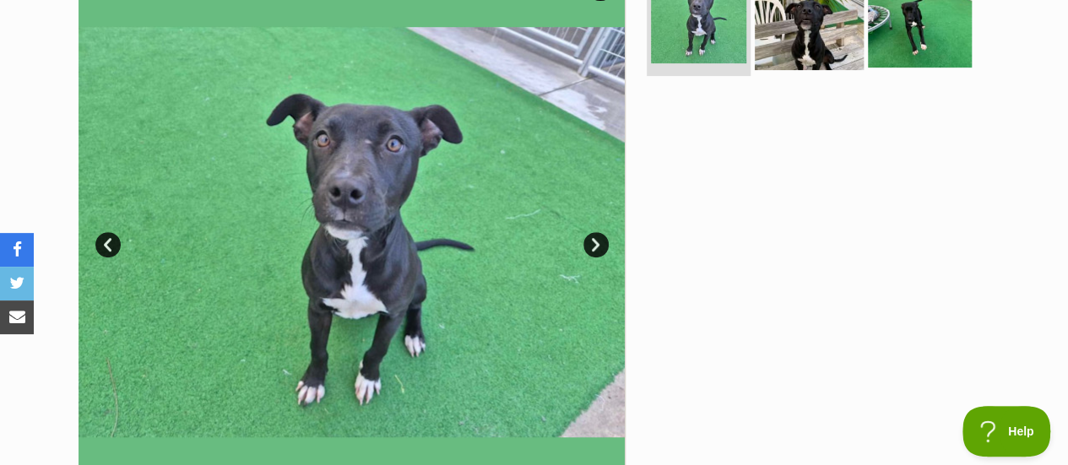
click at [831, 21] on img at bounding box center [809, 14] width 109 height 109
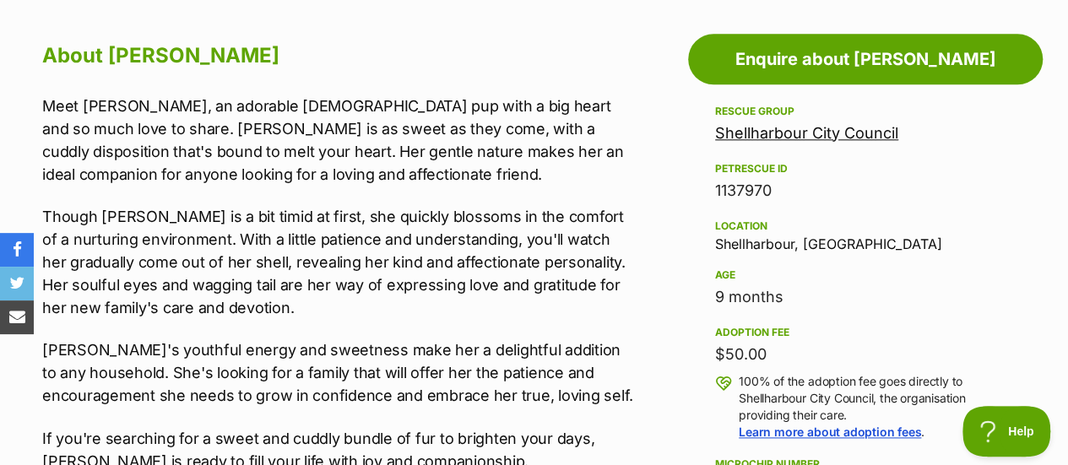
scroll to position [916, 0]
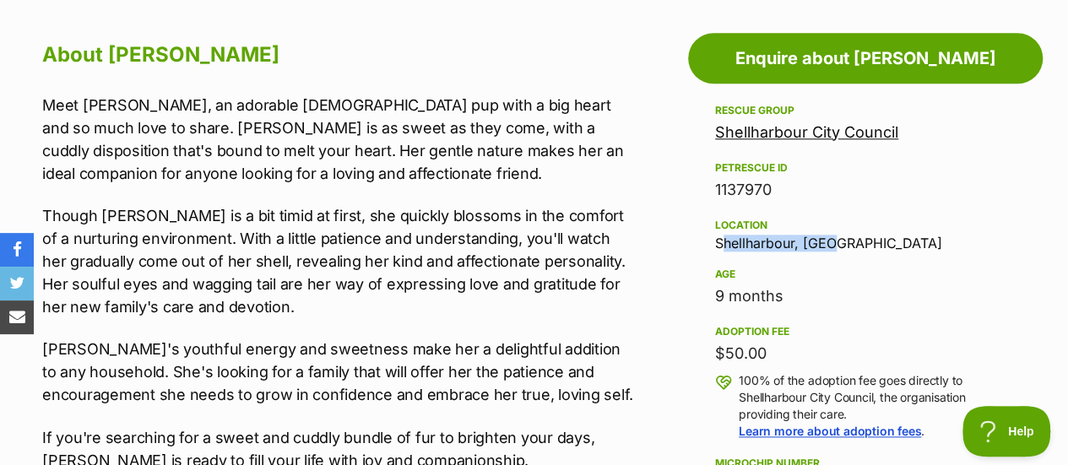
drag, startPoint x: 718, startPoint y: 241, endPoint x: 837, endPoint y: 252, distance: 119.5
click at [837, 252] on div "Rescue group Shellharbour City Council PetRescue ID 1137970 Location Shellharbo…" at bounding box center [865, 327] width 301 height 454
copy div "Shellharbour, NSW"
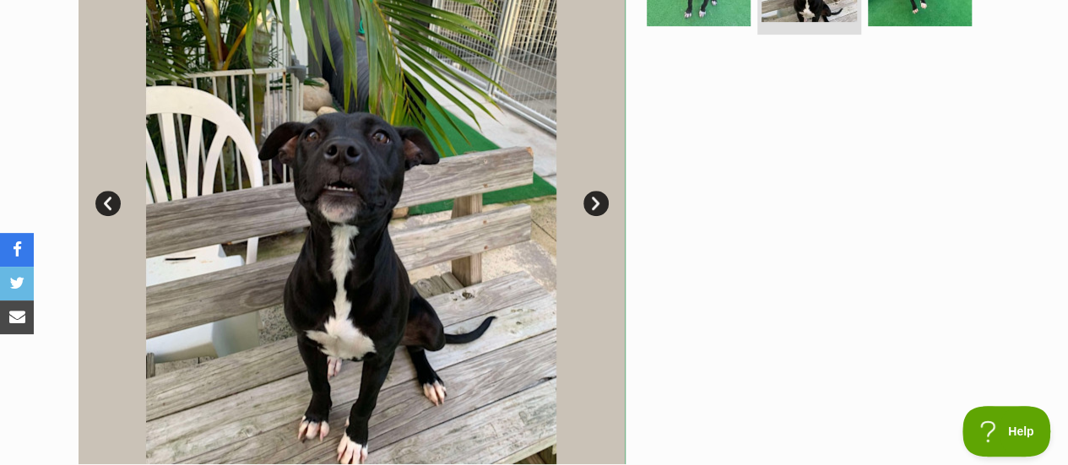
scroll to position [432, 0]
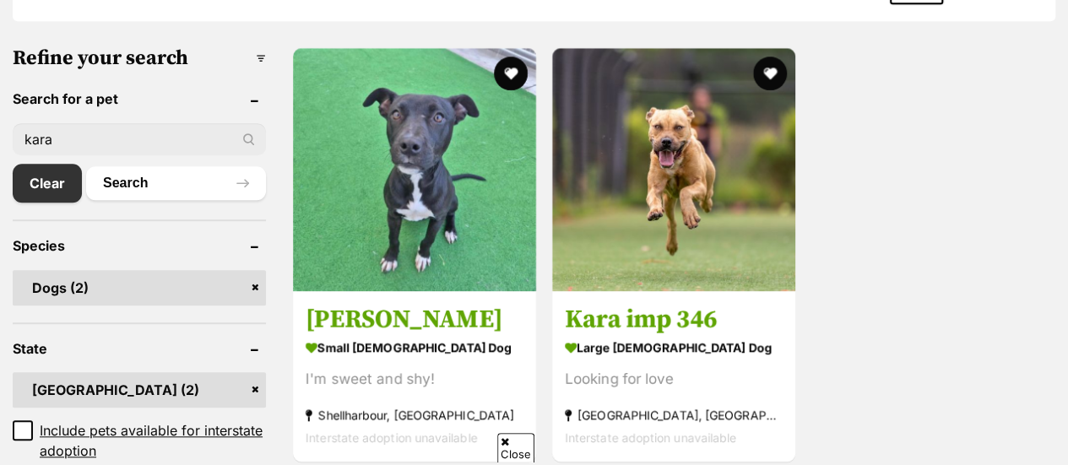
scroll to position [503, 0]
click at [95, 95] on header "Search for a pet" at bounding box center [139, 98] width 253 height 15
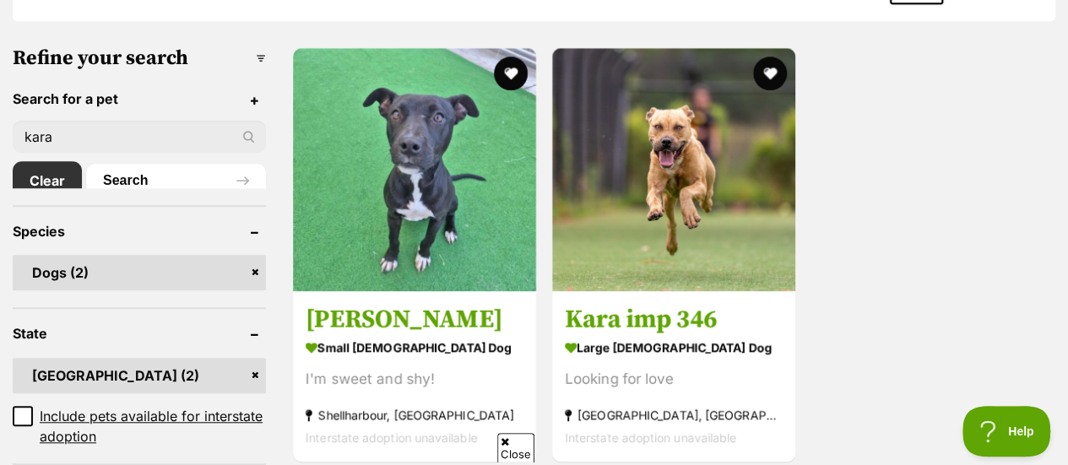
scroll to position [0, 0]
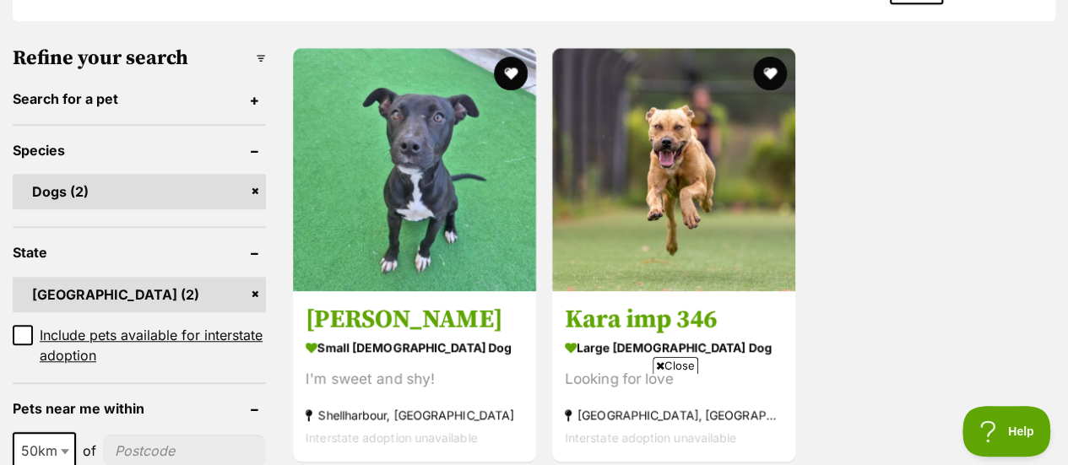
click at [88, 100] on header "Search for a pet" at bounding box center [139, 98] width 253 height 15
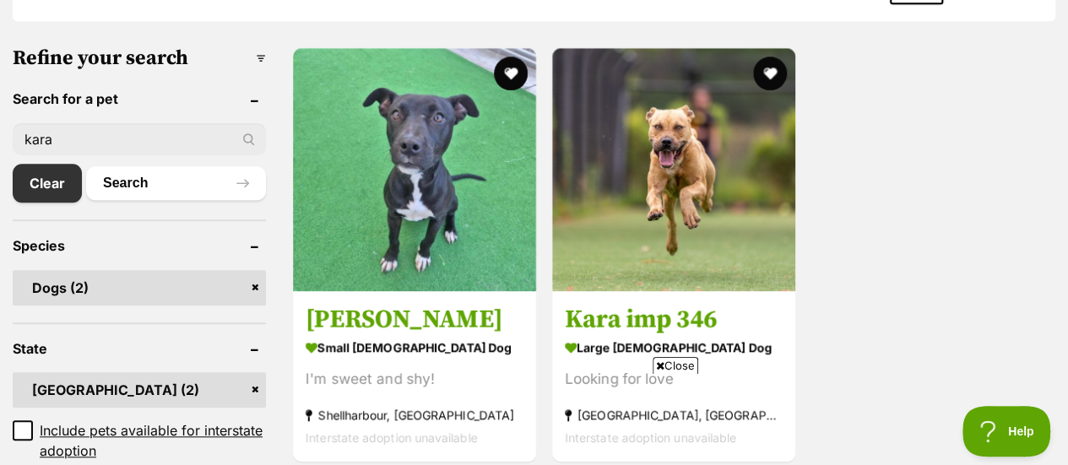
click at [67, 134] on input "kara" at bounding box center [139, 139] width 253 height 32
type input "[PERSON_NAME]"
click at [86, 166] on button "Search" at bounding box center [176, 183] width 180 height 34
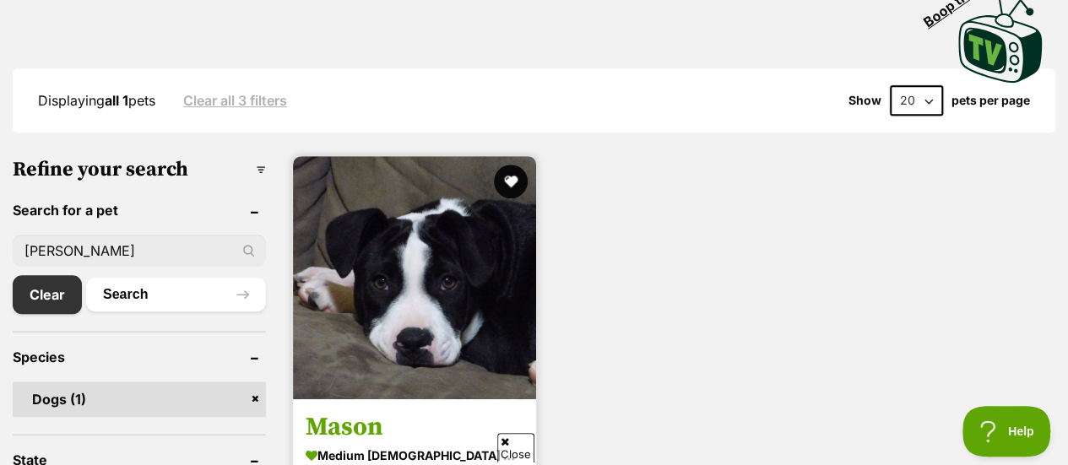
scroll to position [395, 0]
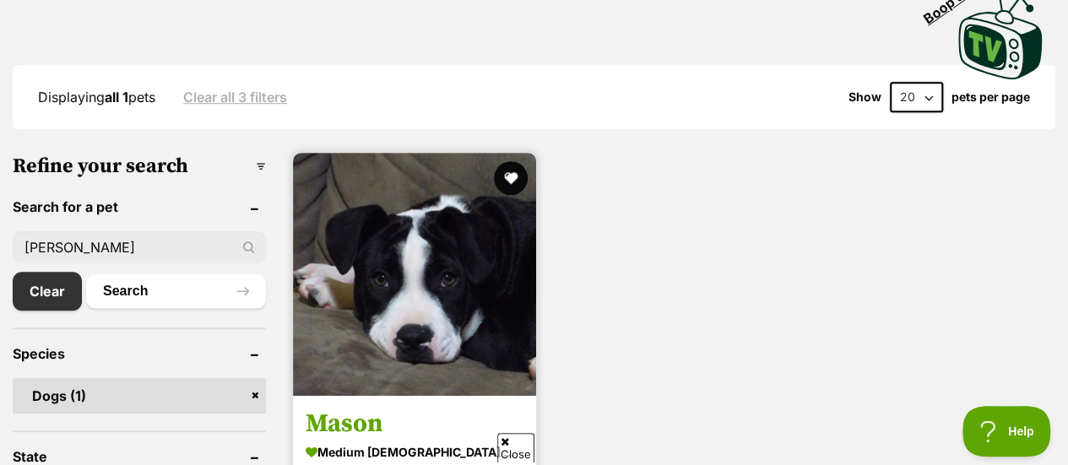
click at [419, 290] on img at bounding box center [414, 274] width 243 height 243
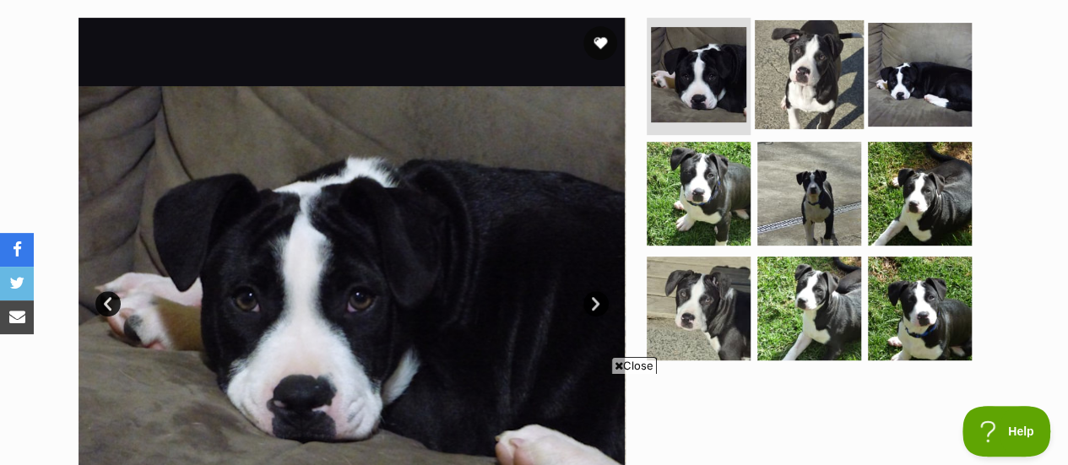
click at [822, 82] on img at bounding box center [809, 73] width 109 height 109
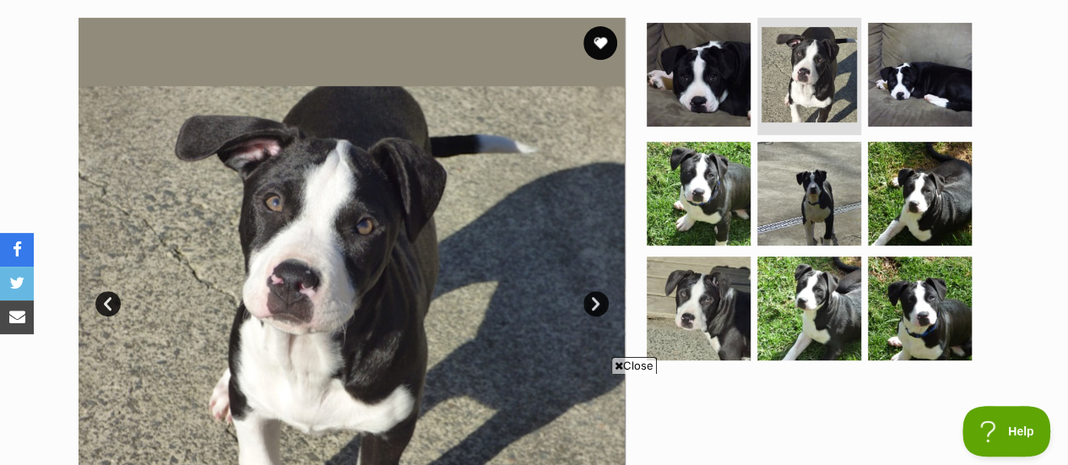
click at [645, 364] on span "Close" at bounding box center [634, 365] width 46 height 17
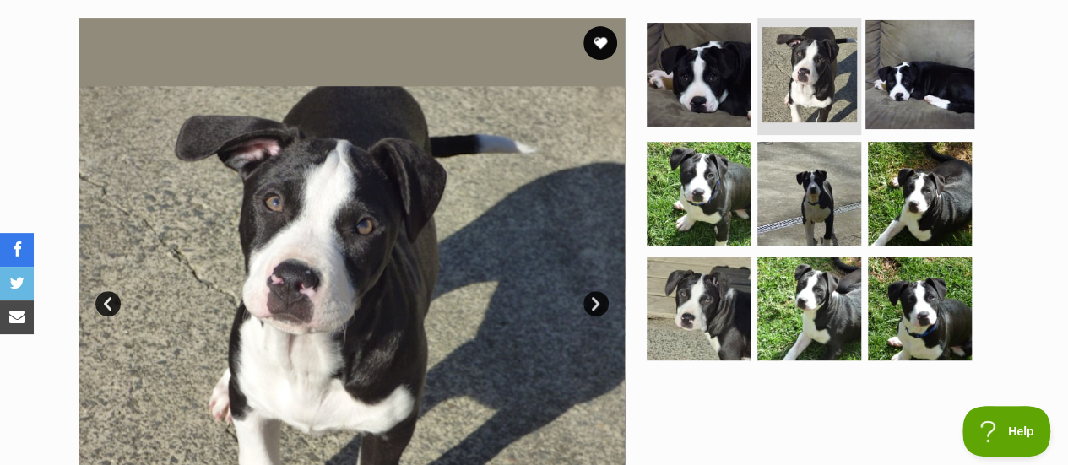
click at [913, 83] on img at bounding box center [919, 73] width 109 height 109
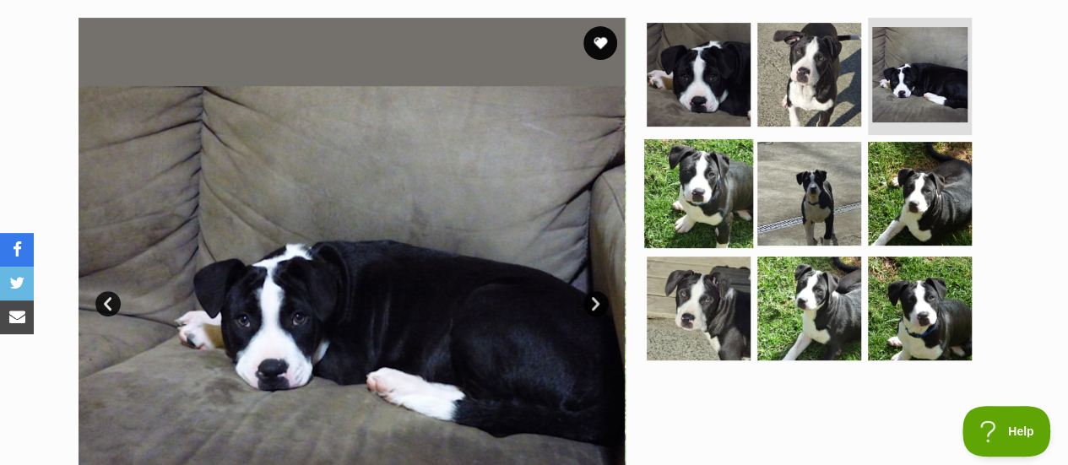
click at [709, 194] on img at bounding box center [698, 193] width 109 height 109
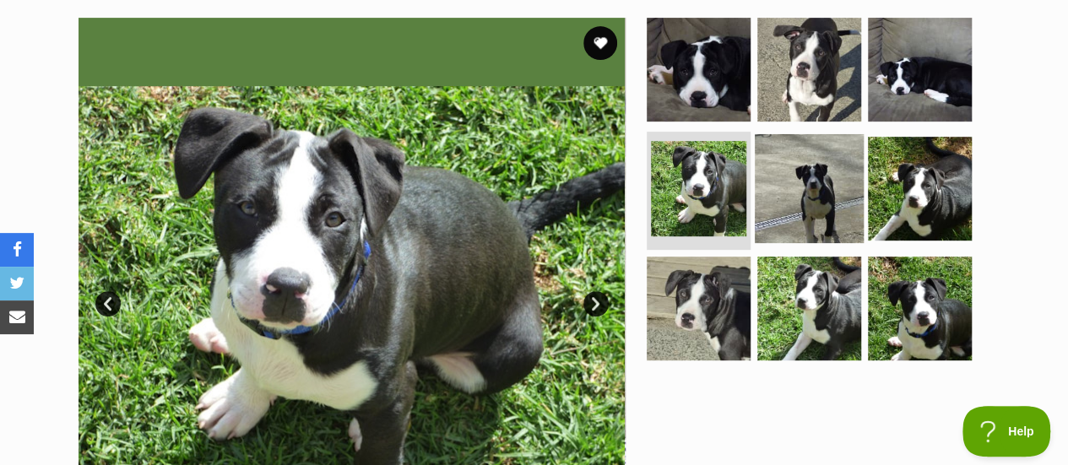
click at [801, 192] on img at bounding box center [809, 188] width 109 height 109
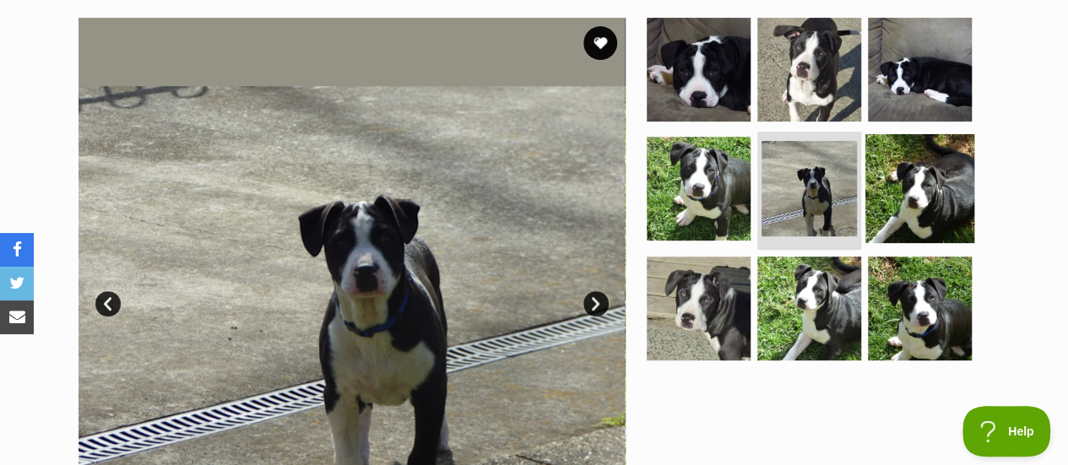
click at [937, 192] on img at bounding box center [919, 188] width 109 height 109
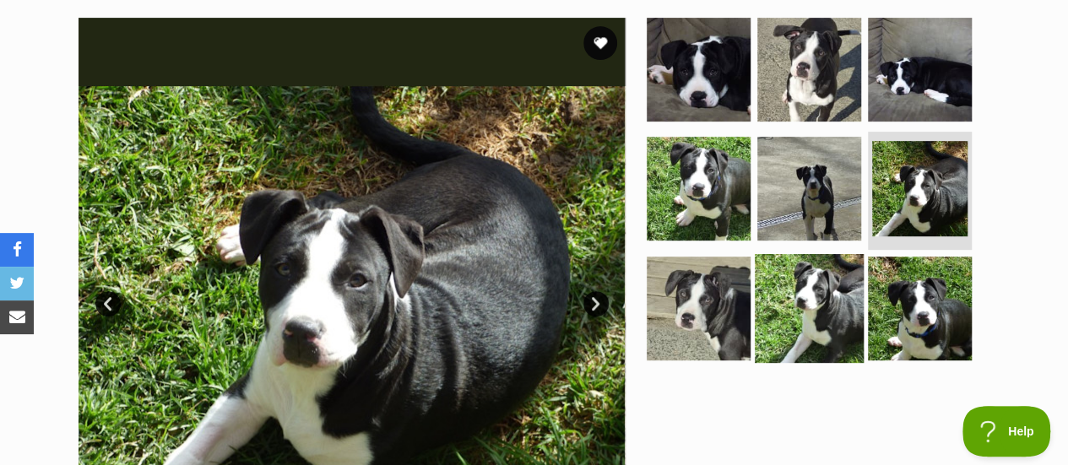
scroll to position [410, 0]
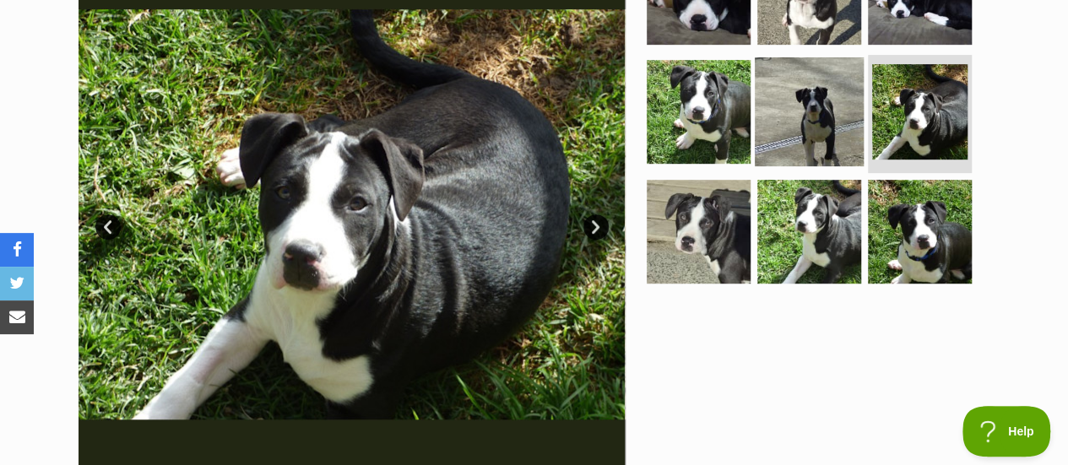
click at [816, 143] on img at bounding box center [809, 111] width 109 height 109
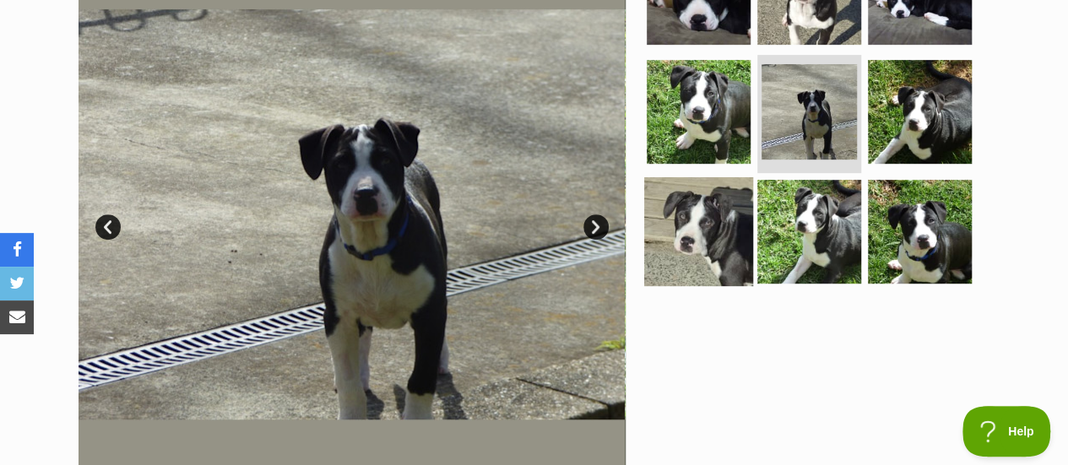
click at [719, 210] on img at bounding box center [698, 231] width 109 height 109
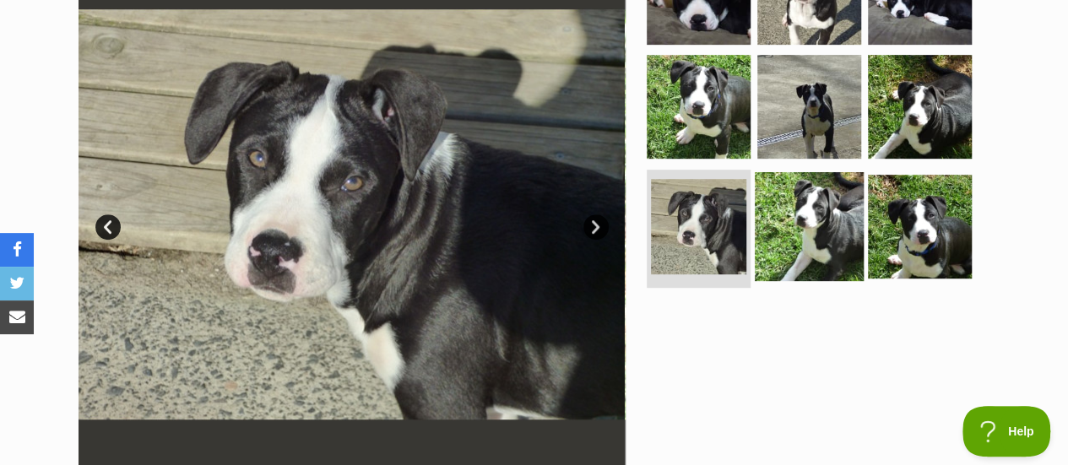
click at [816, 214] on img at bounding box center [809, 226] width 109 height 109
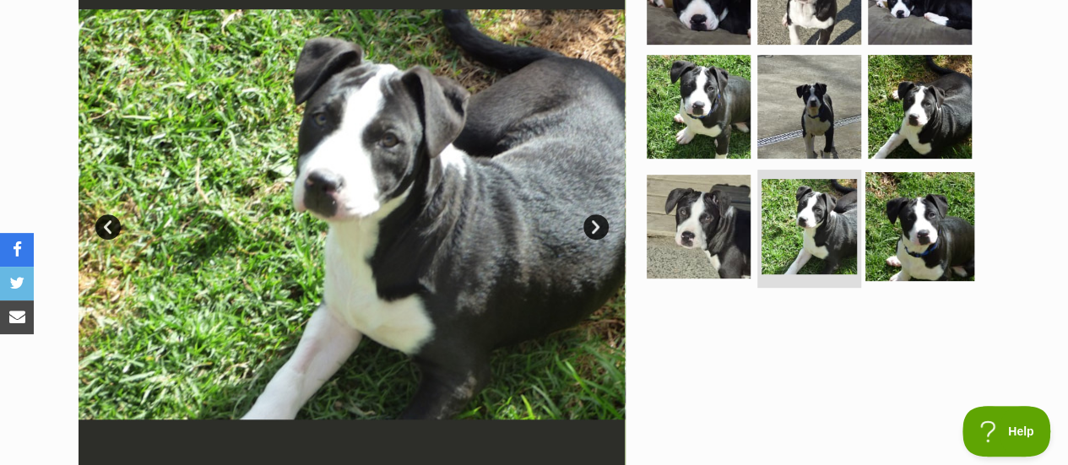
click at [949, 219] on img at bounding box center [919, 226] width 109 height 109
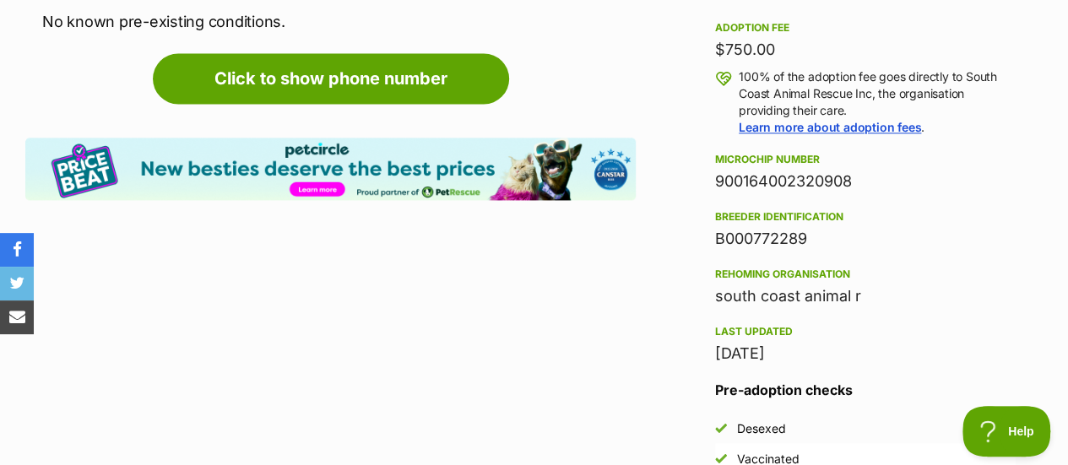
scroll to position [1249, 0]
